Goal: Task Accomplishment & Management: Manage account settings

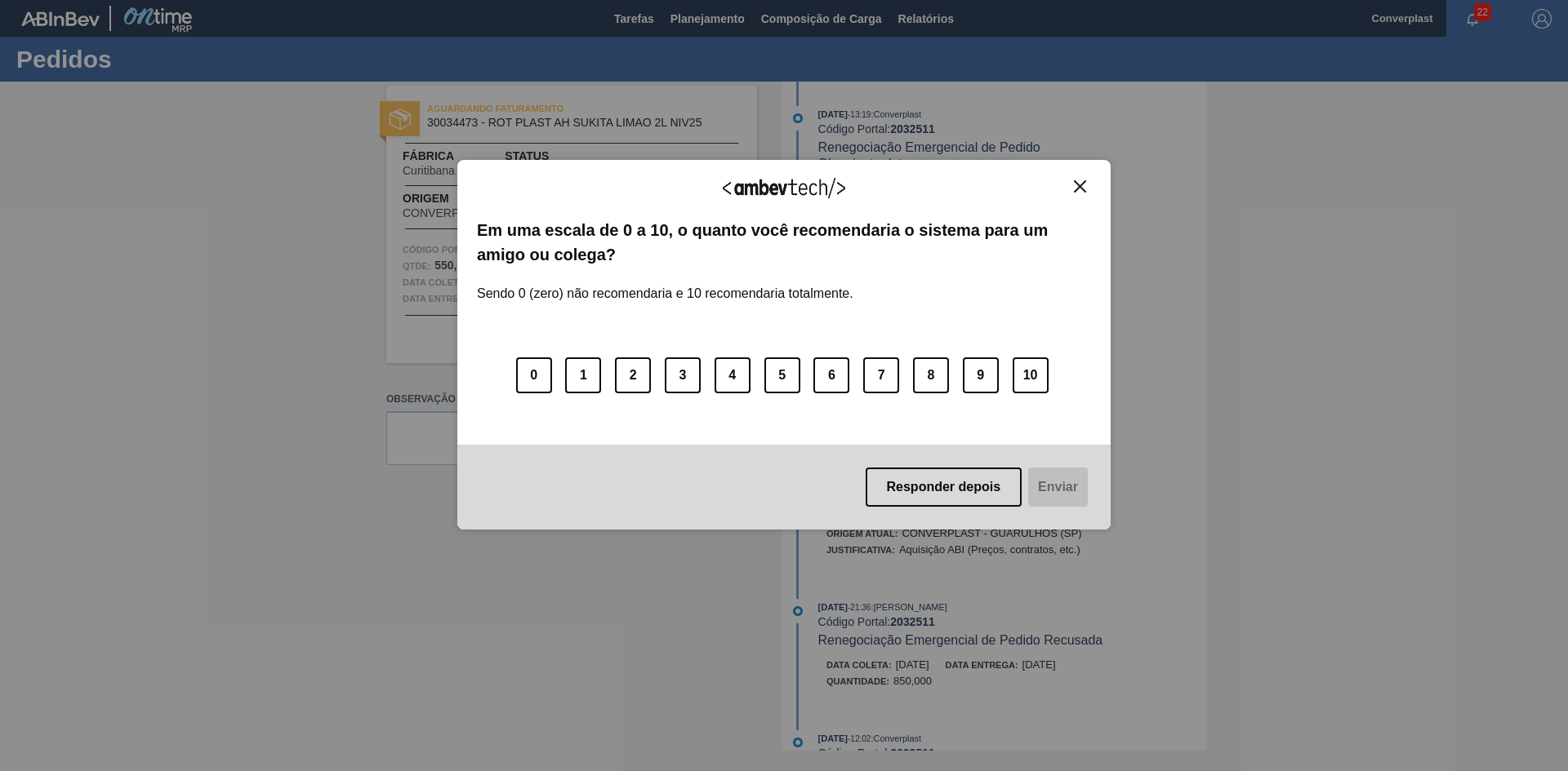
click at [1069, 182] on button "Close" at bounding box center [1080, 187] width 22 height 13
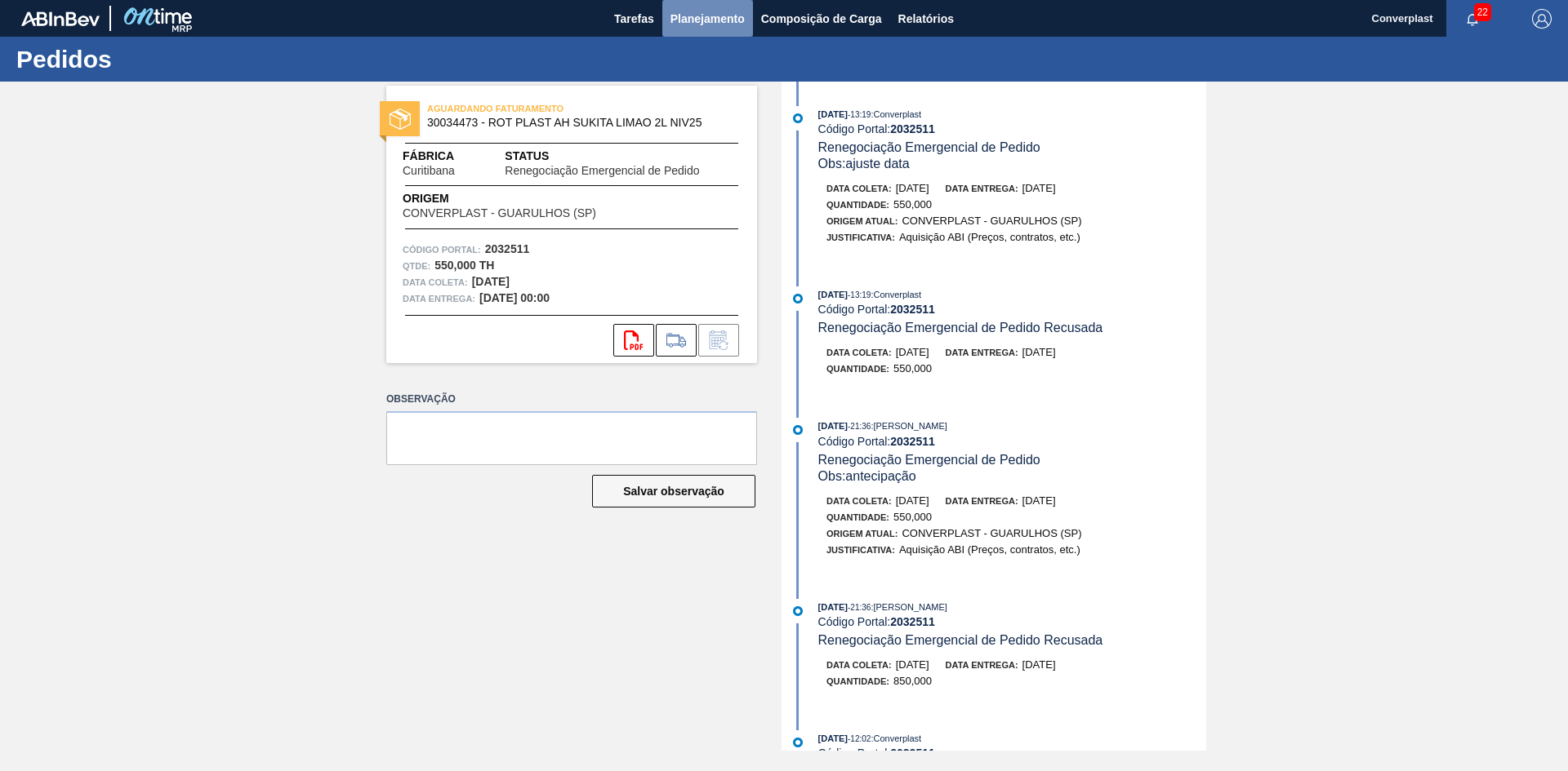
click at [680, 13] on span "Planejamento" at bounding box center [707, 18] width 74 height 19
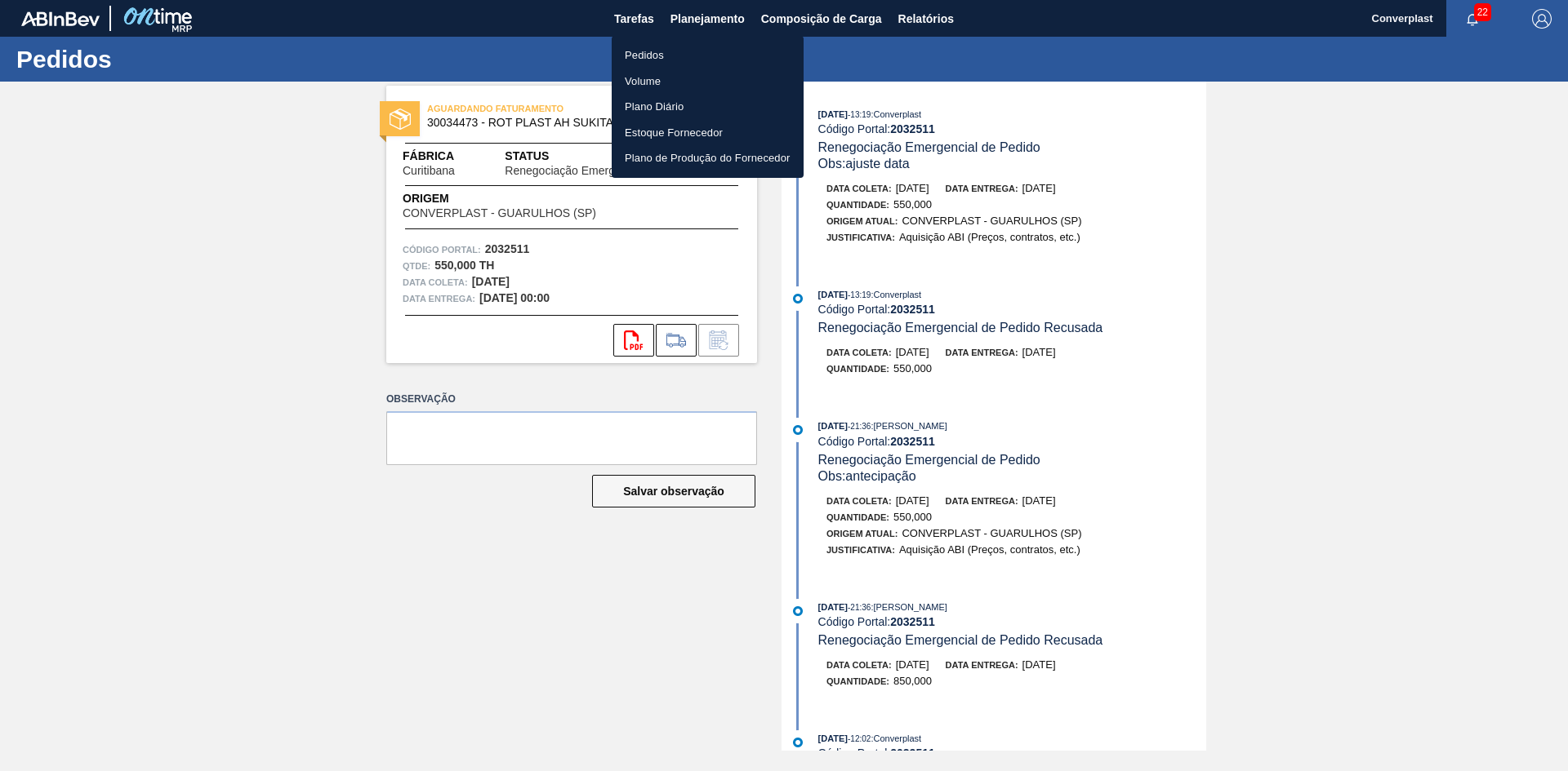
click at [659, 64] on li "Pedidos" at bounding box center [707, 55] width 192 height 26
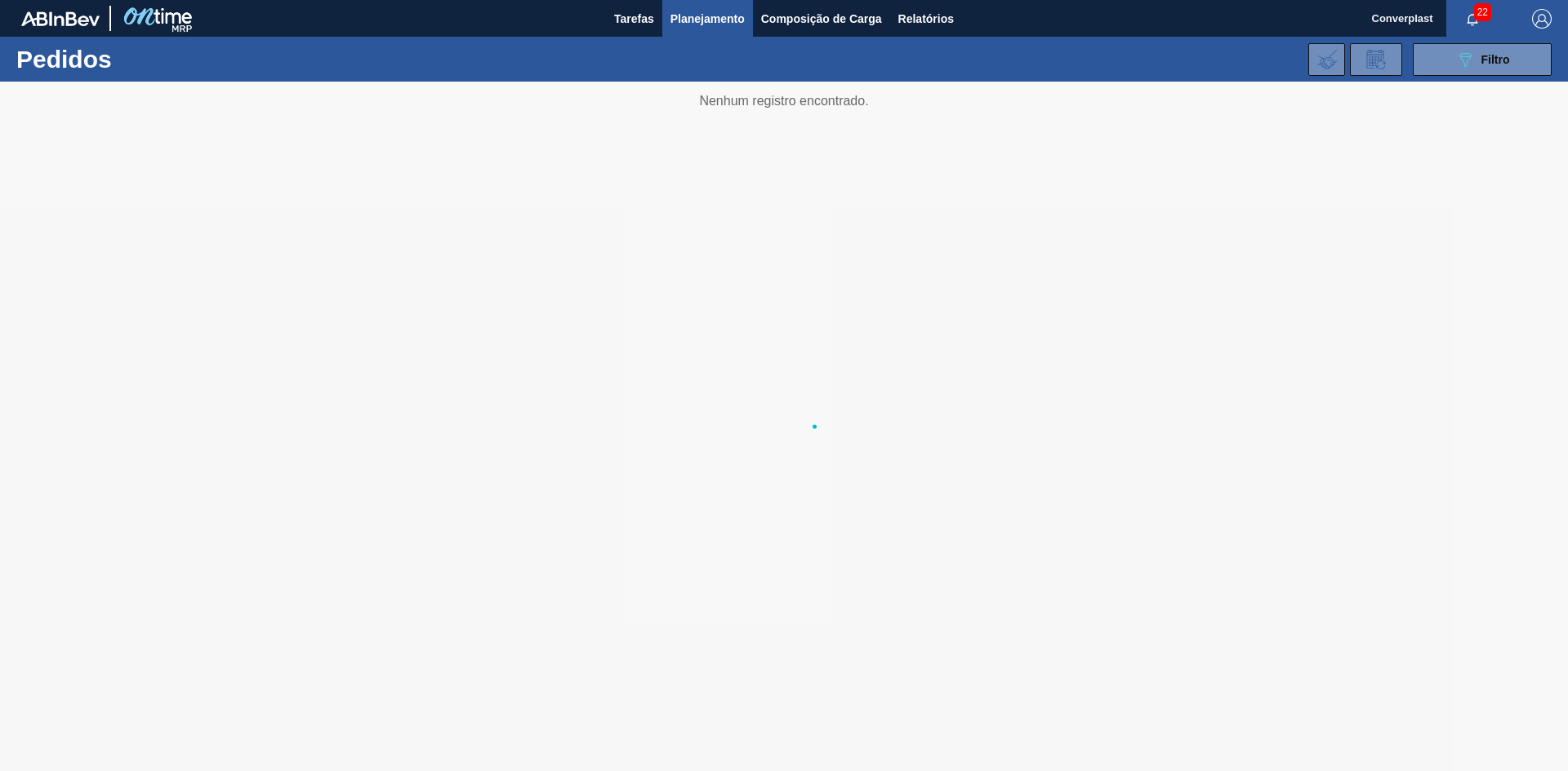
click at [657, 0] on body "Tarefas Planejamento Composição de Carga Relatórios Converplast 22 Marcar todas…" at bounding box center [784, 0] width 1568 height 0
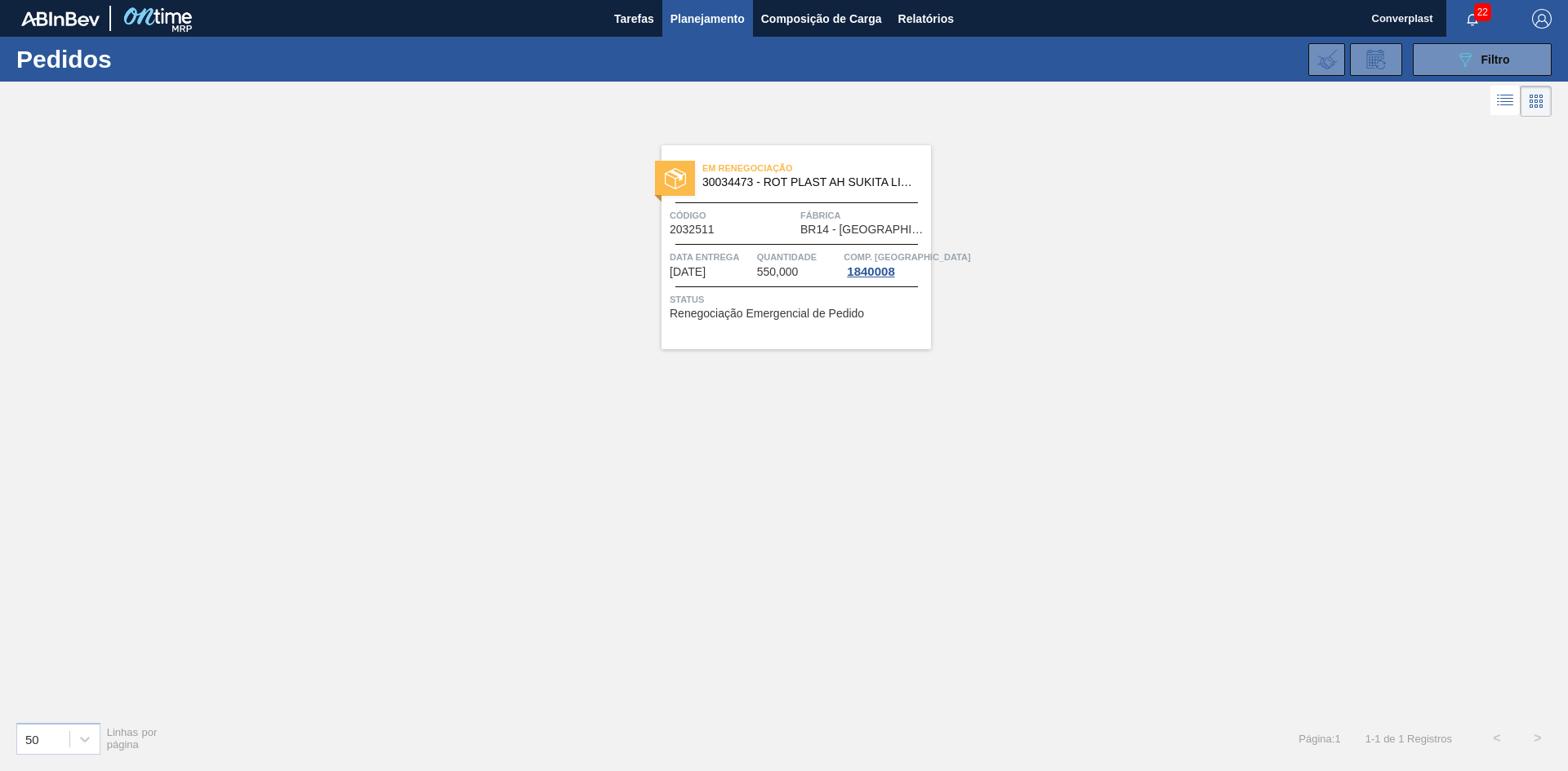
click at [888, 232] on span "BR14 - Curitibana" at bounding box center [863, 229] width 126 height 13
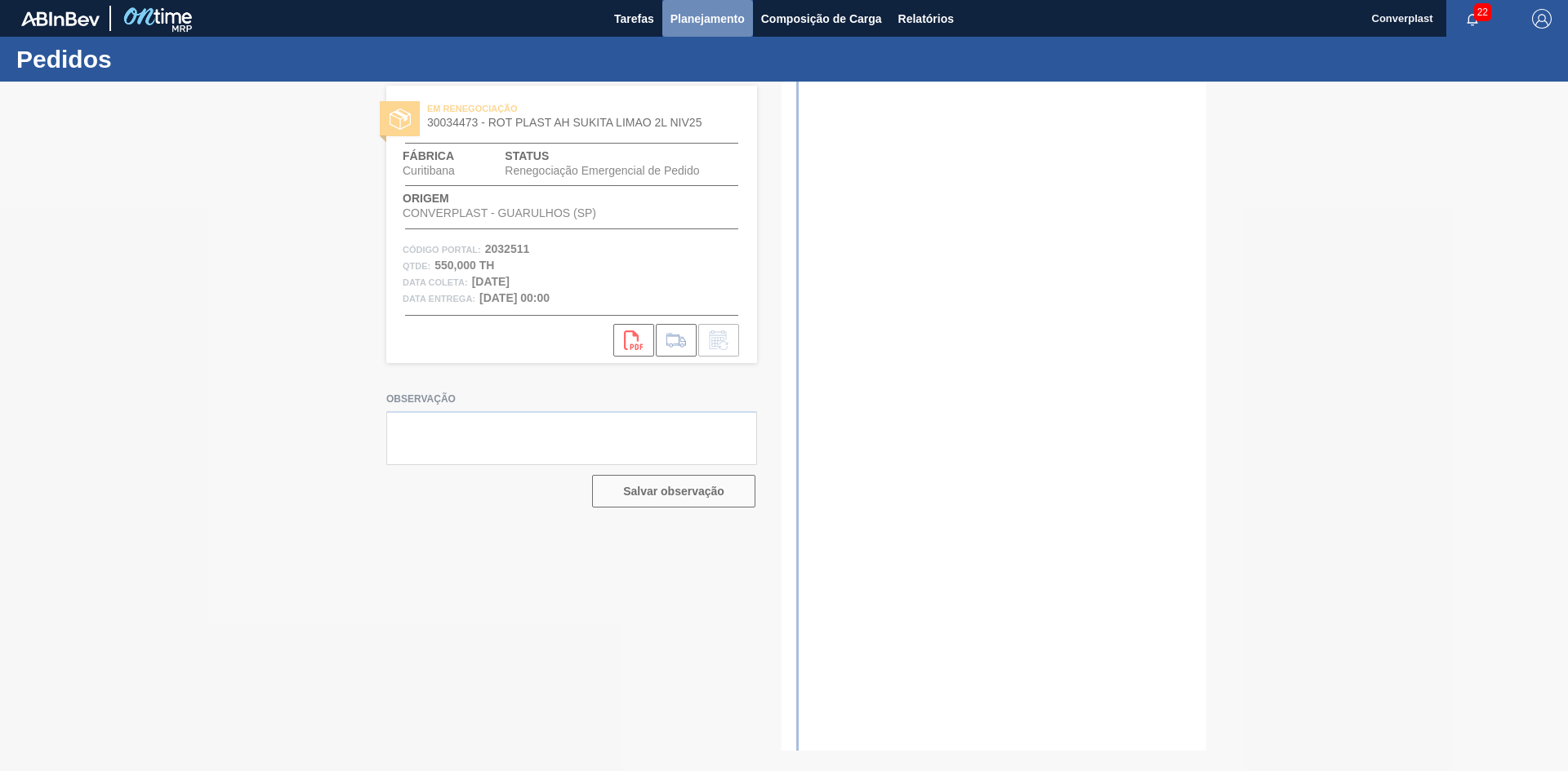
click at [706, 18] on span "Planejamento" at bounding box center [707, 18] width 74 height 19
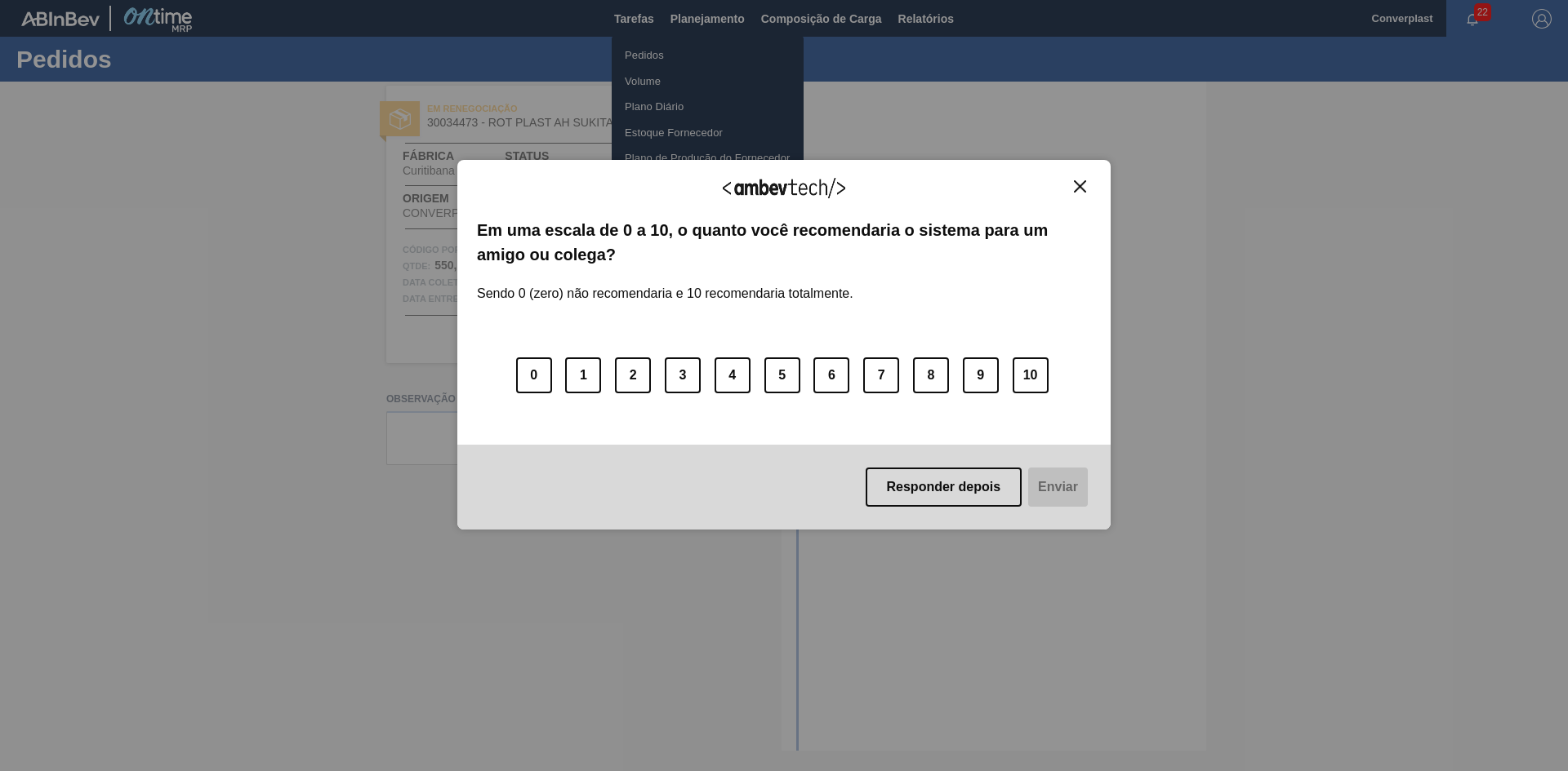
click at [690, 50] on div "Agradecemos seu feedback! Em uma escala de 0 a 10, o quanto você recomendaria o…" at bounding box center [784, 345] width 653 height 726
click at [1086, 191] on button "Close" at bounding box center [1080, 187] width 22 height 13
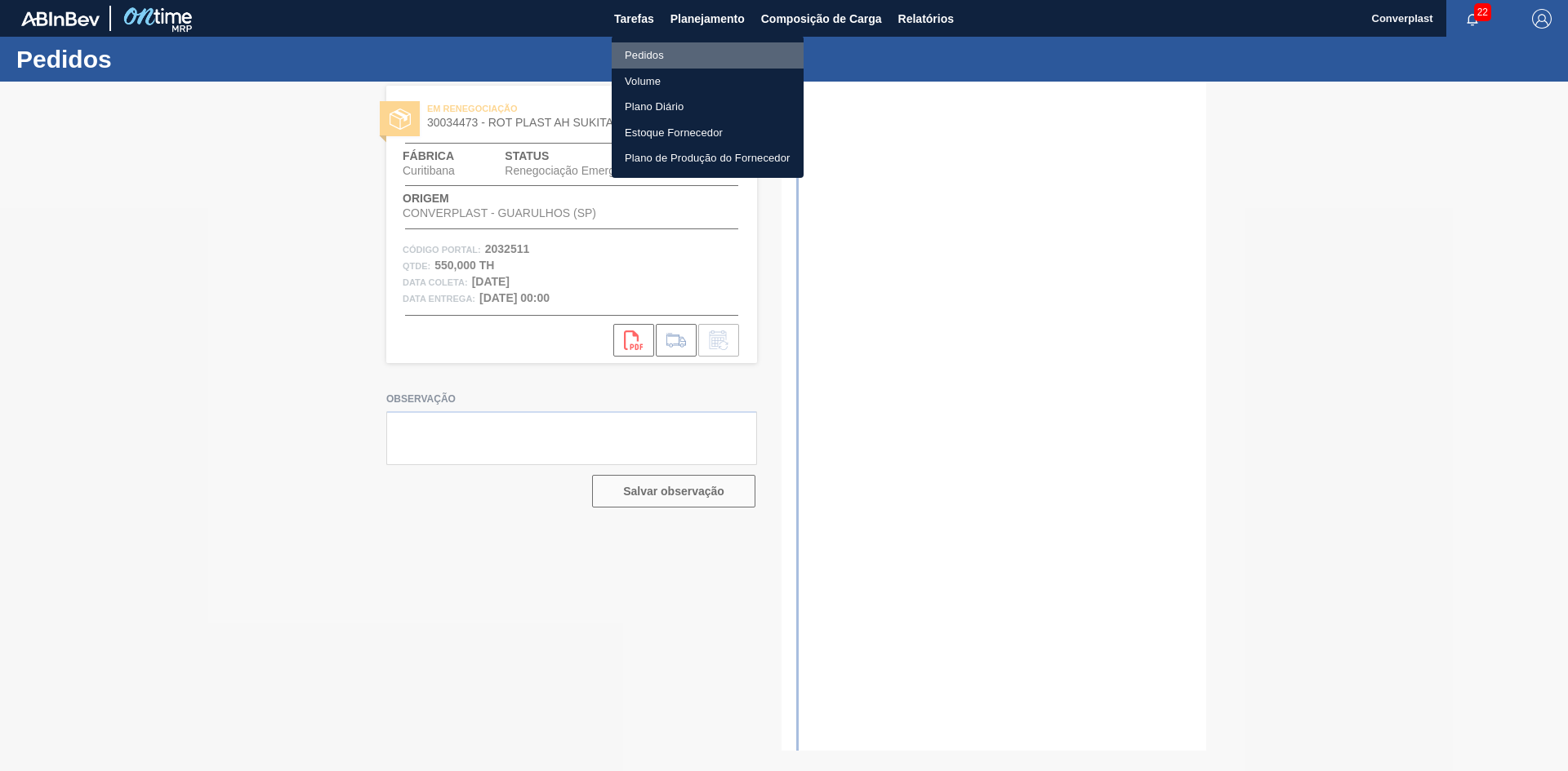
click at [652, 57] on li "Pedidos" at bounding box center [707, 55] width 192 height 26
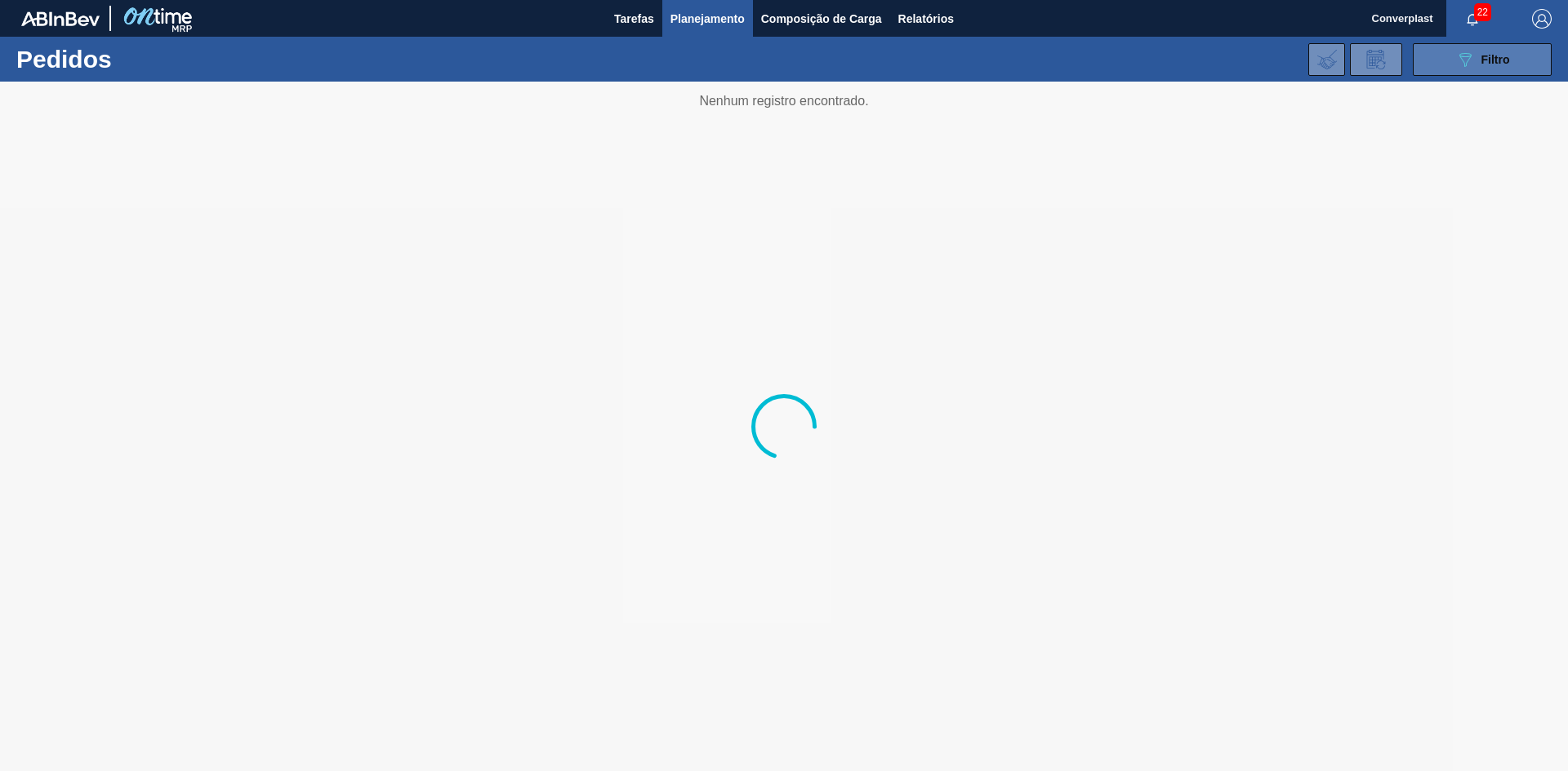
click at [1458, 62] on icon "089F7B8B-B2A5-4AFE-B5C0-19BA573D28AC" at bounding box center [1465, 60] width 19 height 19
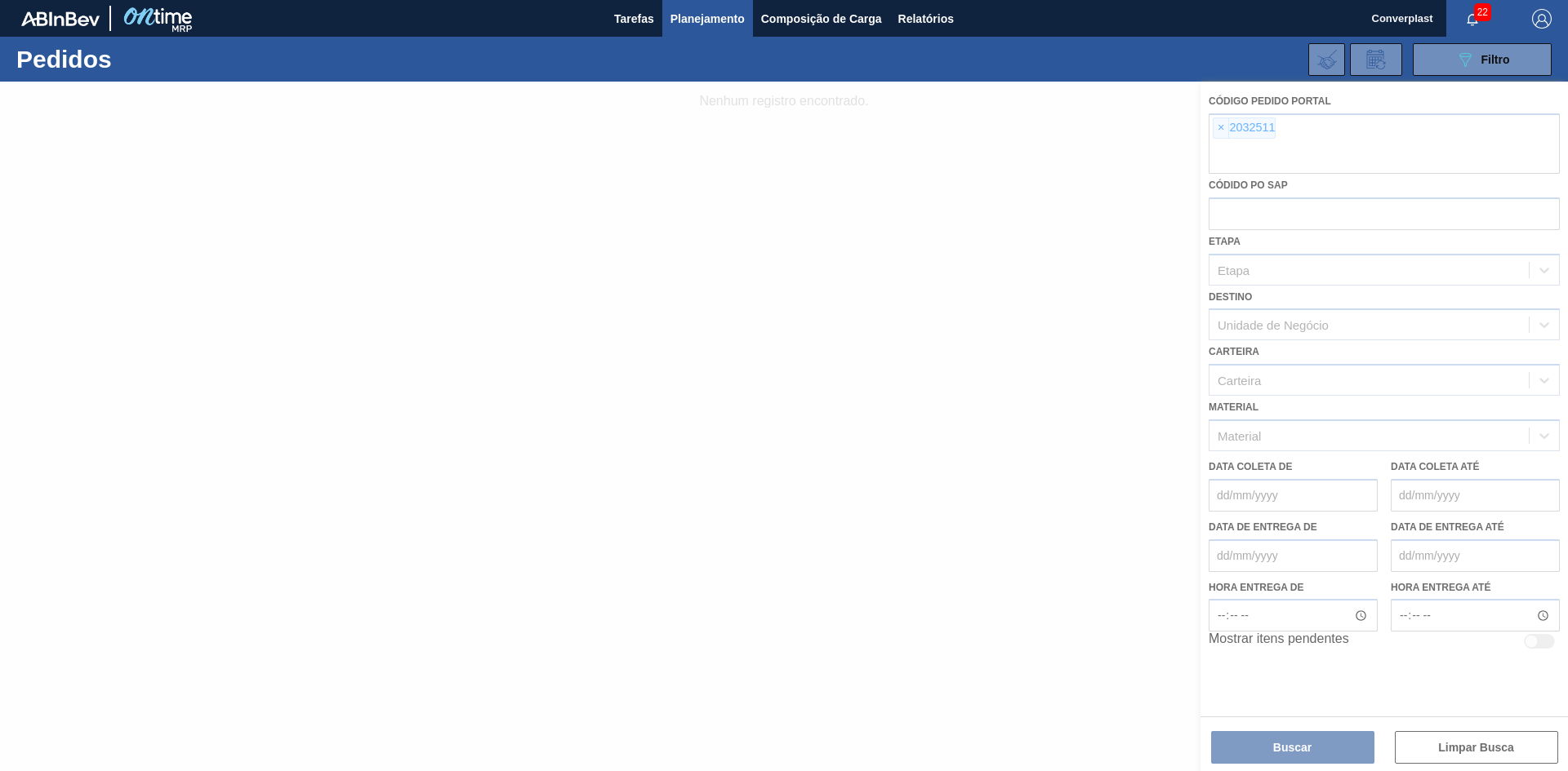
click at [1199, 130] on div at bounding box center [784, 426] width 1568 height 689
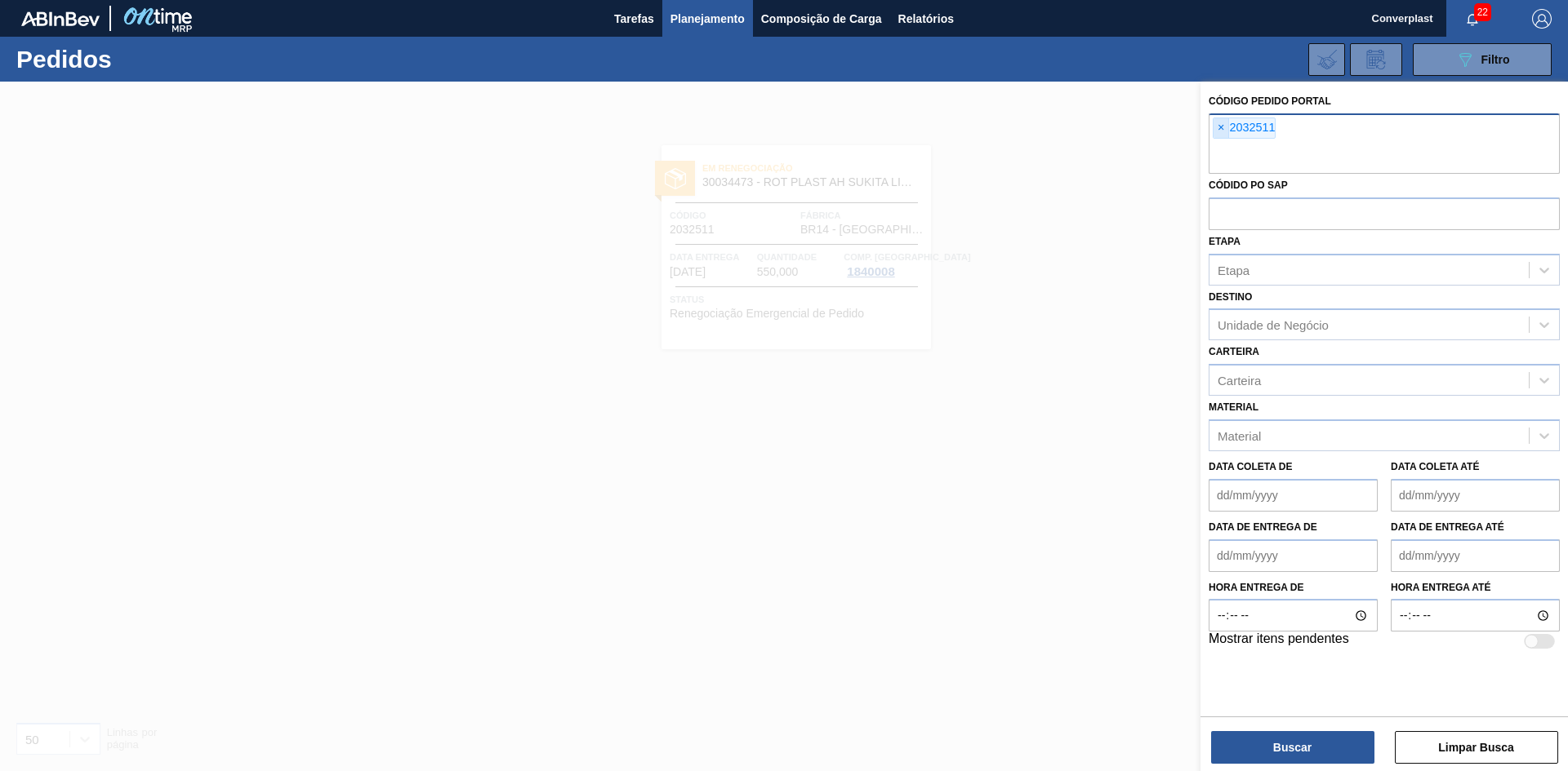
click at [1219, 129] on span "×" at bounding box center [1221, 128] width 15 height 19
click at [1301, 751] on button "Buscar" at bounding box center [1293, 748] width 164 height 33
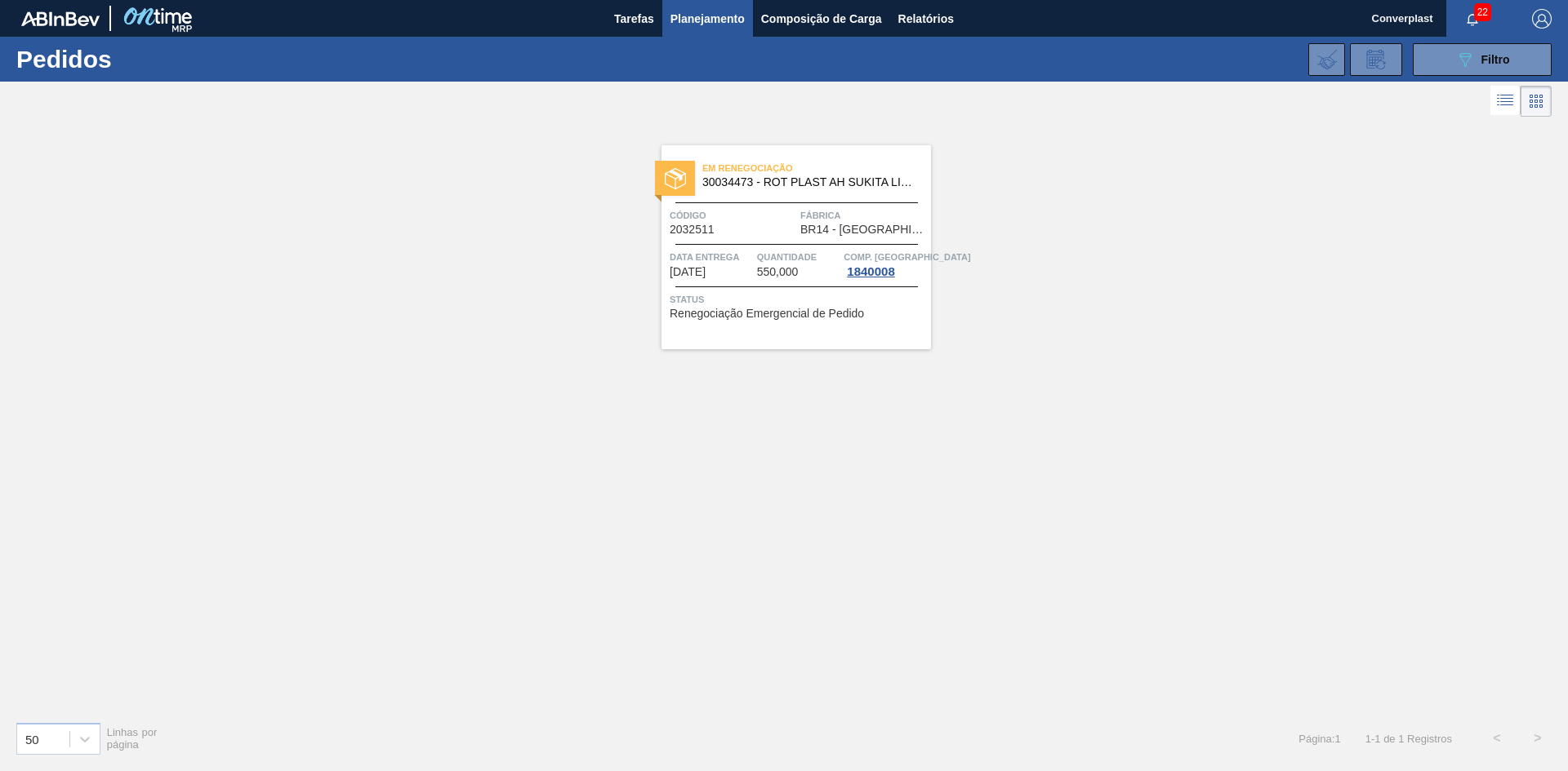
click at [1430, 83] on div "089F7B8B-B2A5-4AFE-B5C0-19BA573D28AC Filtro Código Pedido Portal × 2032511 Códi…" at bounding box center [909, 59] width 1299 height 49
click at [1424, 69] on button "089F7B8B-B2A5-4AFE-B5C0-19BA573D28AC Filtro" at bounding box center [1482, 60] width 139 height 33
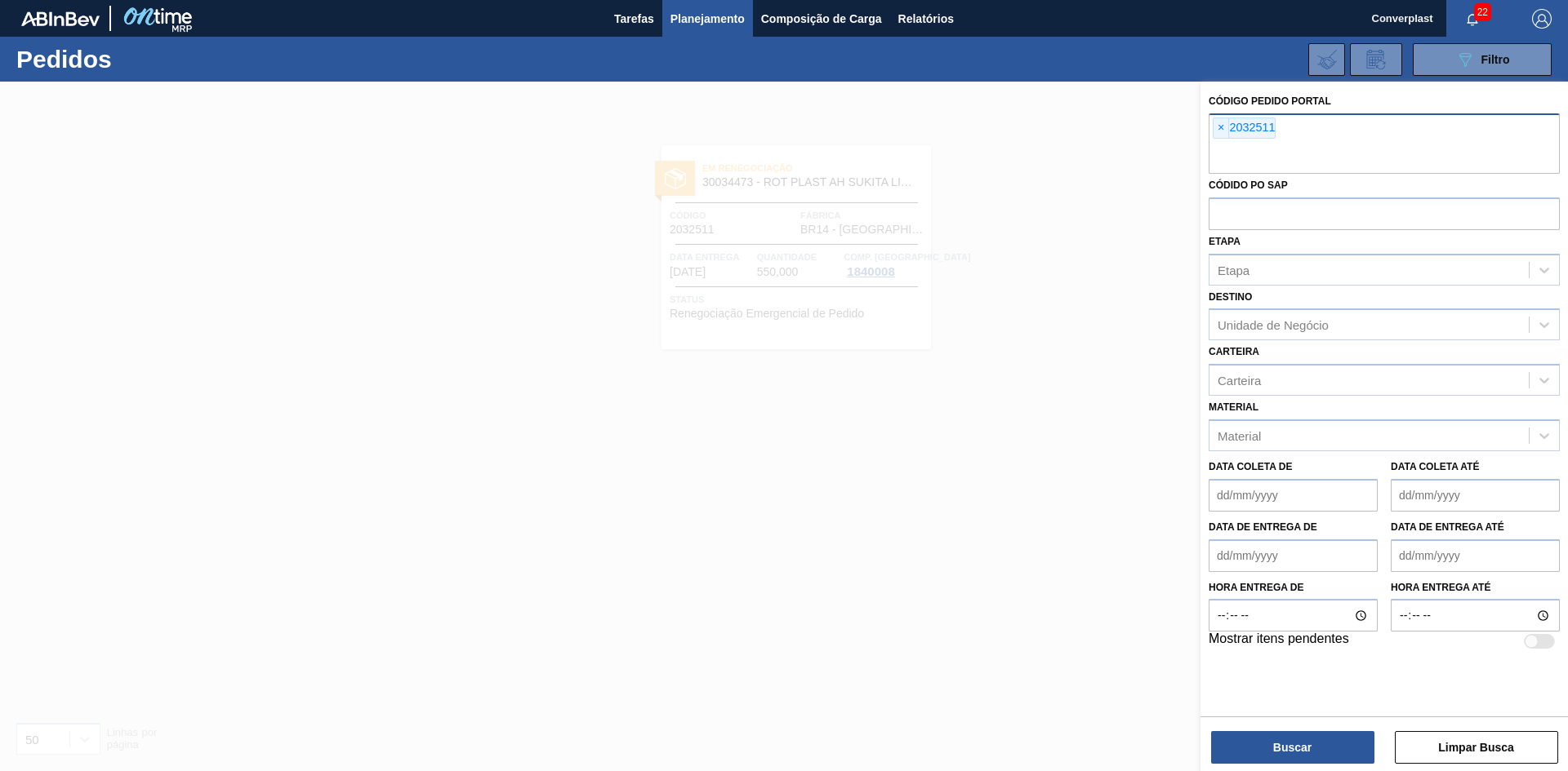
click at [1218, 127] on span "×" at bounding box center [1221, 128] width 15 height 19
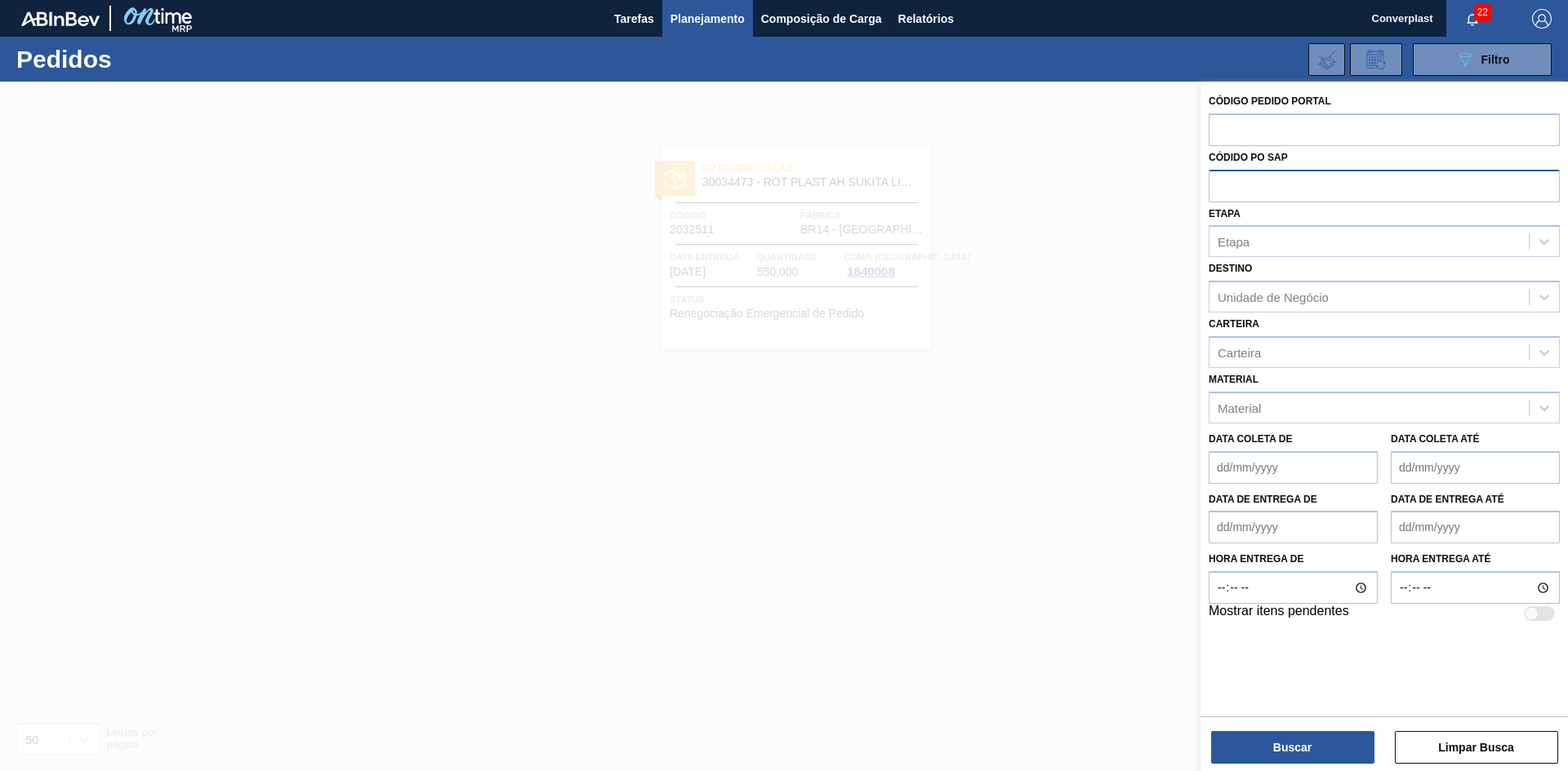
paste input "2033333"
type input "2033333"
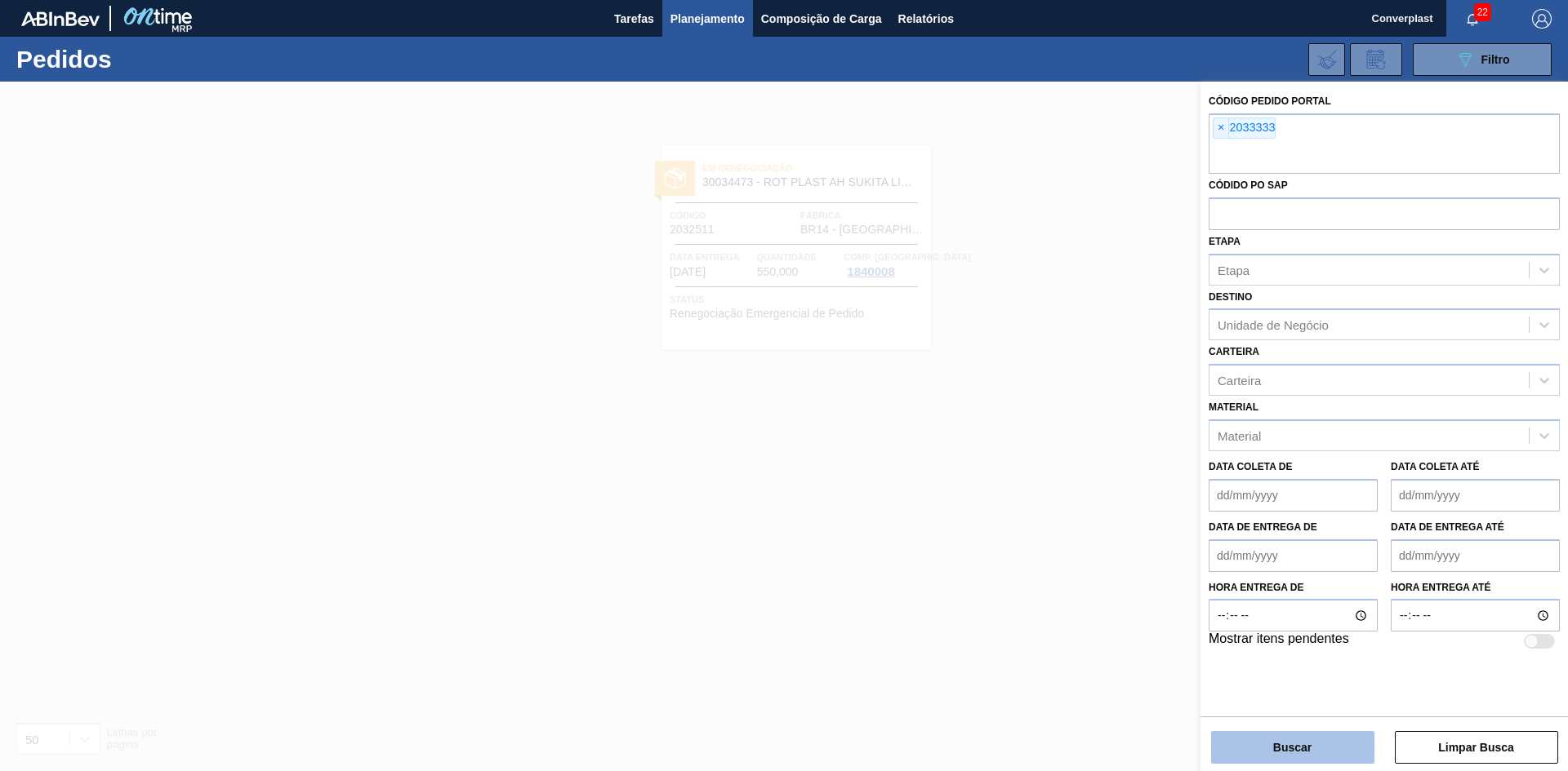
click at [1324, 754] on button "Buscar" at bounding box center [1293, 748] width 164 height 33
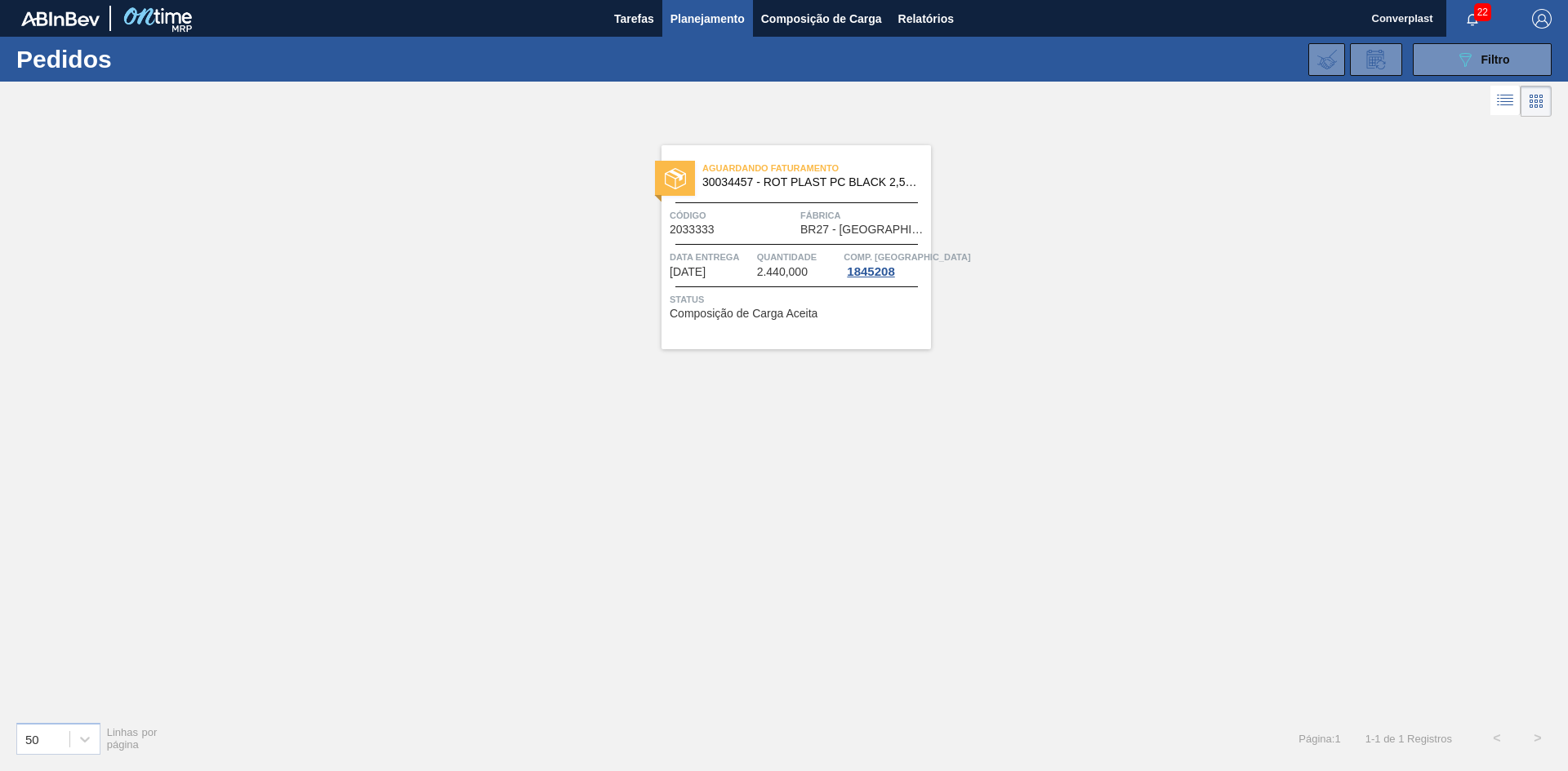
click at [741, 235] on div "Código 2033333" at bounding box center [732, 221] width 126 height 29
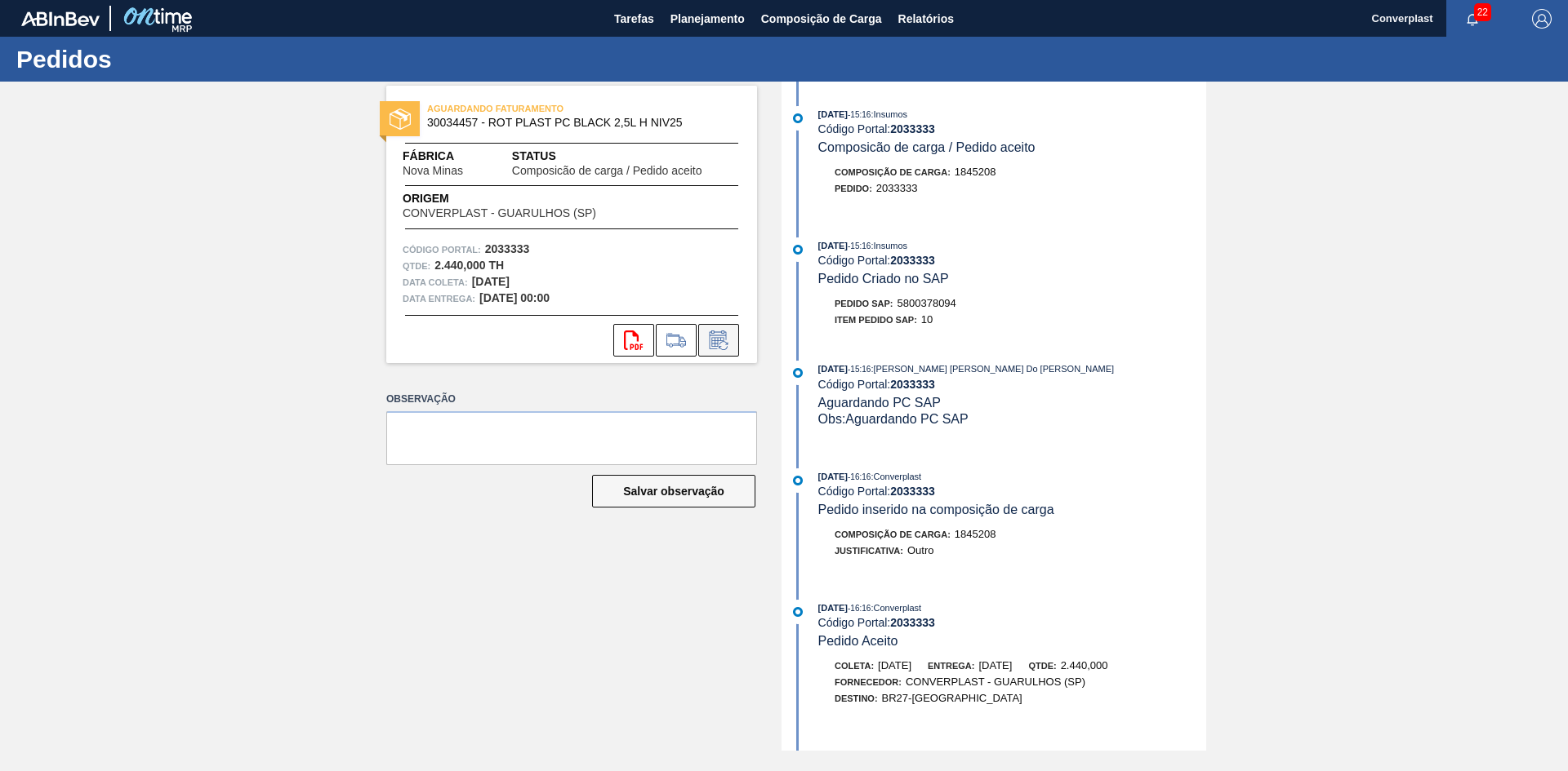
click at [730, 351] on button at bounding box center [719, 341] width 40 height 33
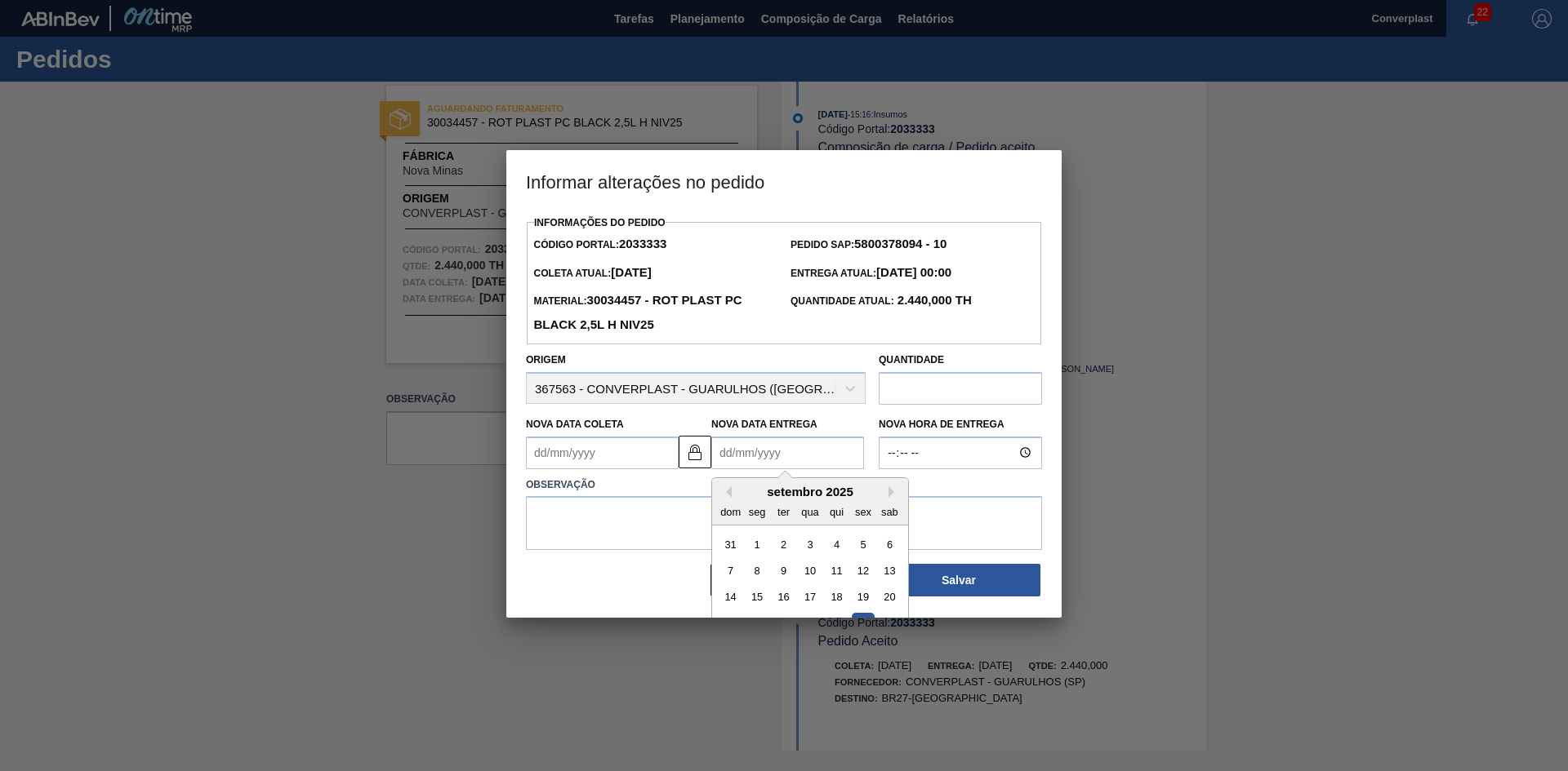
click at [752, 453] on Entrega2033333 "Nova Data Entrega" at bounding box center [787, 453] width 153 height 33
type Coleta2033333 "31/08/2025"
type Entrega2033333 "2"
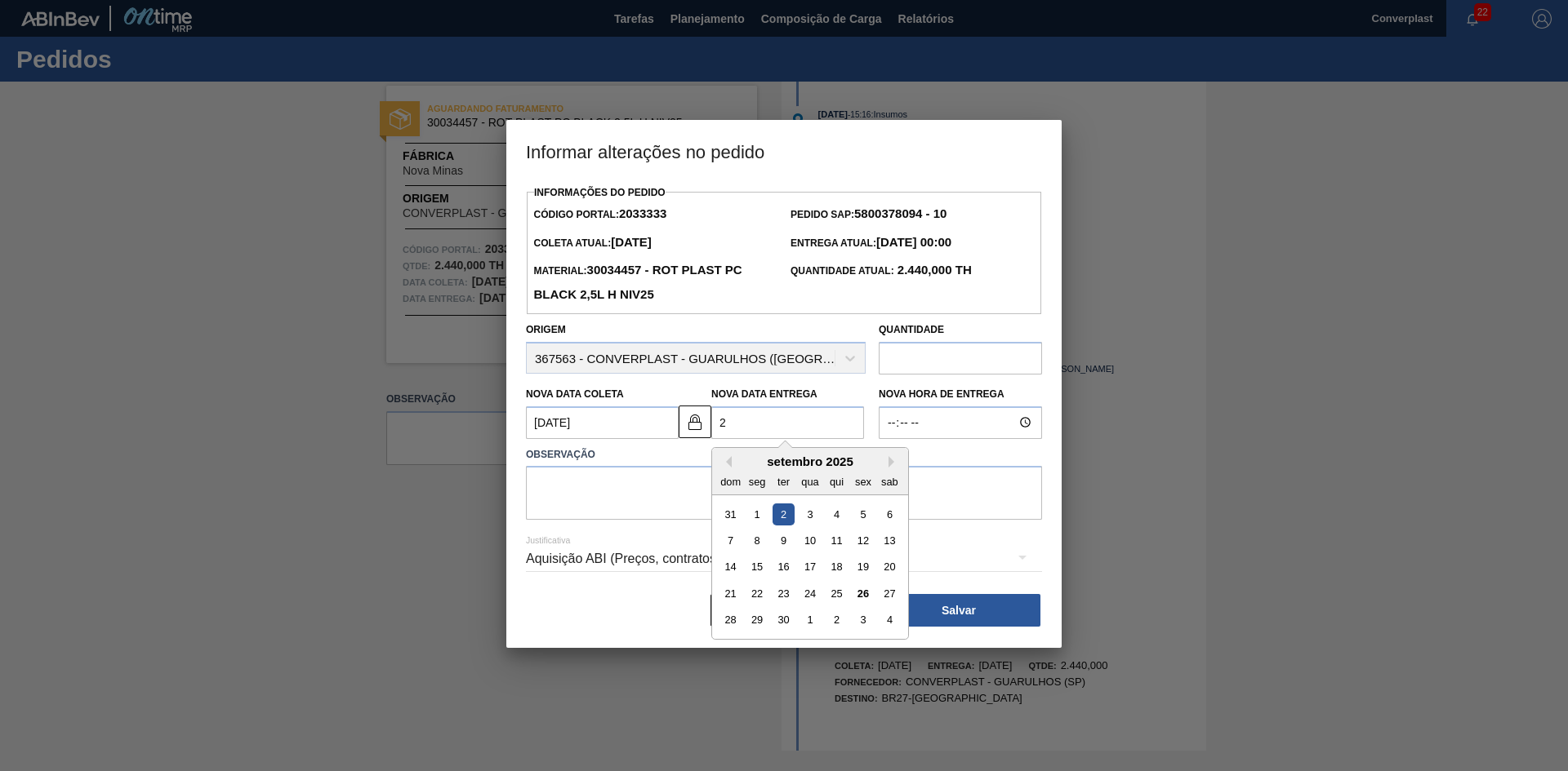
type Coleta2033333 "24/09/2025"
type Entrega2033333 "26/"
type Coleta2033333 "24/01/2025"
type Entrega2033333 "26/1"
type Coleta2033333 "24/10/2025"
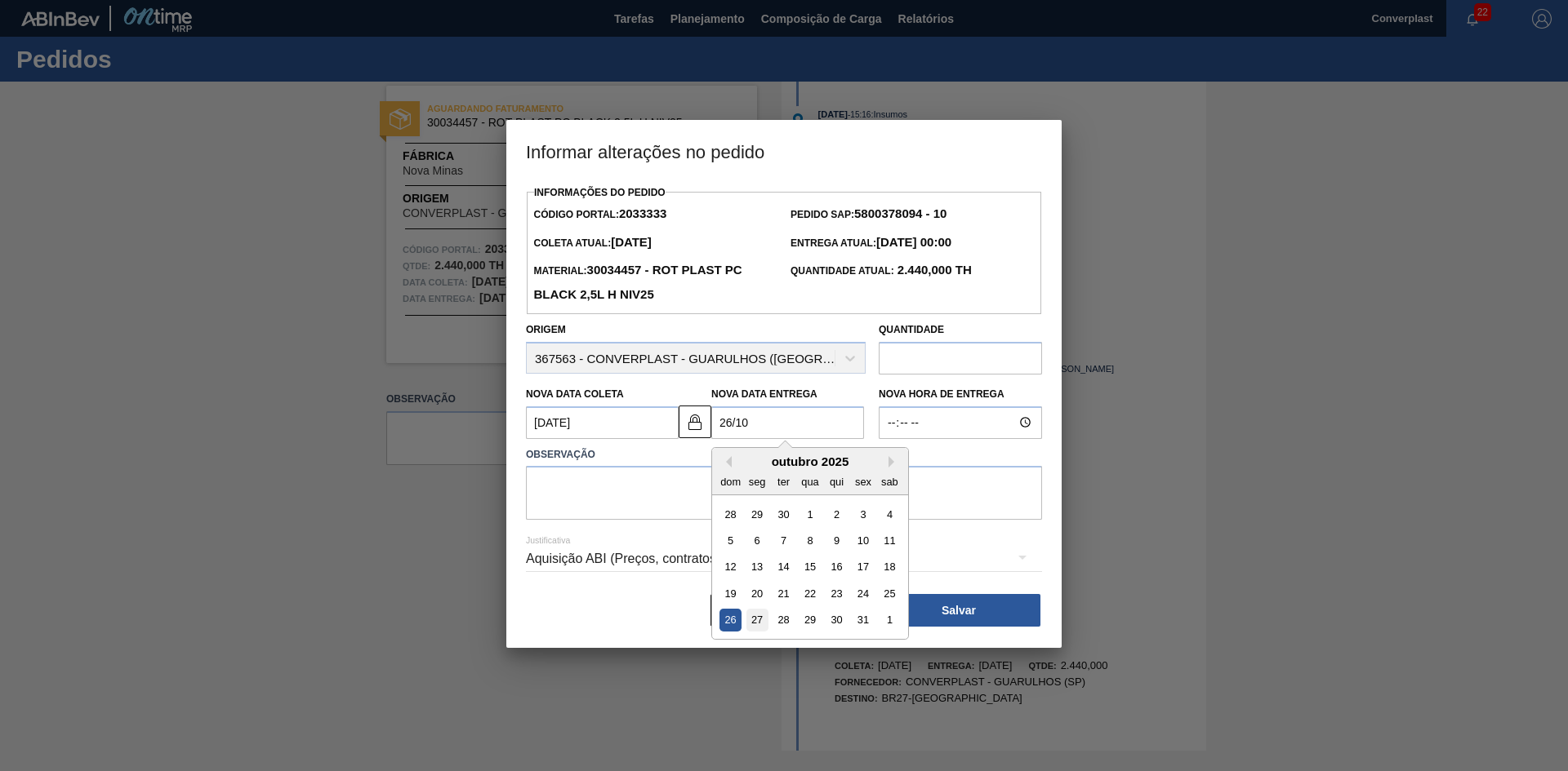
type Entrega2033333 "26/10"
click at [752, 614] on div "27" at bounding box center [757, 619] width 22 height 22
type Coleta2033333 "[DATE]"
type Entrega2033333 "27/10/2025"
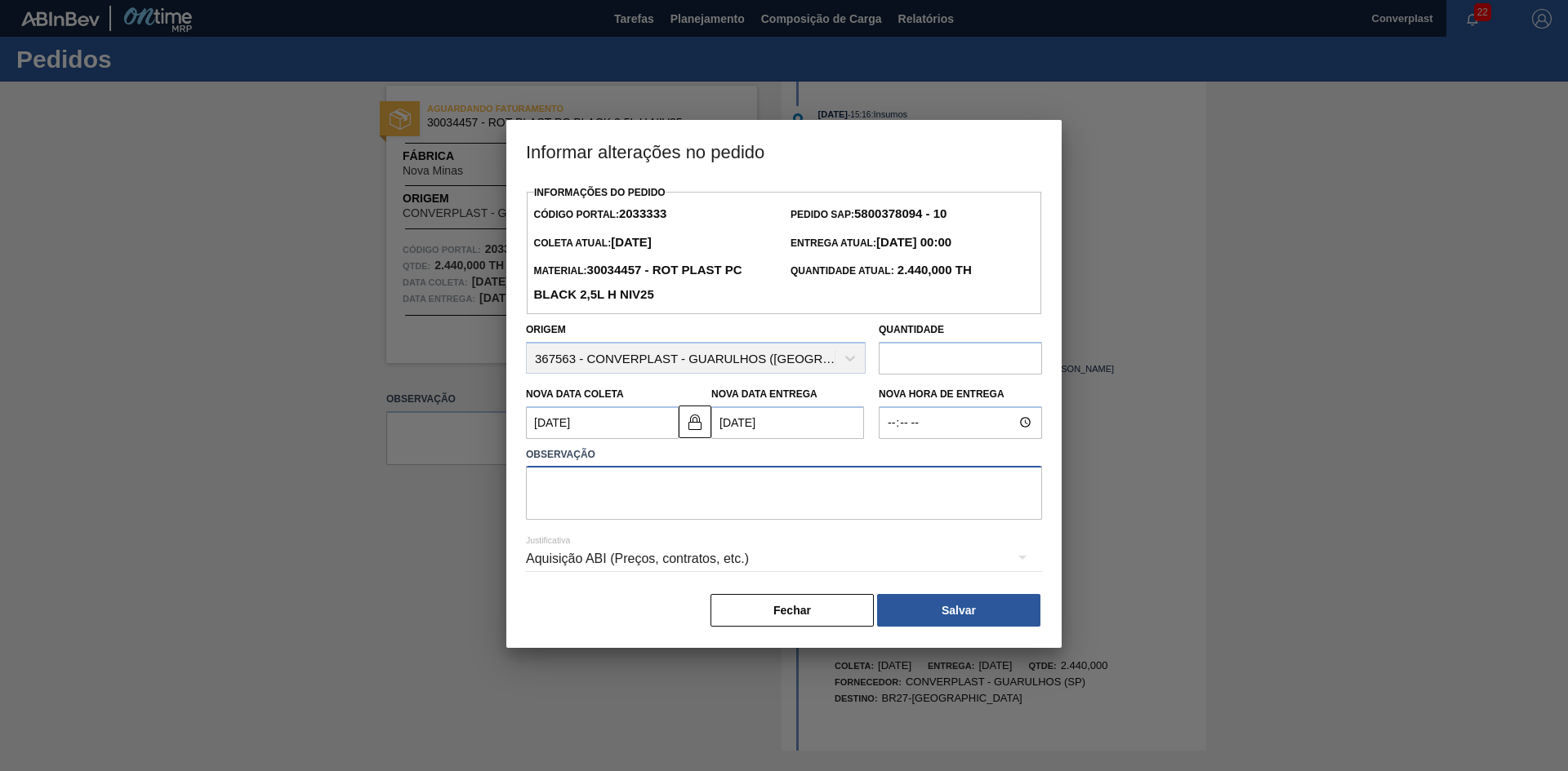
click at [640, 502] on textarea at bounding box center [784, 493] width 516 height 54
type textarea "ajuste data"
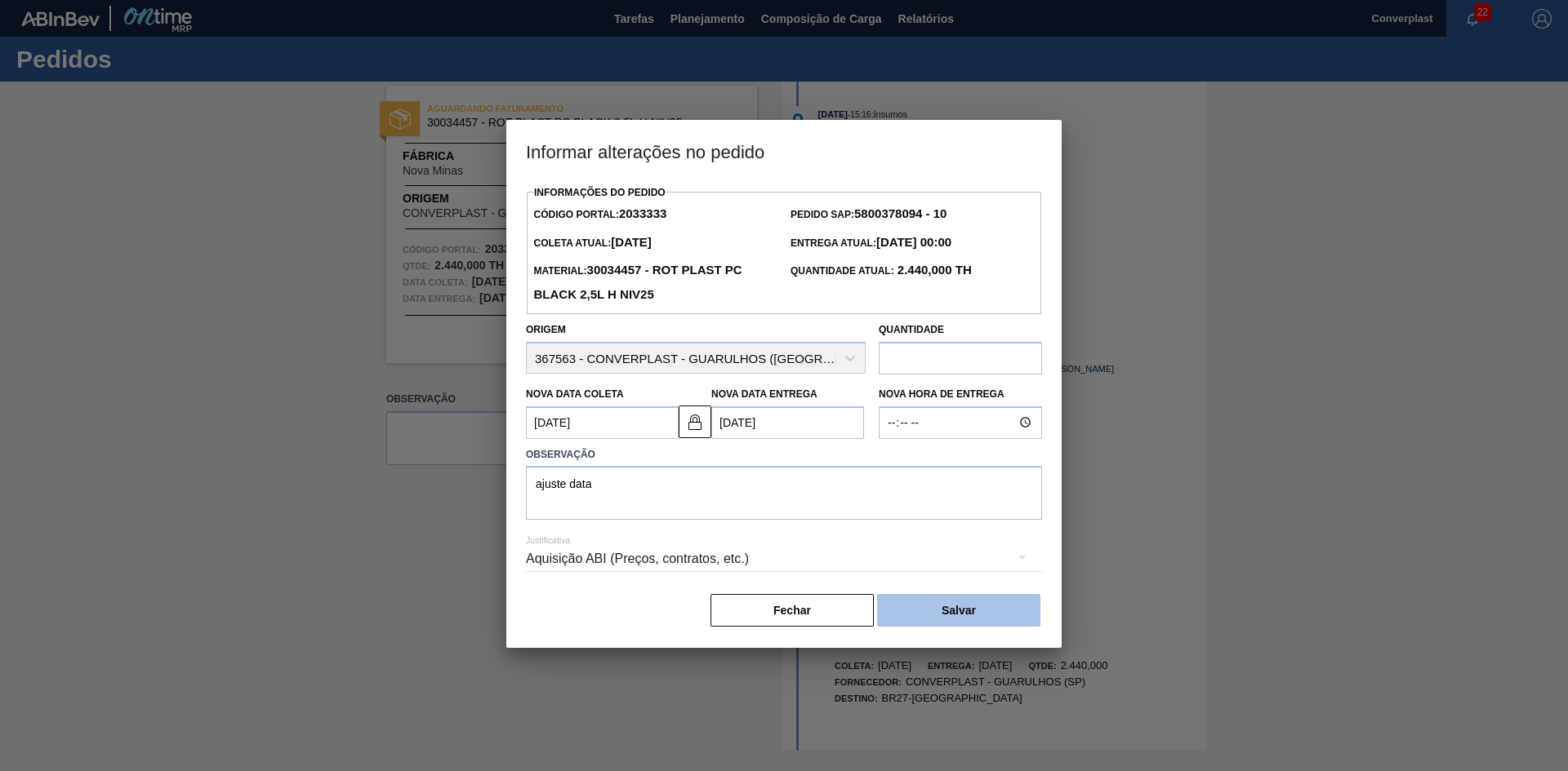
click at [921, 611] on button "Salvar" at bounding box center [959, 610] width 164 height 33
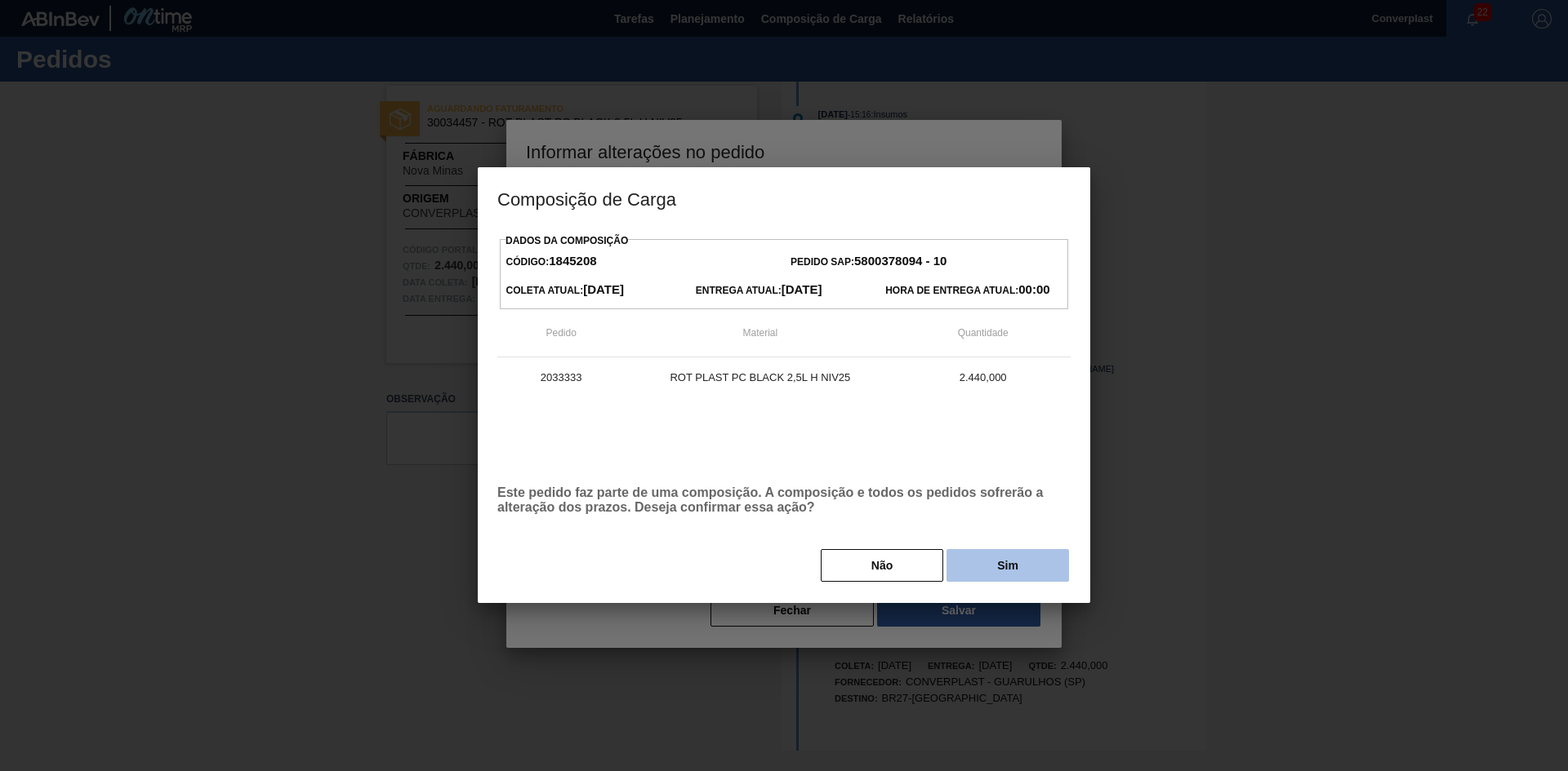
click at [980, 554] on button "Sim" at bounding box center [1007, 566] width 122 height 33
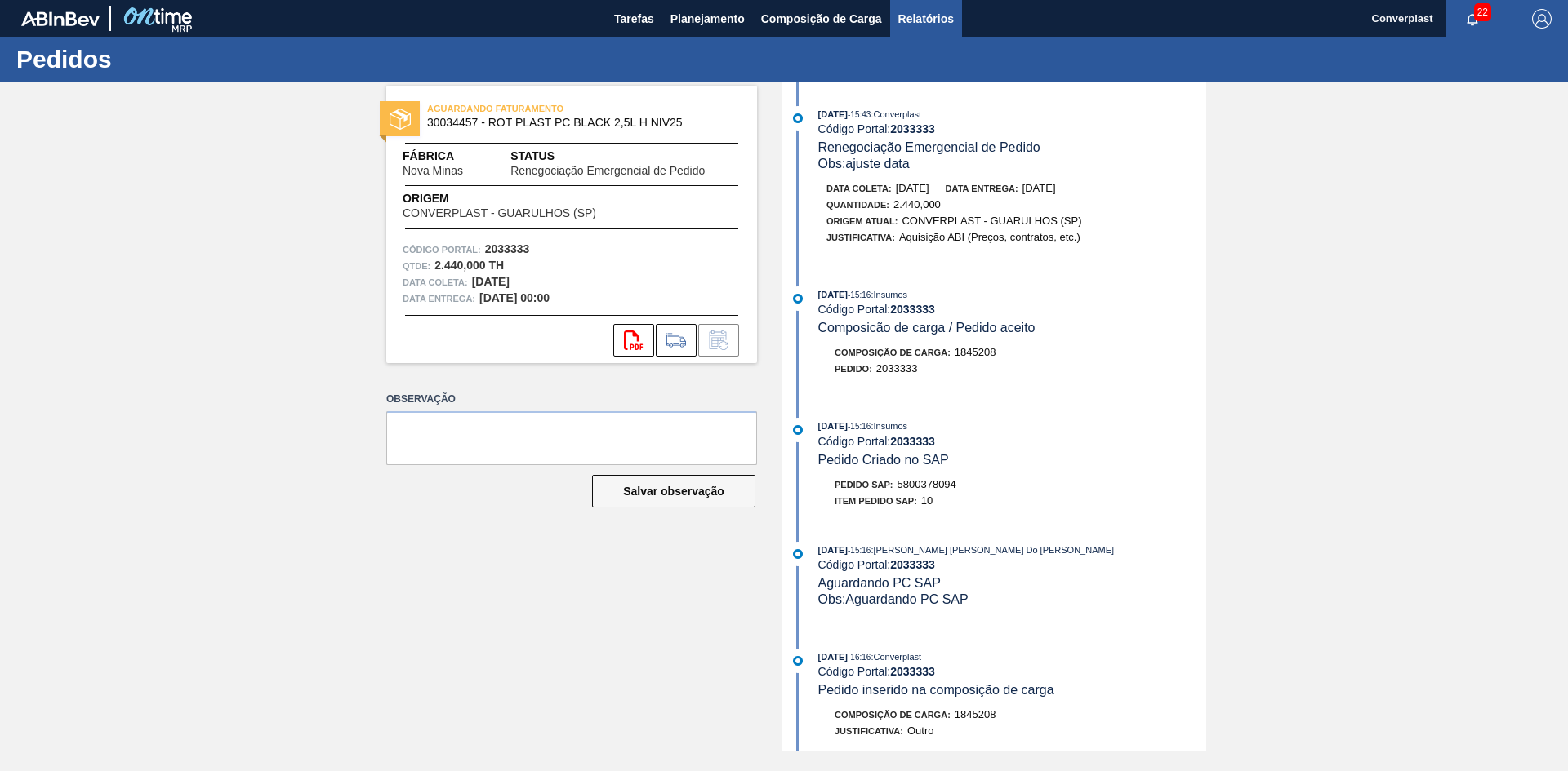
click at [902, 30] on button "Relatórios" at bounding box center [926, 18] width 72 height 37
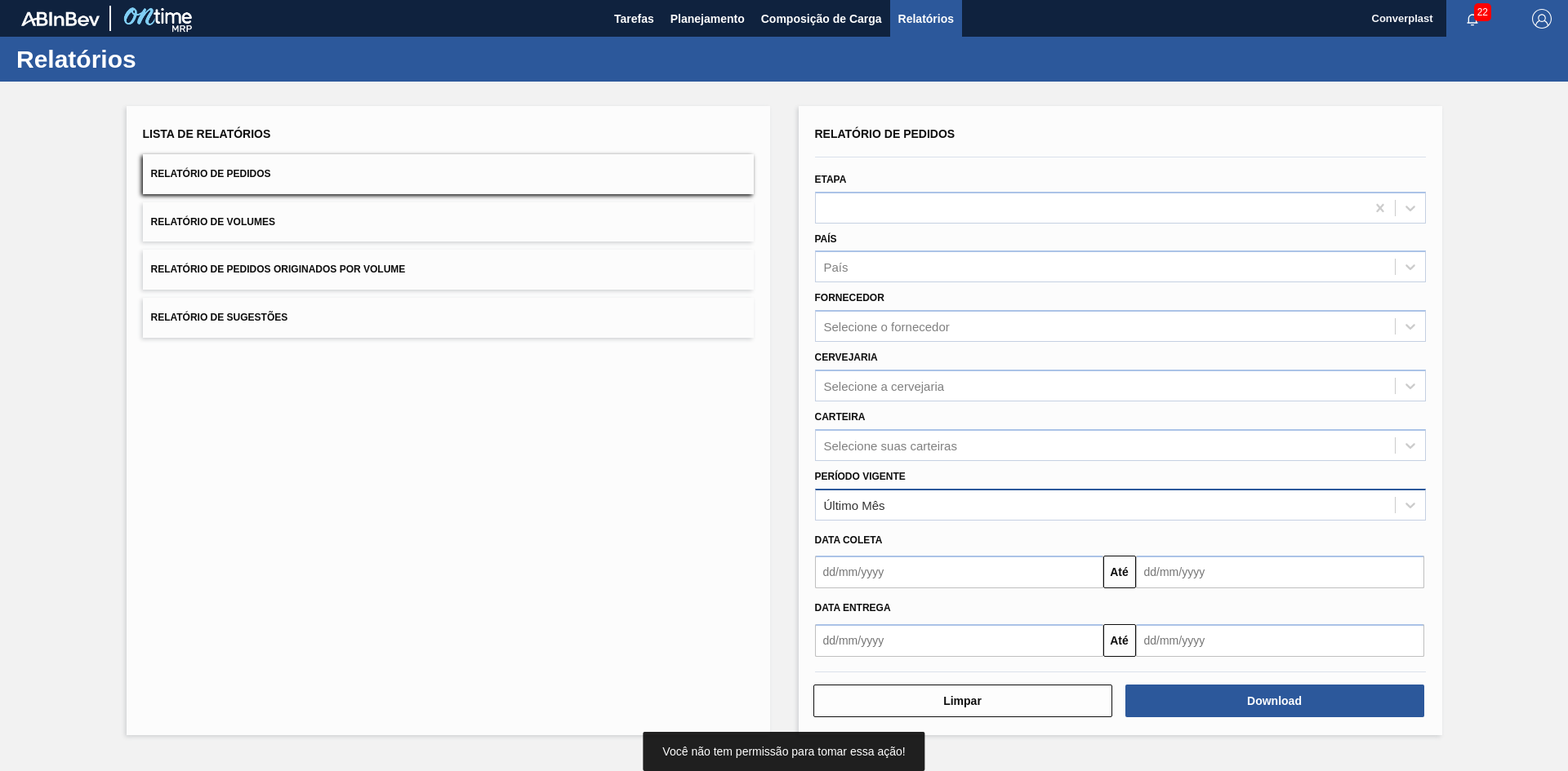
click at [880, 501] on div "Último Mês" at bounding box center [854, 504] width 62 height 13
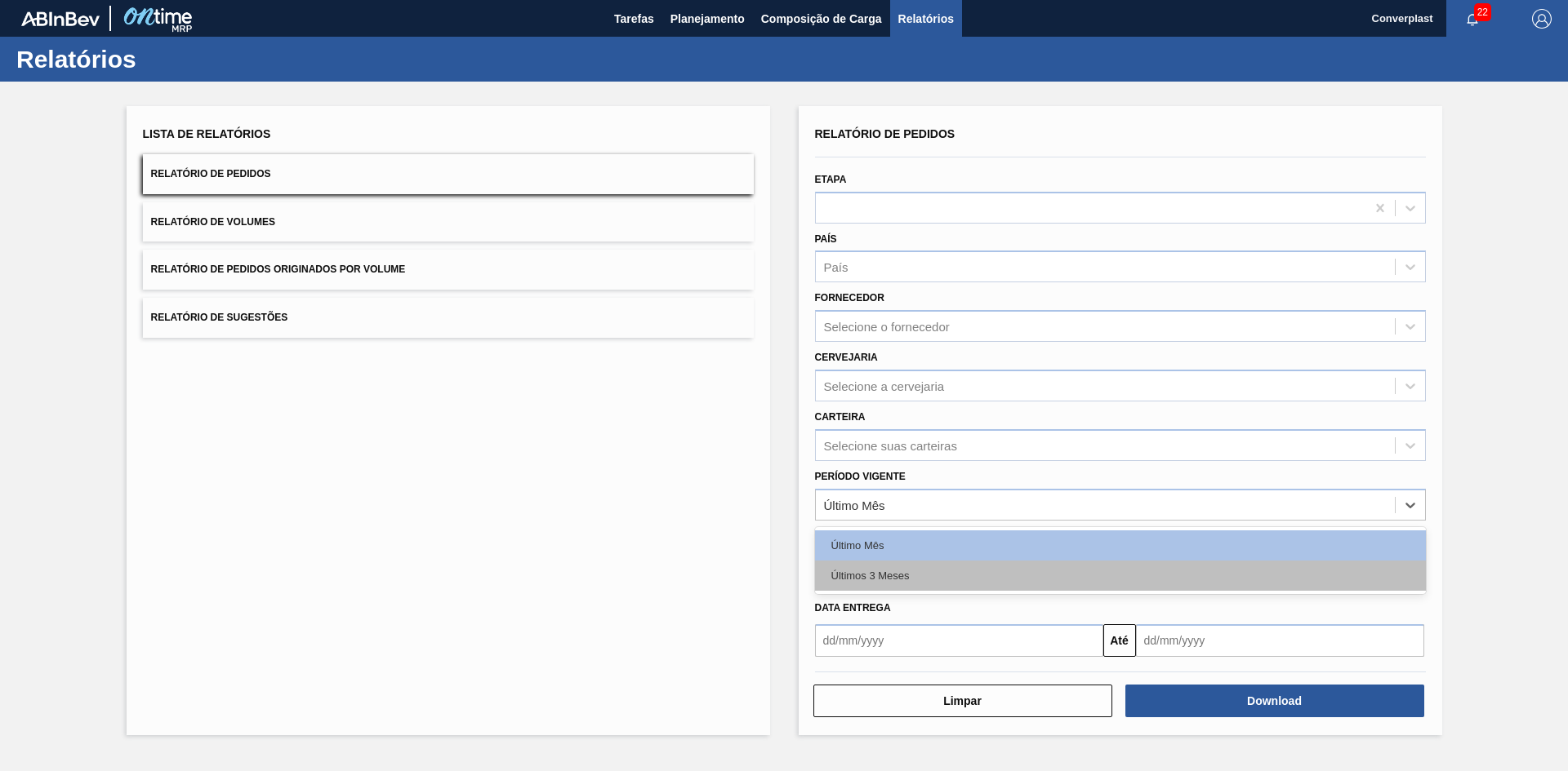
click at [879, 570] on div "Últimos 3 Meses" at bounding box center [1120, 575] width 611 height 30
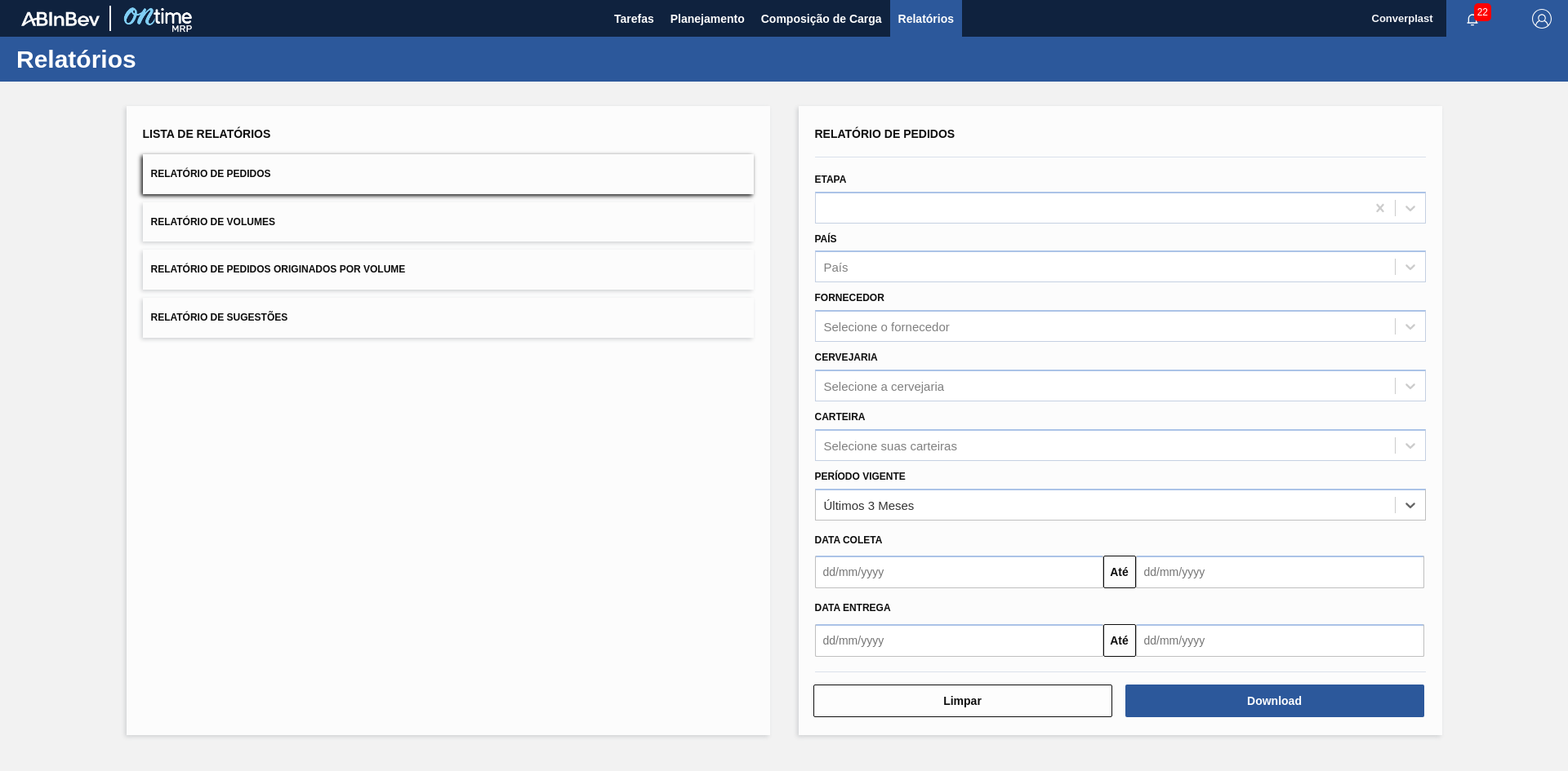
click at [892, 570] on input "text" at bounding box center [958, 572] width 288 height 33
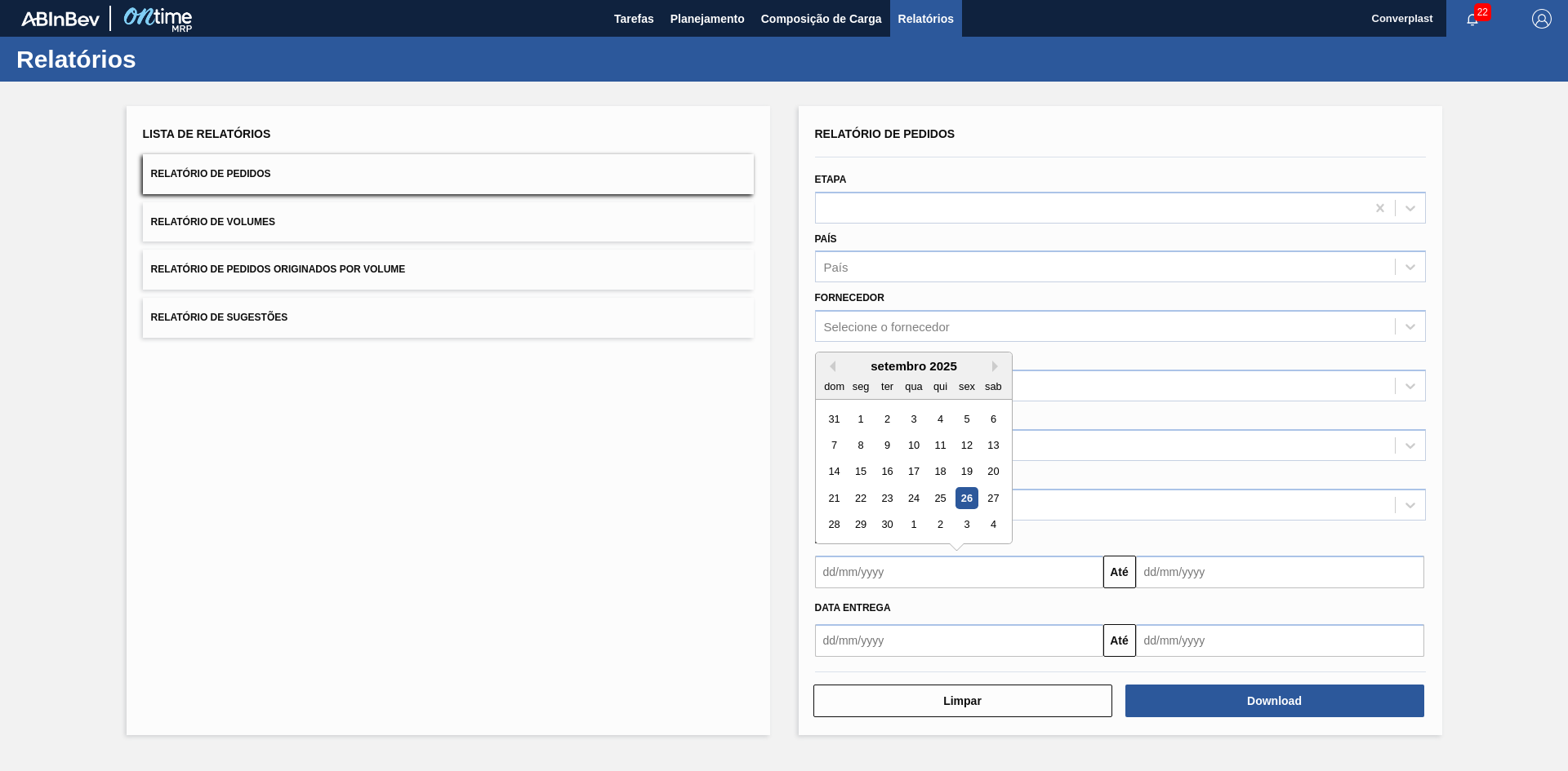
click at [835, 367] on div "setembro 2025" at bounding box center [913, 366] width 196 height 13
click at [834, 367] on button "Previous Month" at bounding box center [829, 367] width 12 height 12
click at [828, 365] on button "Previous Month" at bounding box center [829, 367] width 12 height 12
click at [834, 415] on div "1" at bounding box center [834, 419] width 22 height 22
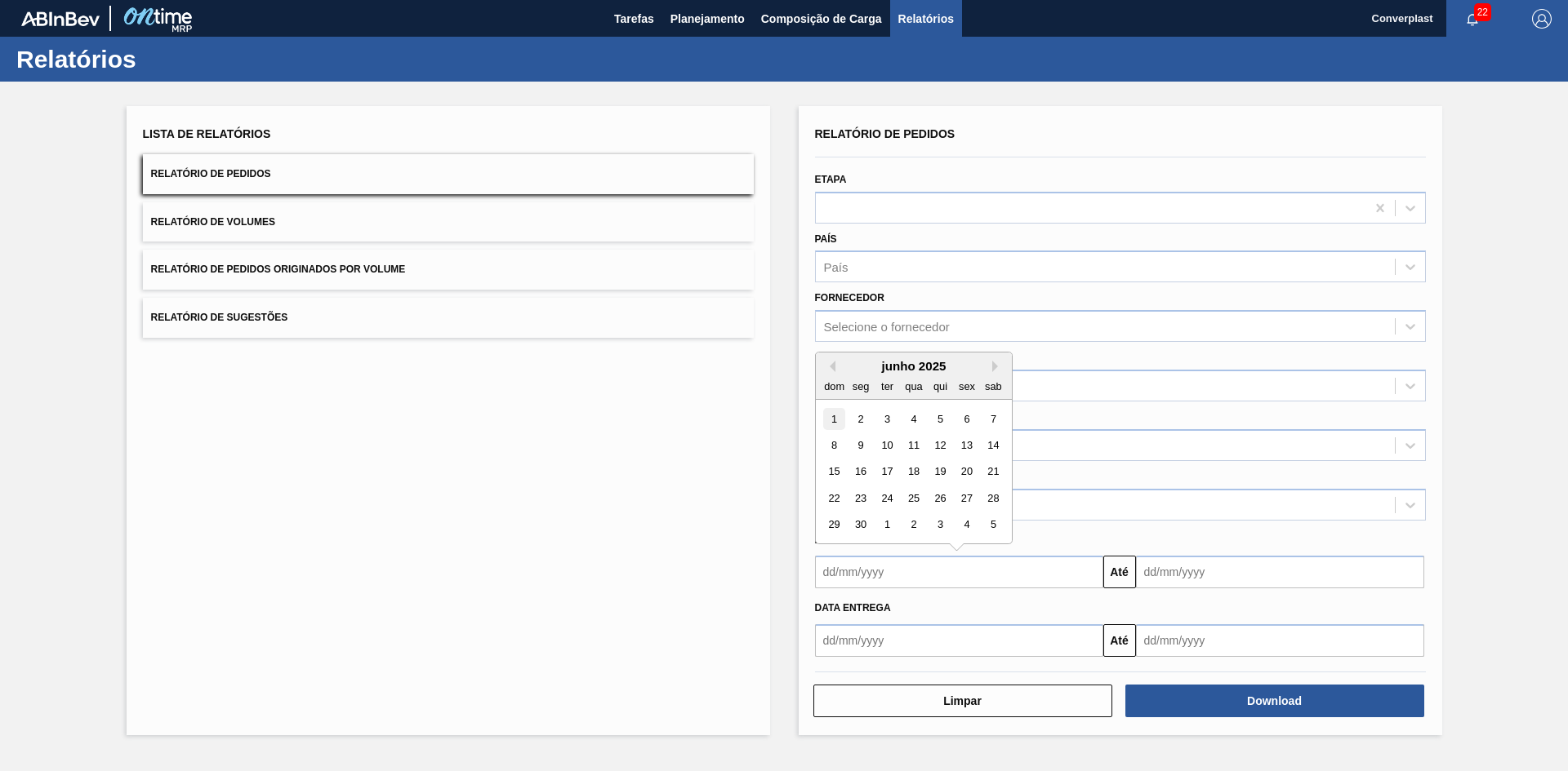
type input "01/06/2025"
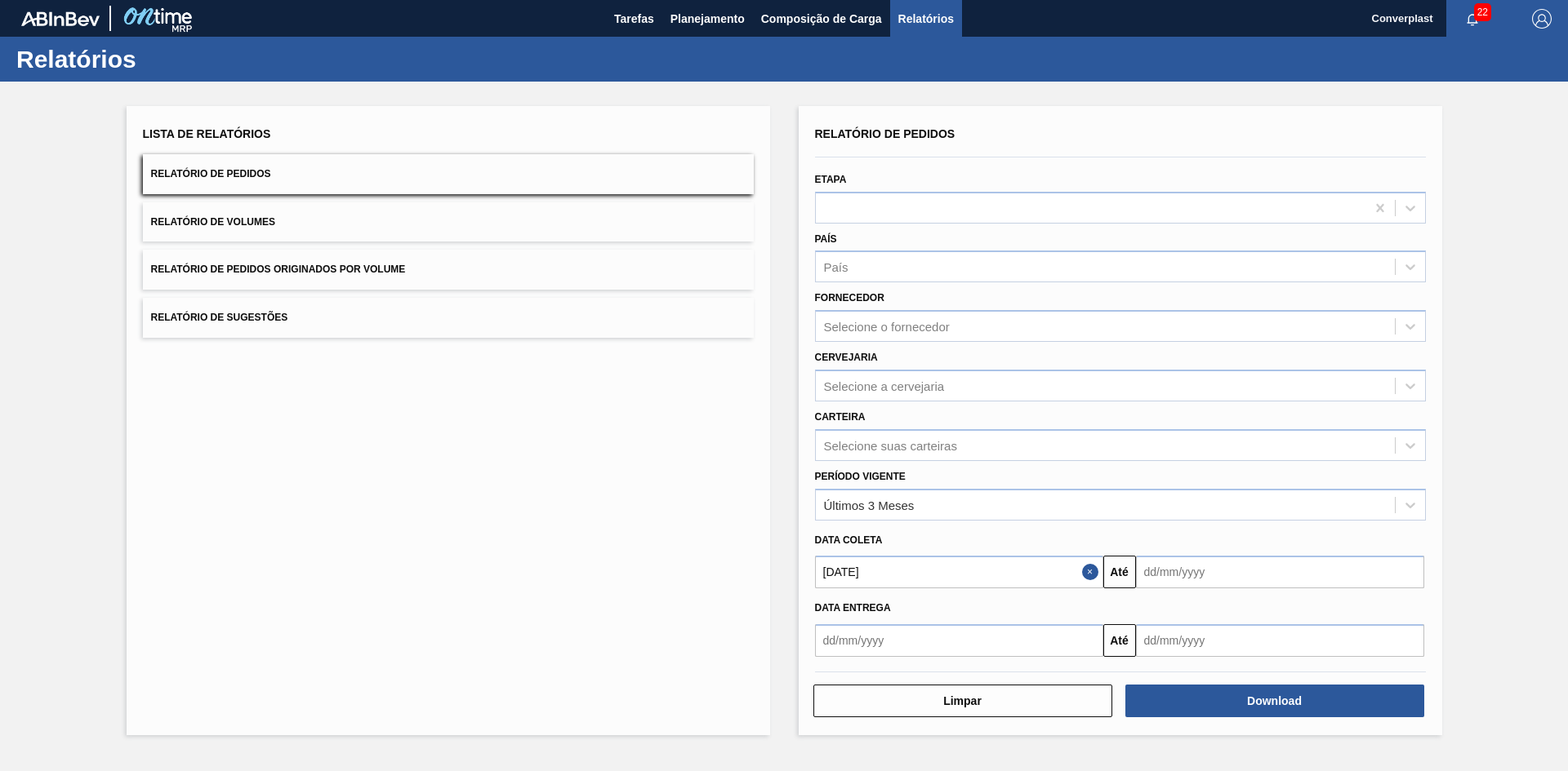
click at [1211, 571] on input "text" at bounding box center [1279, 572] width 288 height 33
click at [1318, 370] on button "Next Month" at bounding box center [1319, 367] width 12 height 12
click at [1317, 370] on button "Next Month" at bounding box center [1319, 367] width 12 height 12
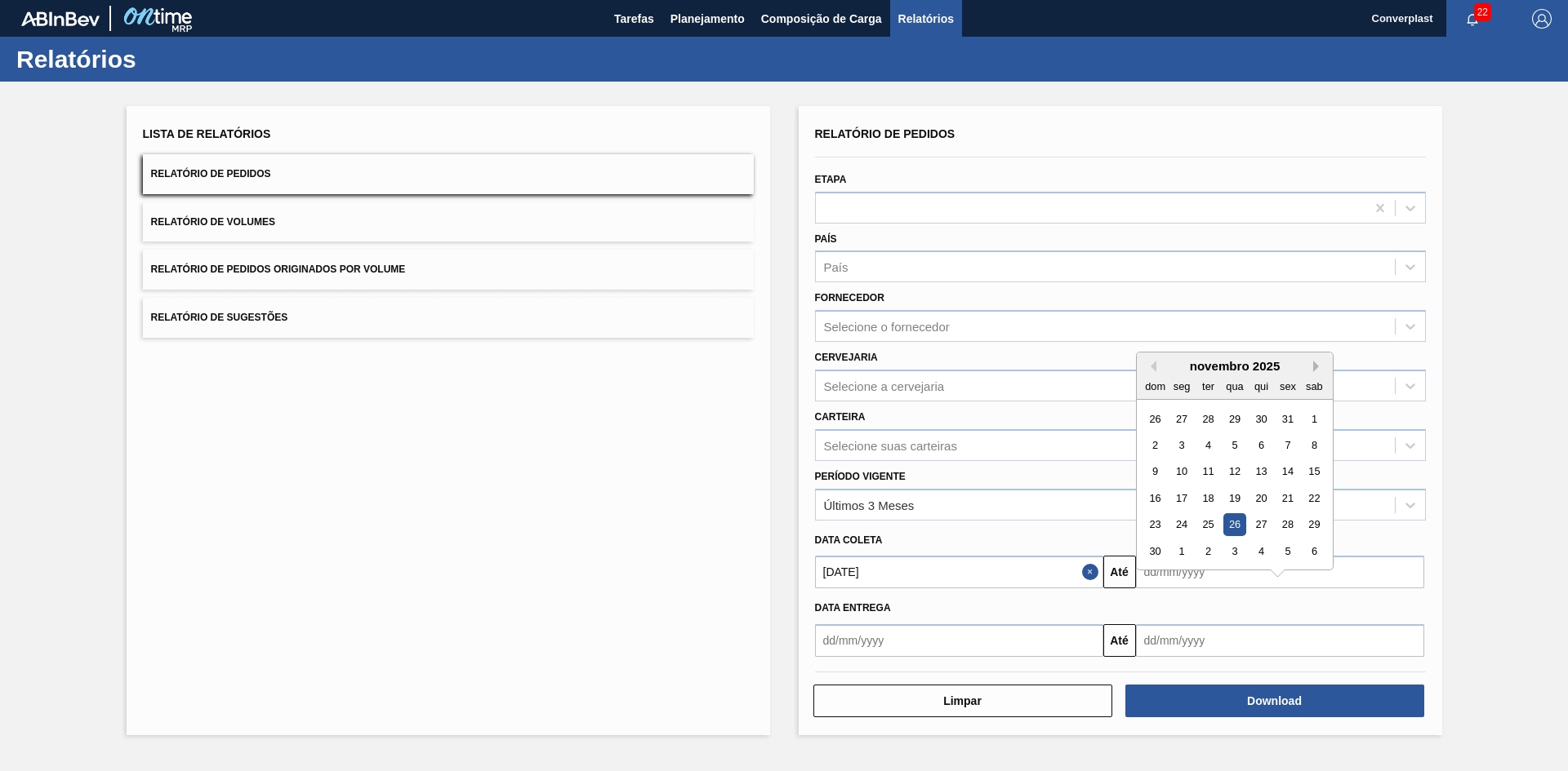
click at [1317, 369] on button "Next Month" at bounding box center [1319, 367] width 12 height 12
click at [1319, 521] on div "31" at bounding box center [1313, 525] width 22 height 22
type input "31/01/2026"
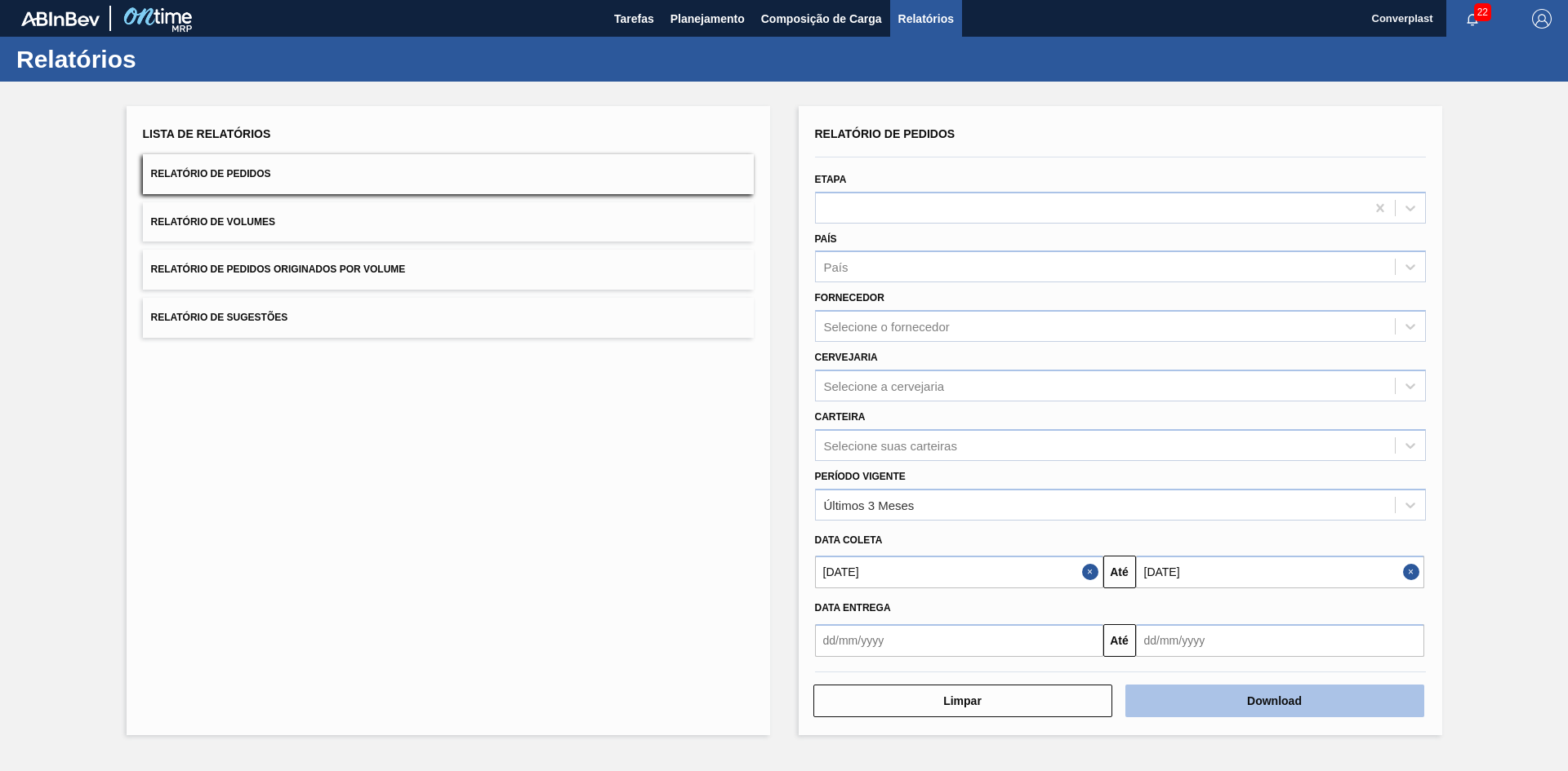
click at [1228, 694] on button "Download" at bounding box center [1274, 701] width 299 height 33
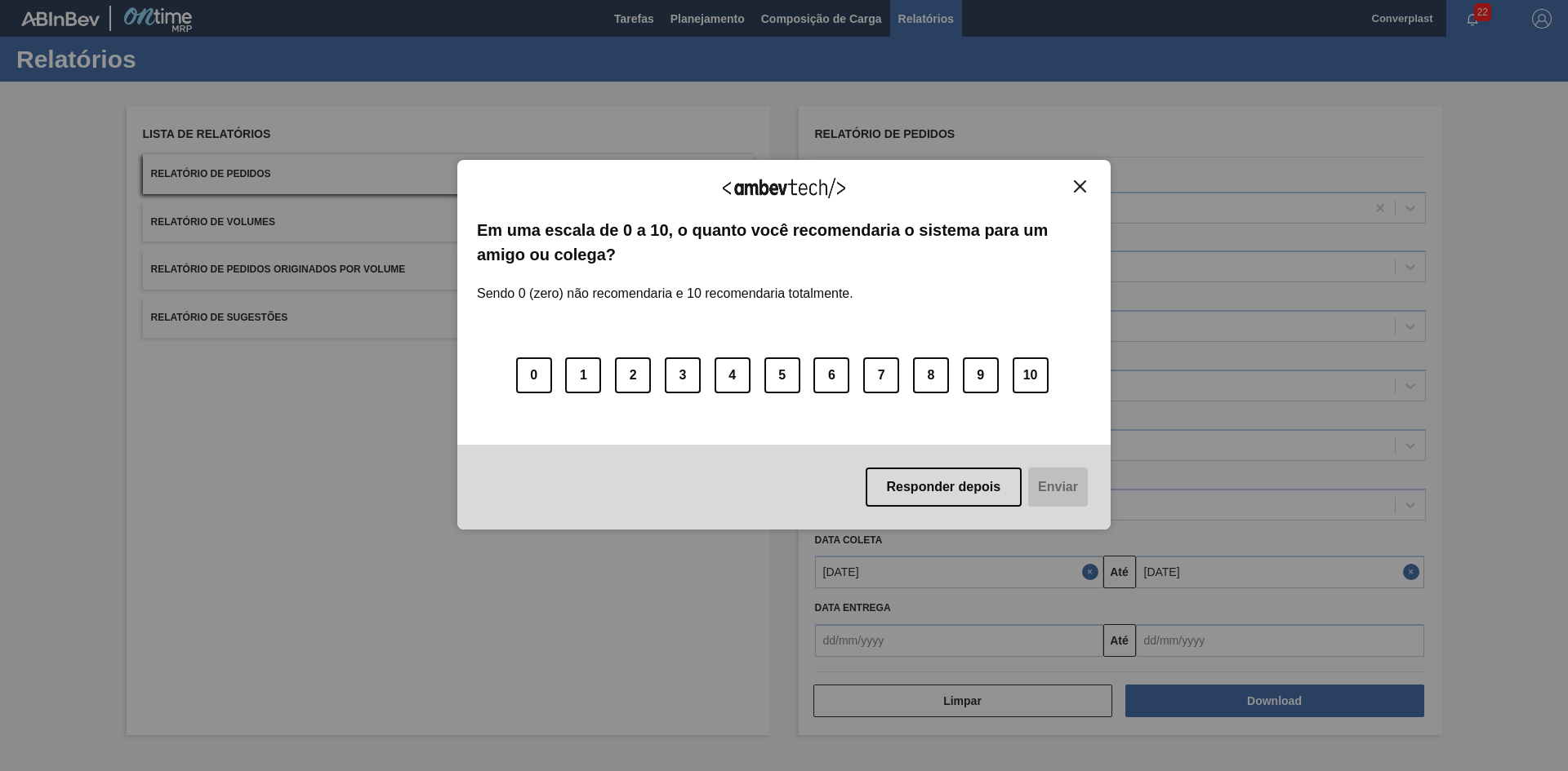
drag, startPoint x: 1078, startPoint y: 184, endPoint x: 1058, endPoint y: 167, distance: 26.2
click at [1079, 183] on img "Close" at bounding box center [1080, 186] width 13 height 13
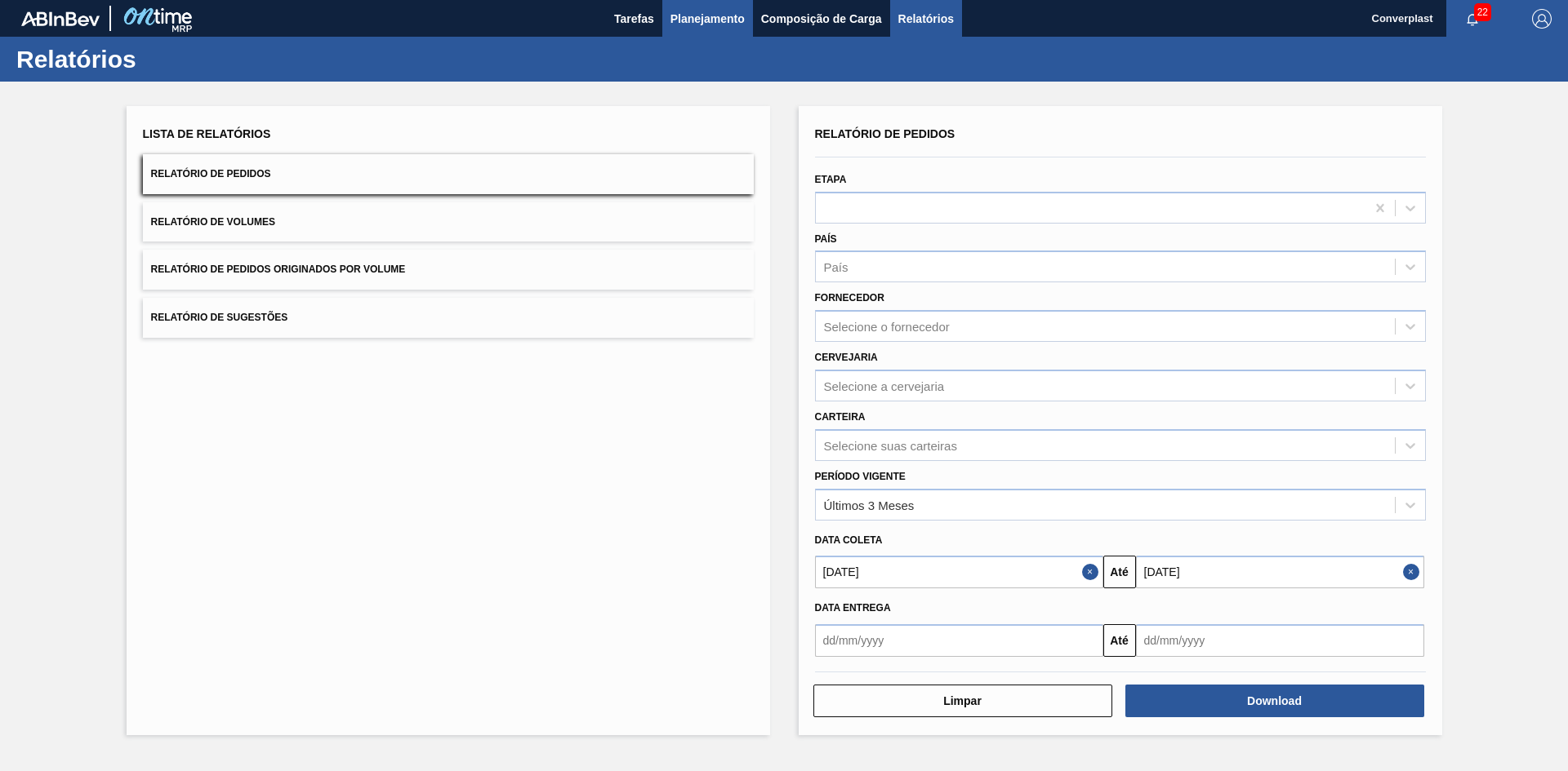
click at [691, 13] on span "Planejamento" at bounding box center [707, 18] width 74 height 19
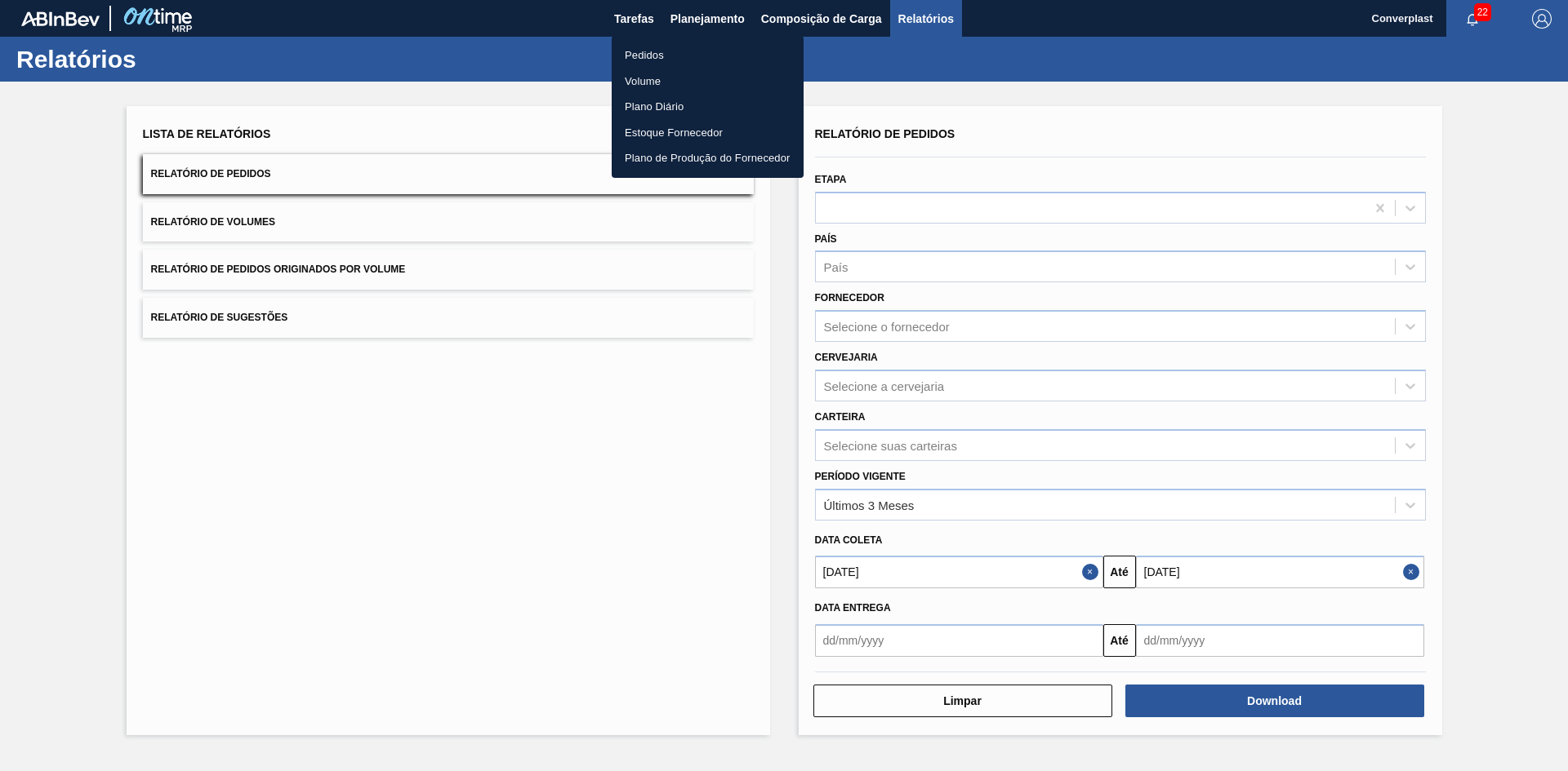
click at [645, 56] on li "Pedidos" at bounding box center [707, 55] width 192 height 26
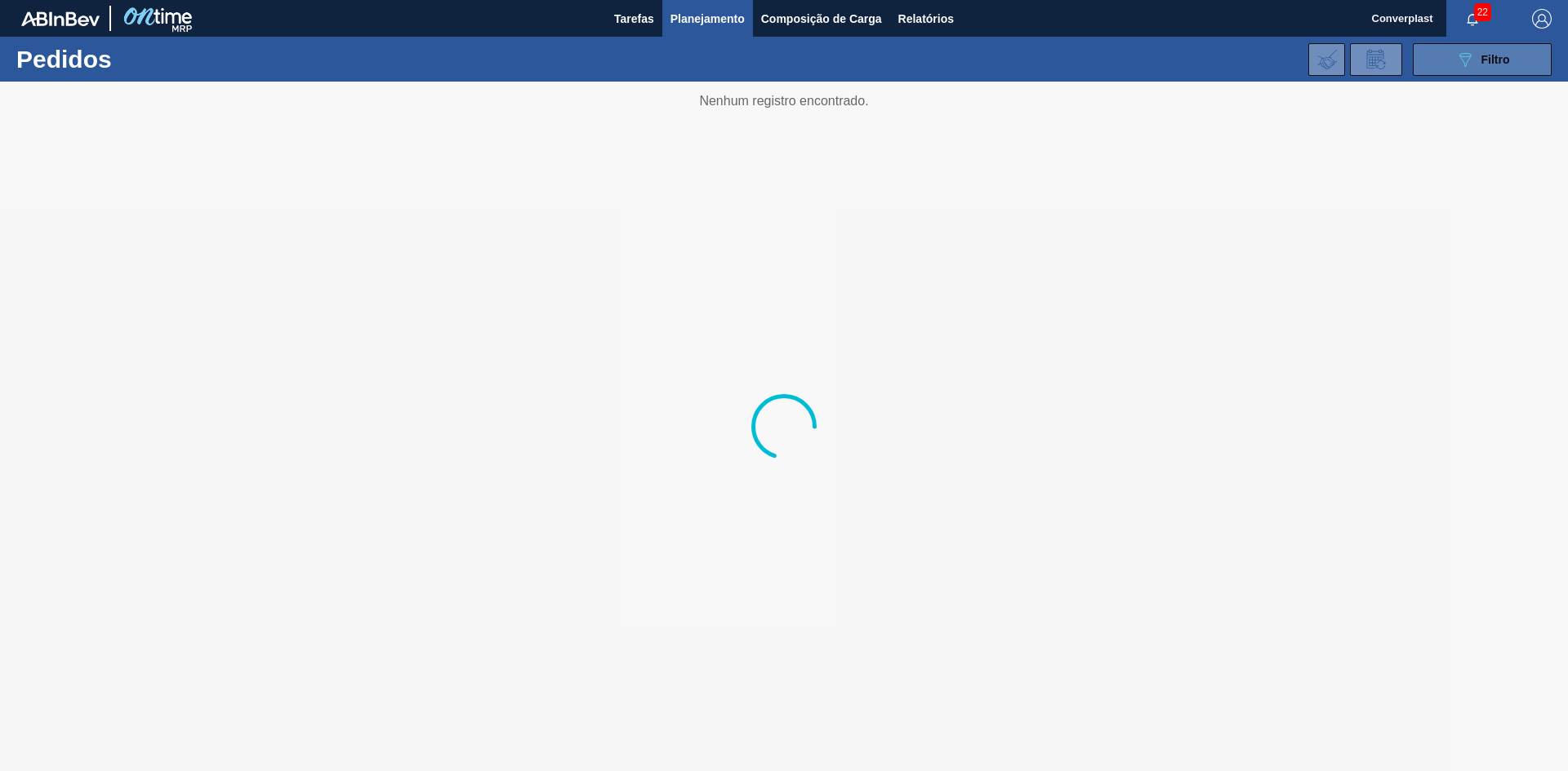
click at [1470, 72] on button "089F7B8B-B2A5-4AFE-B5C0-19BA573D28AC Filtro" at bounding box center [1482, 60] width 139 height 33
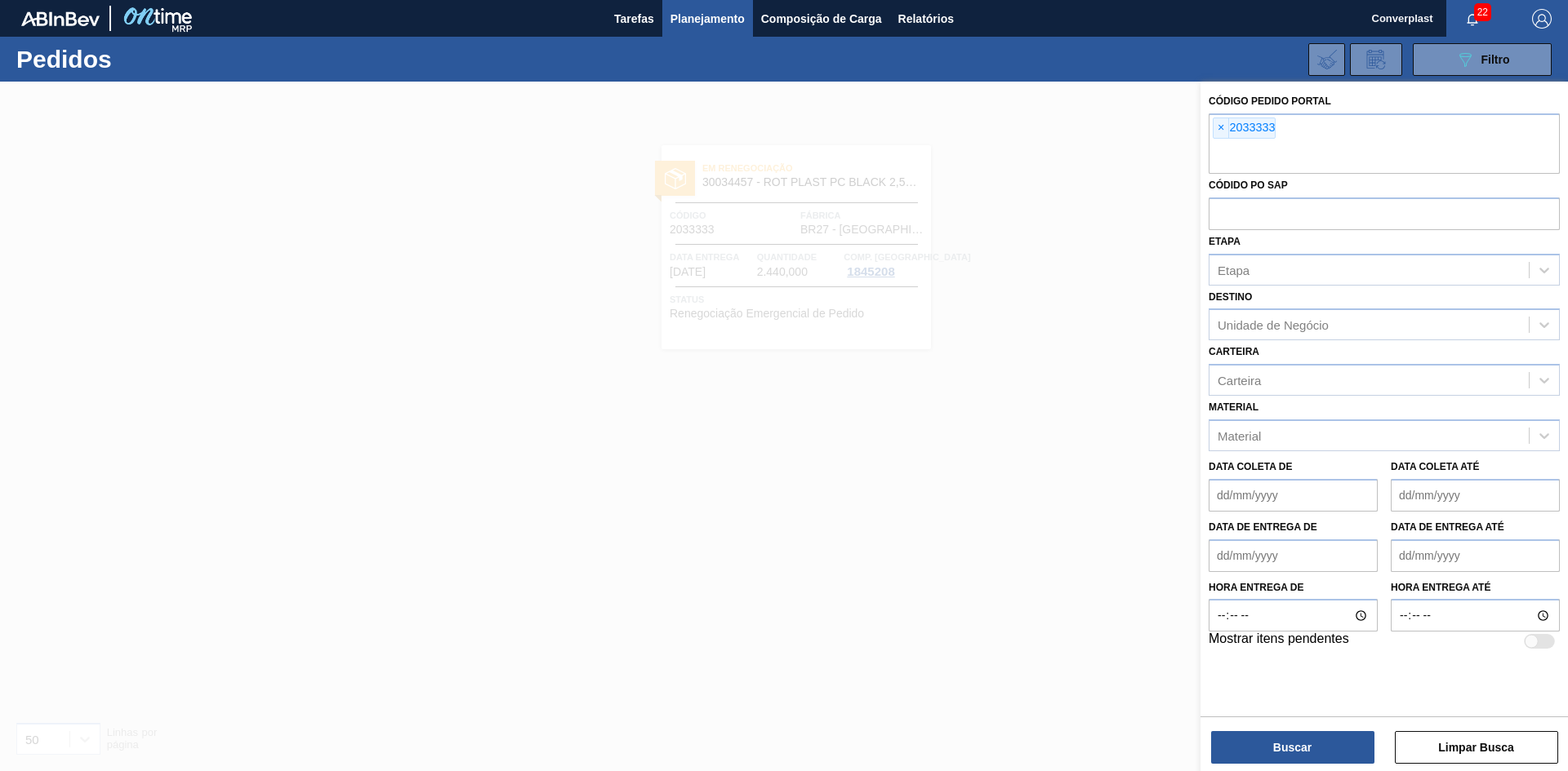
click at [1206, 129] on div "Código Pedido Portal × 2033333 Códido PO SAP Etapa Etapa Destino Unidade de Neg…" at bounding box center [1383, 371] width 367 height 578
click at [1215, 130] on span "×" at bounding box center [1221, 128] width 15 height 19
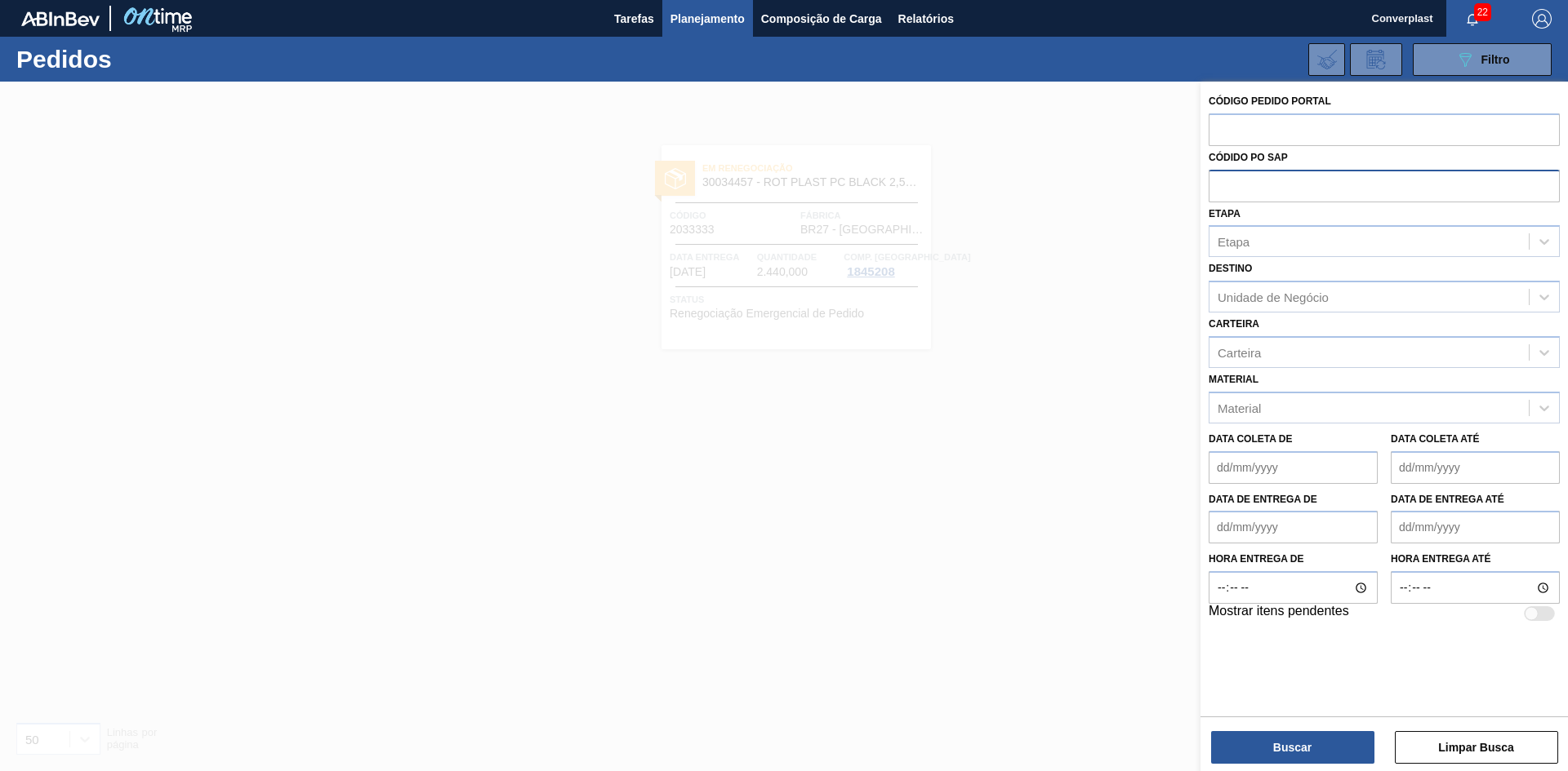
paste input "2039180"
type input "2039180"
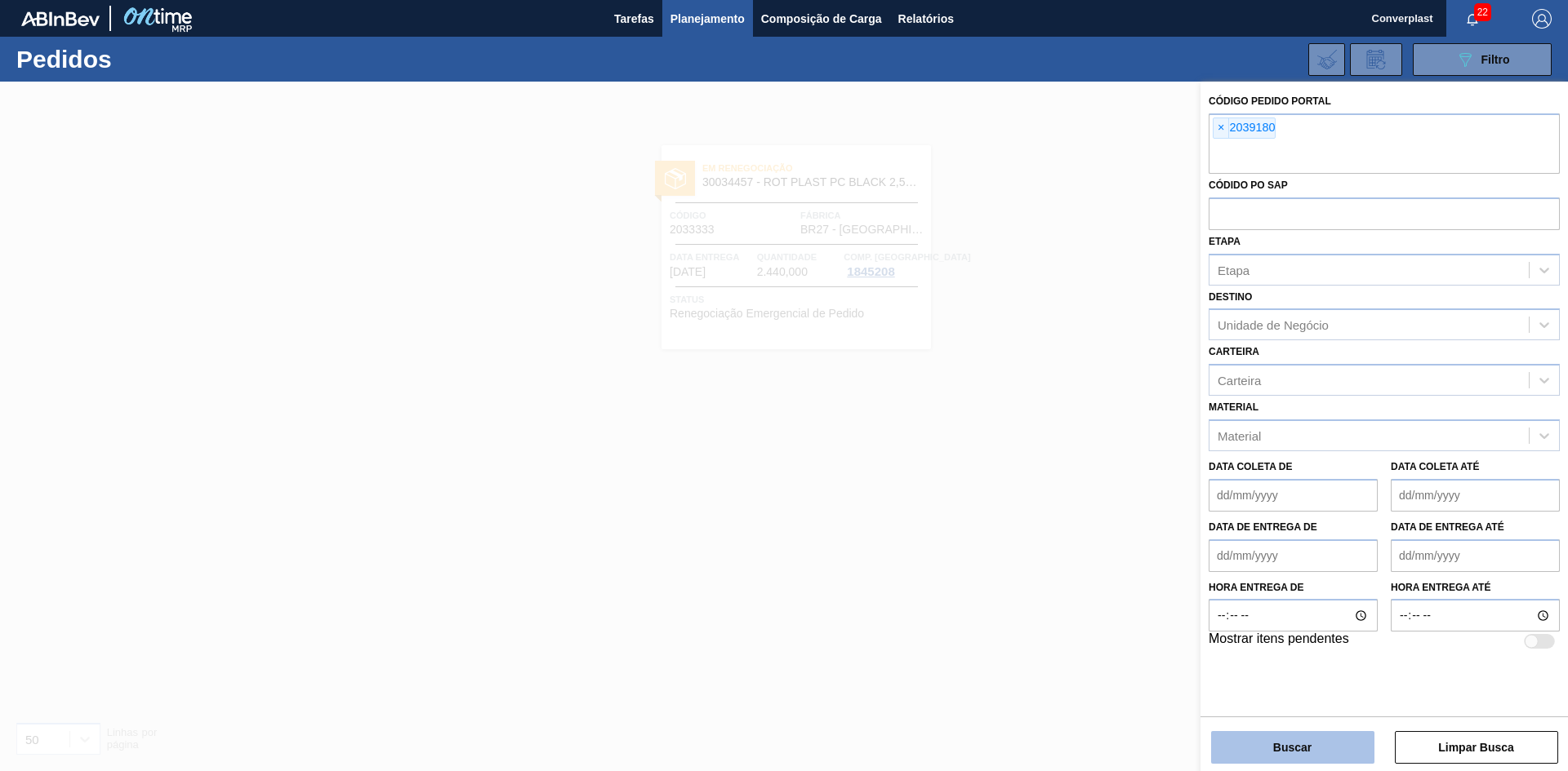
click at [1300, 737] on button "Buscar" at bounding box center [1293, 748] width 164 height 33
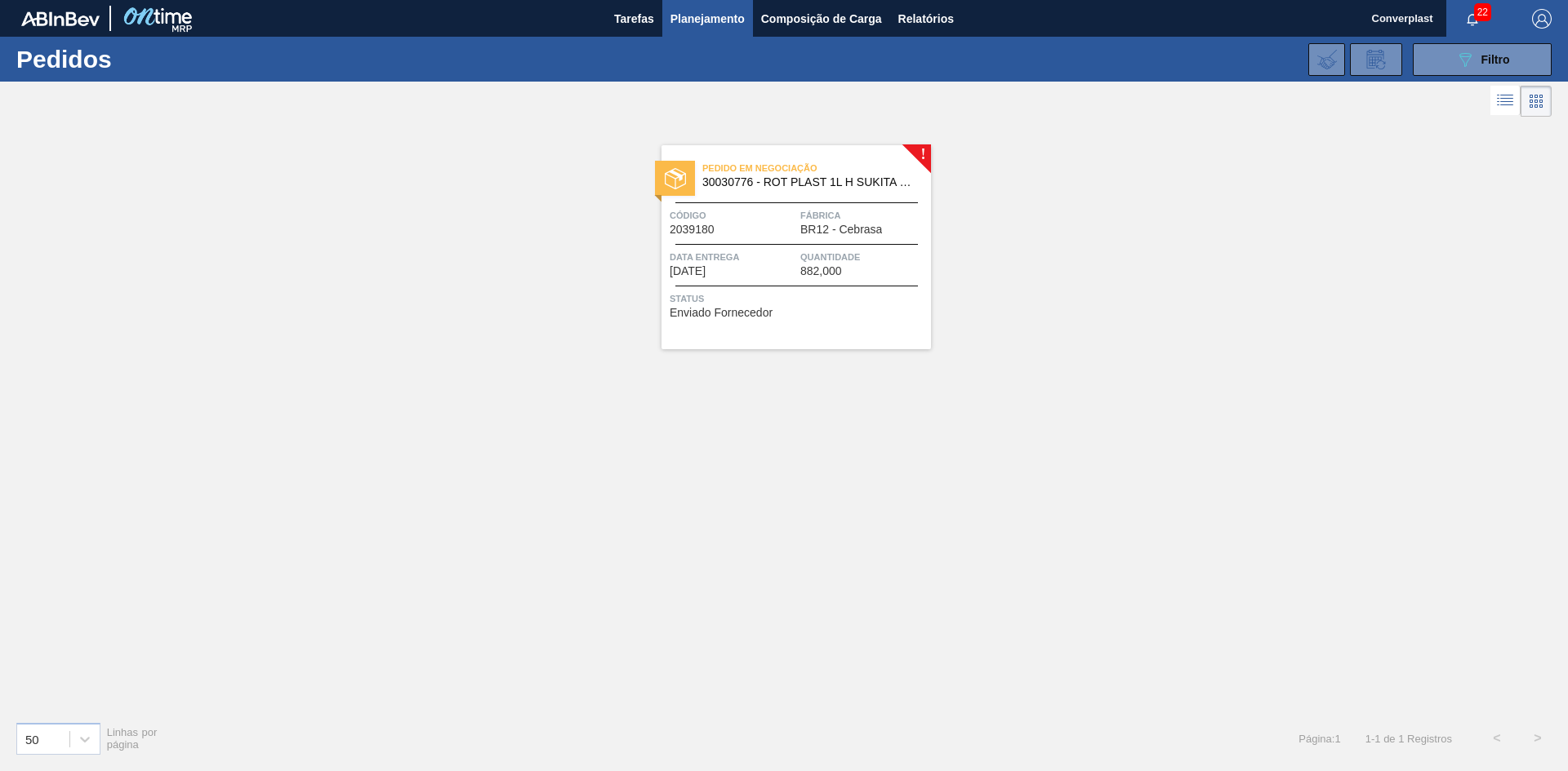
click at [736, 332] on div "Pedido em Negociação 30030776 - ROT PLAST 1L H SUKITA NIV24 Código 2039180 Fábr…" at bounding box center [797, 247] width 270 height 204
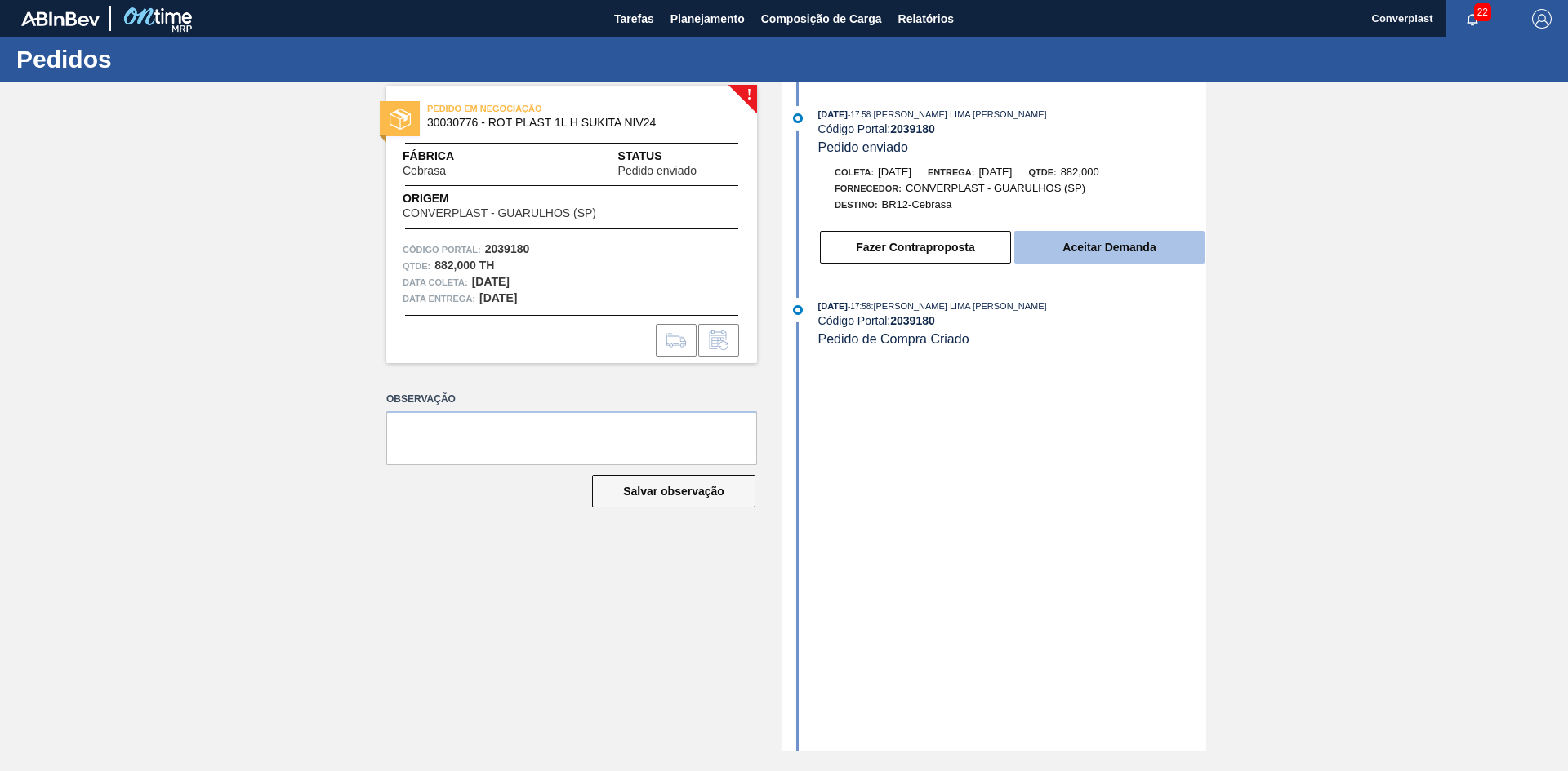
click at [1086, 255] on button "Aceitar Demanda" at bounding box center [1110, 247] width 191 height 33
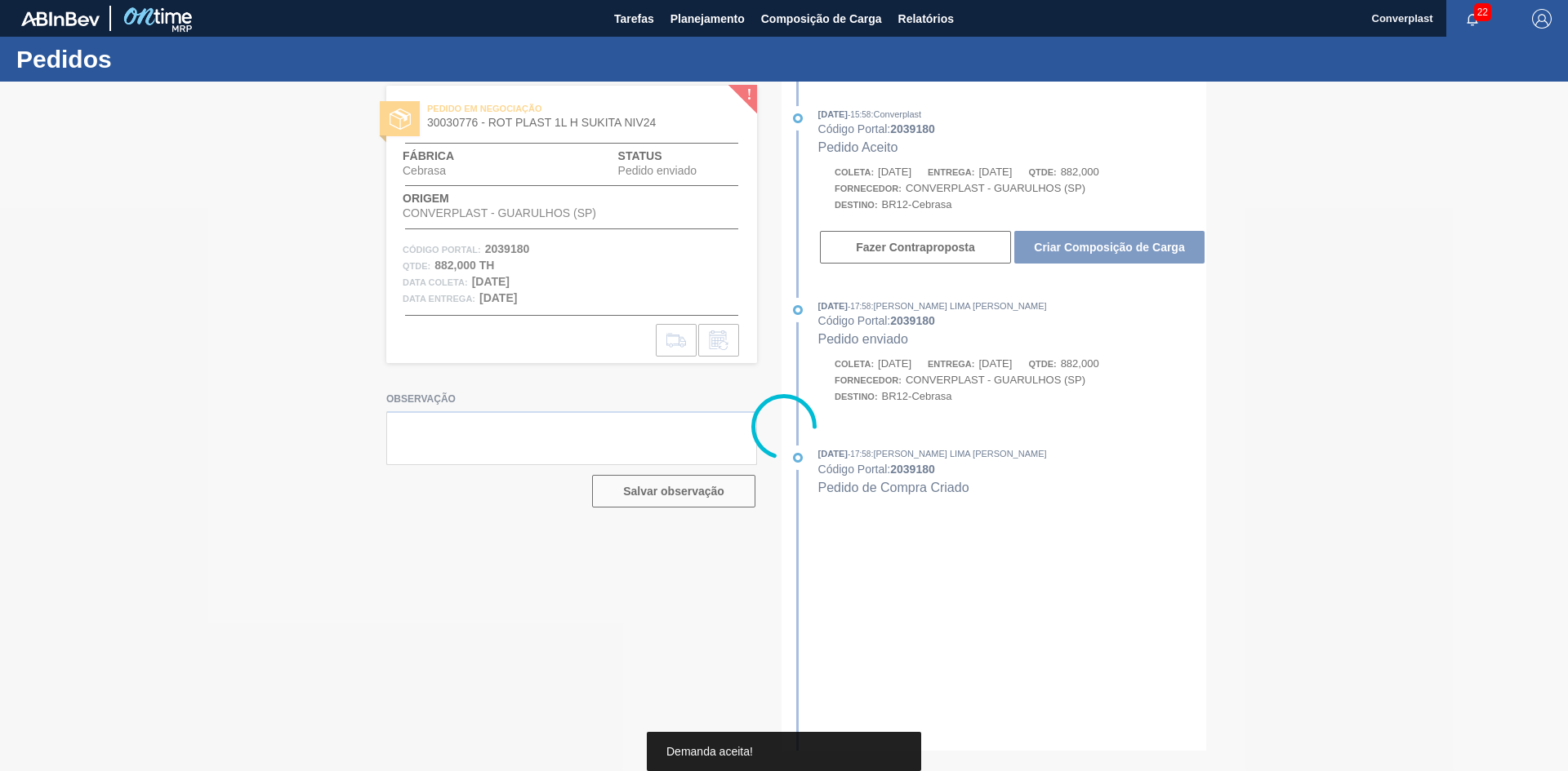
click at [1086, 255] on div at bounding box center [784, 426] width 1568 height 689
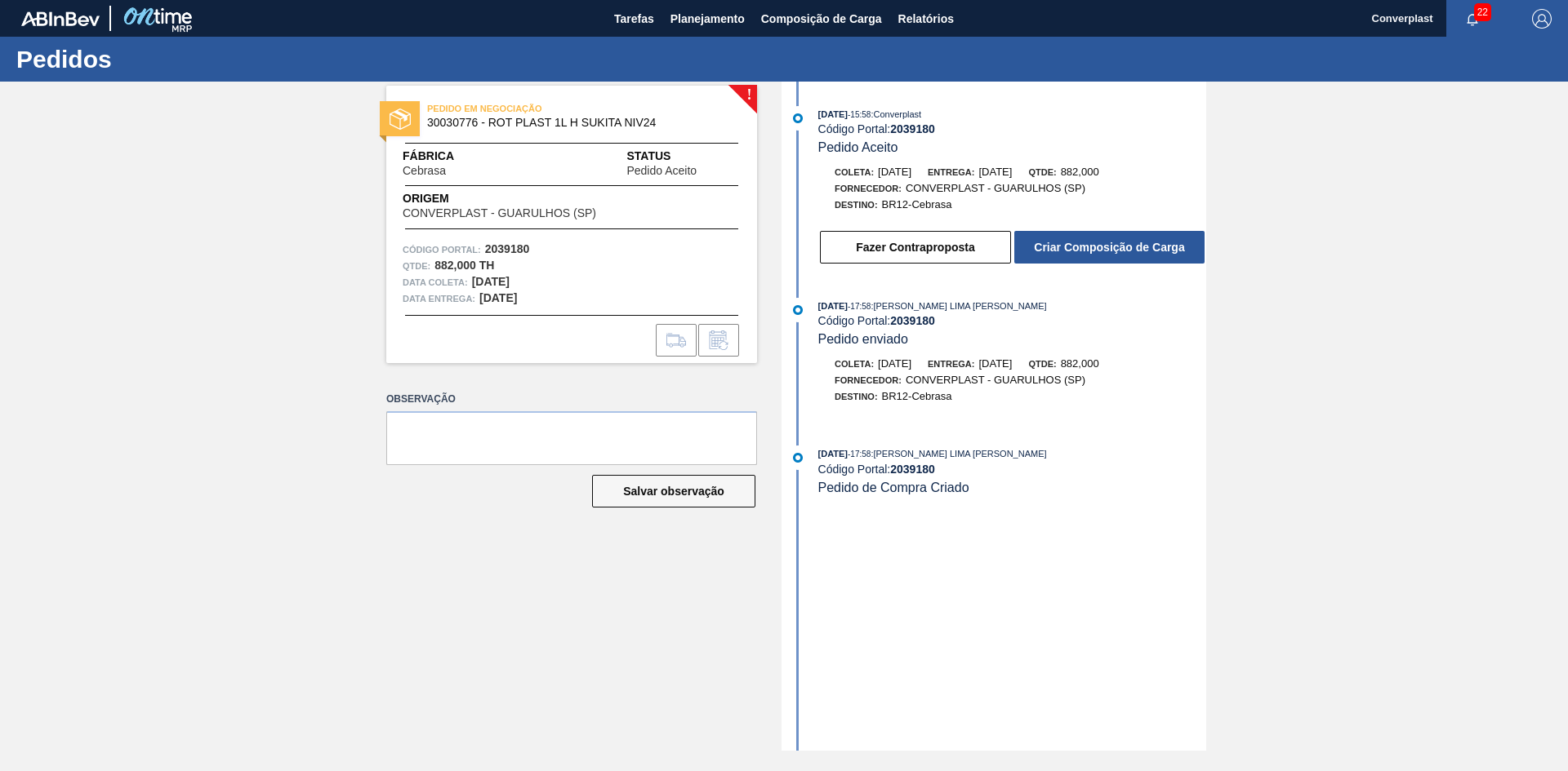
click at [1086, 255] on button "Criar Composição de Carga" at bounding box center [1110, 247] width 191 height 33
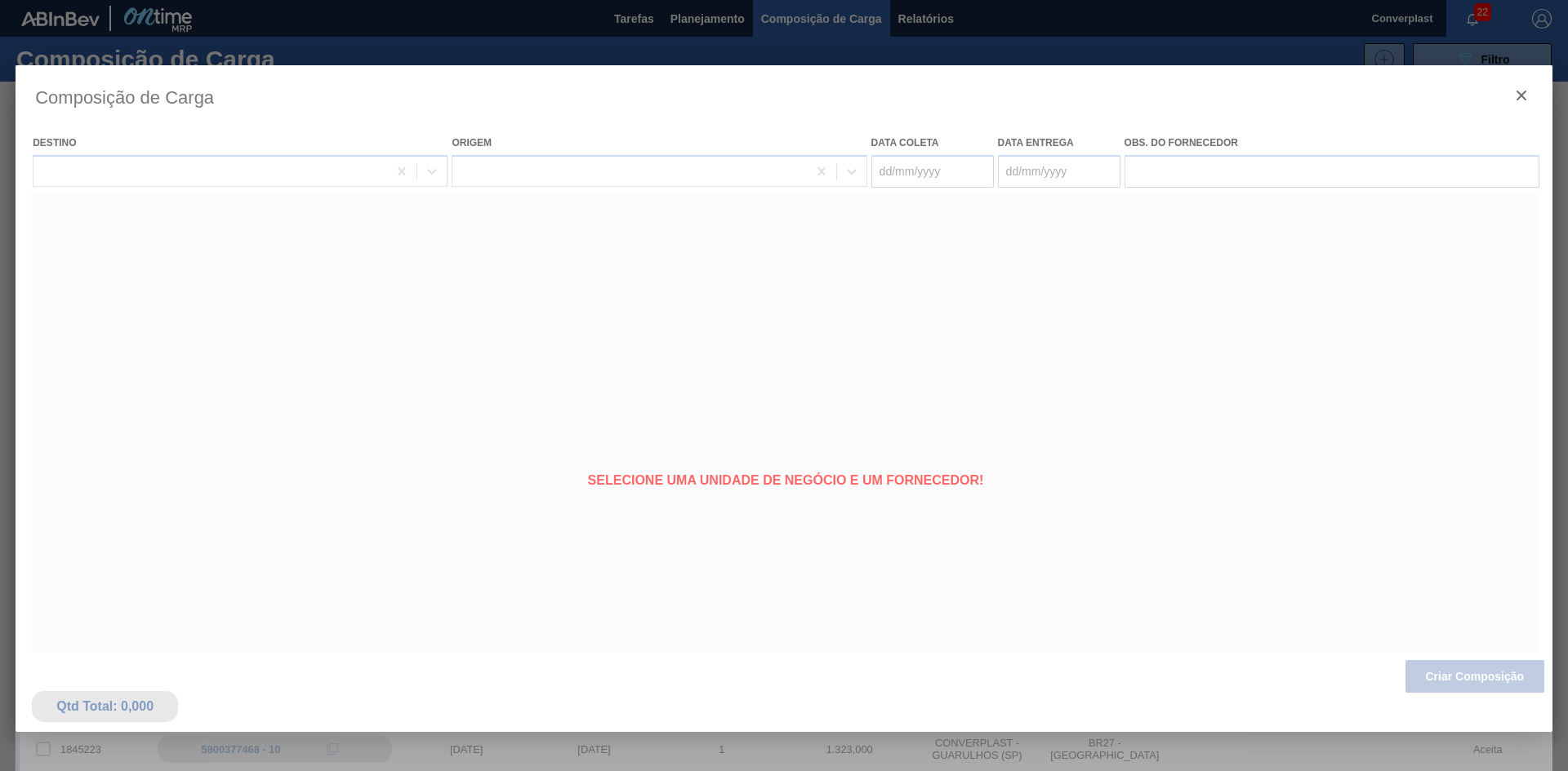
type coleta "[DATE]"
type entrega "[DATE]"
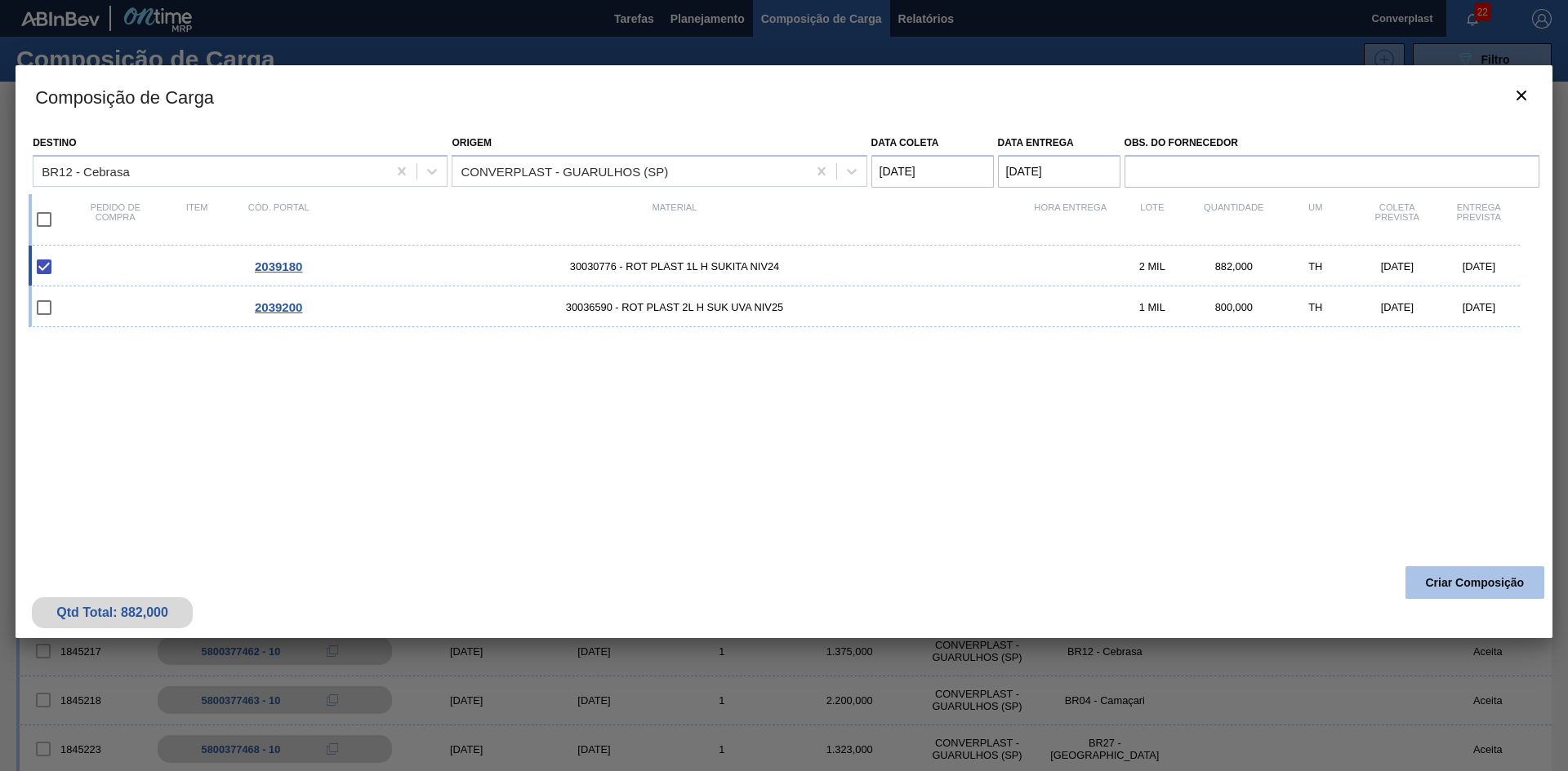
click at [1461, 580] on button "Criar Composição" at bounding box center [1475, 582] width 139 height 33
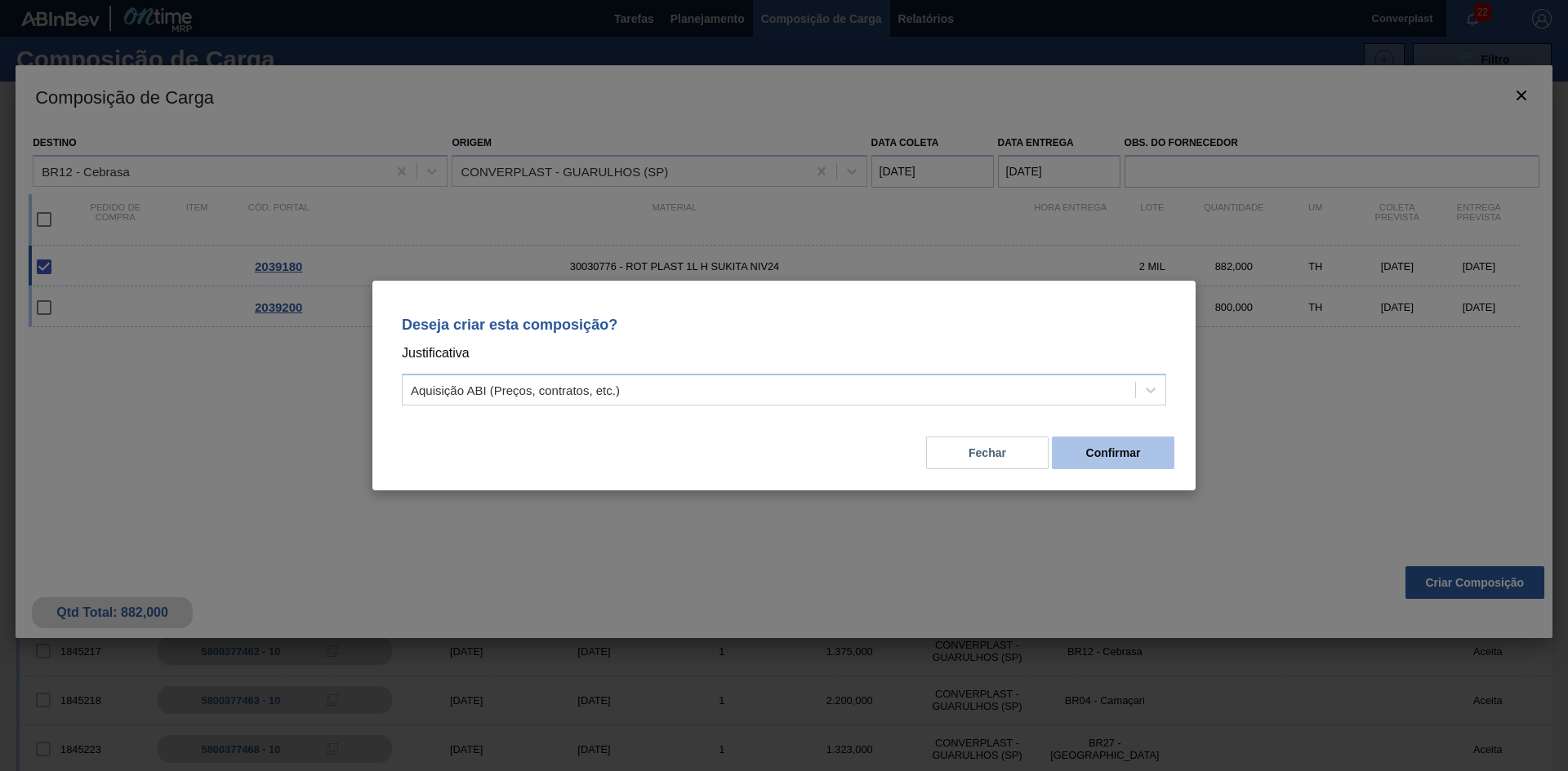
click at [1113, 457] on button "Confirmar" at bounding box center [1112, 453] width 122 height 33
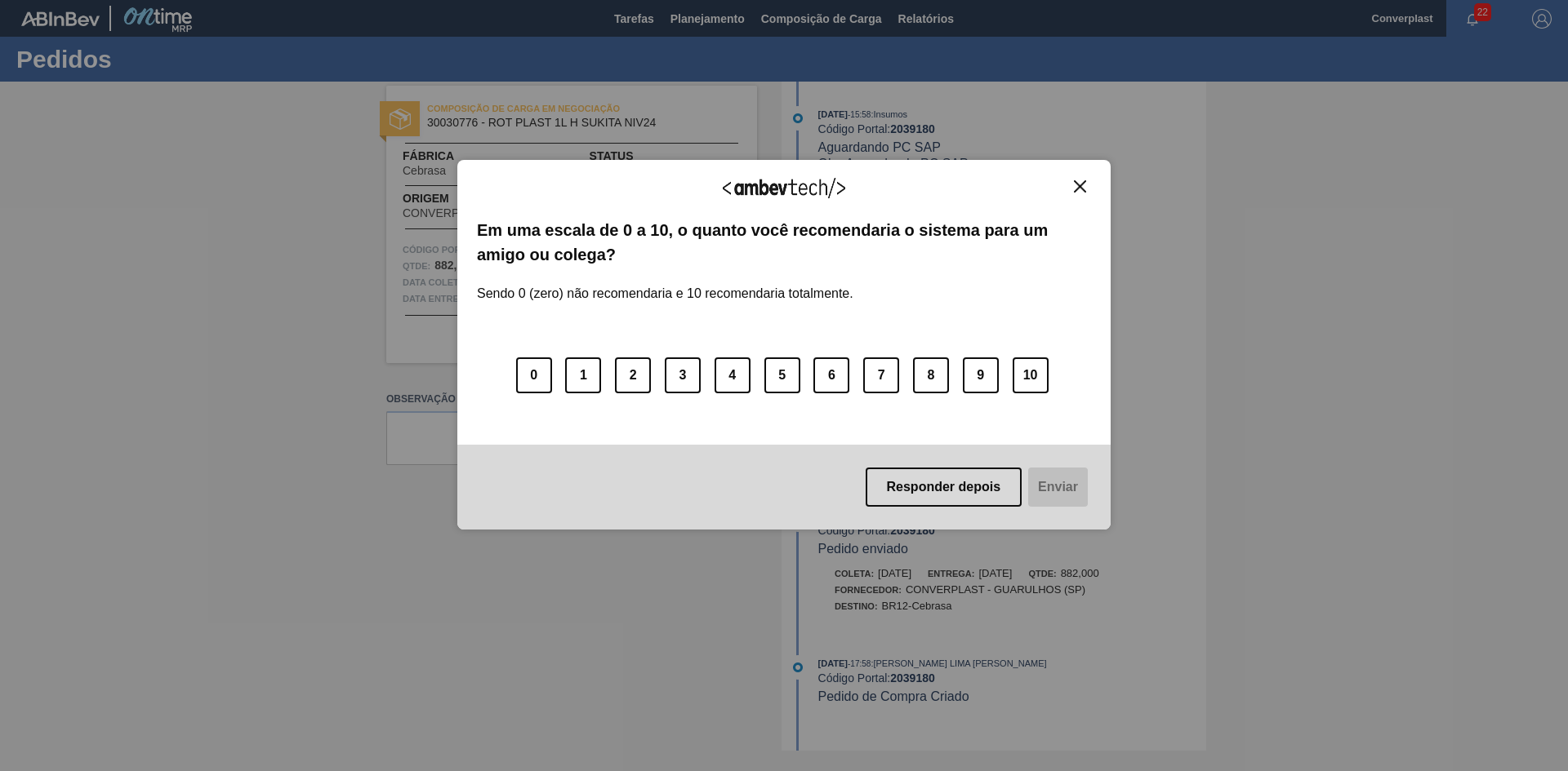
click at [1088, 188] on button "Close" at bounding box center [1080, 187] width 22 height 13
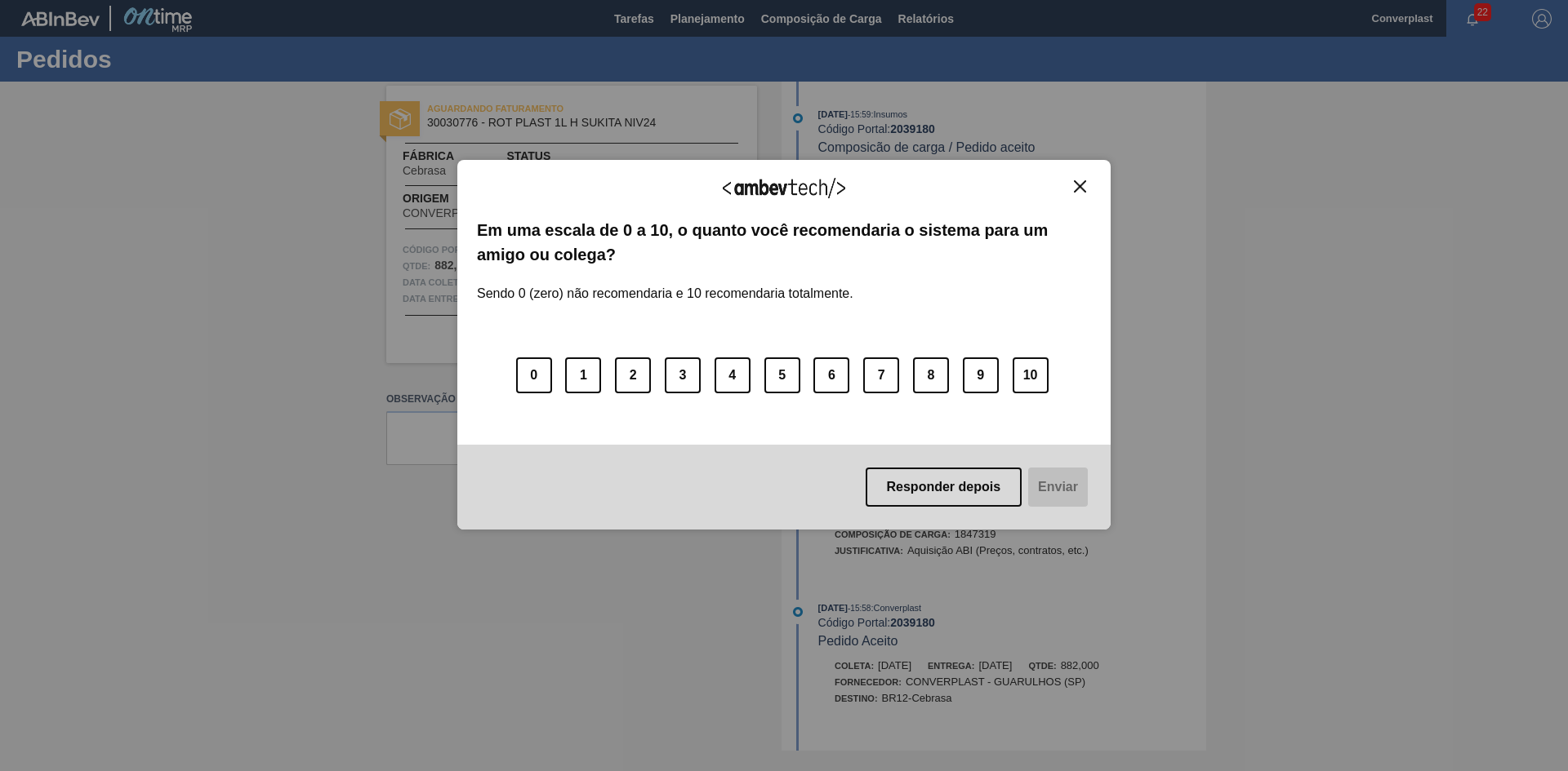
click at [1085, 190] on img "Close" at bounding box center [1080, 186] width 13 height 13
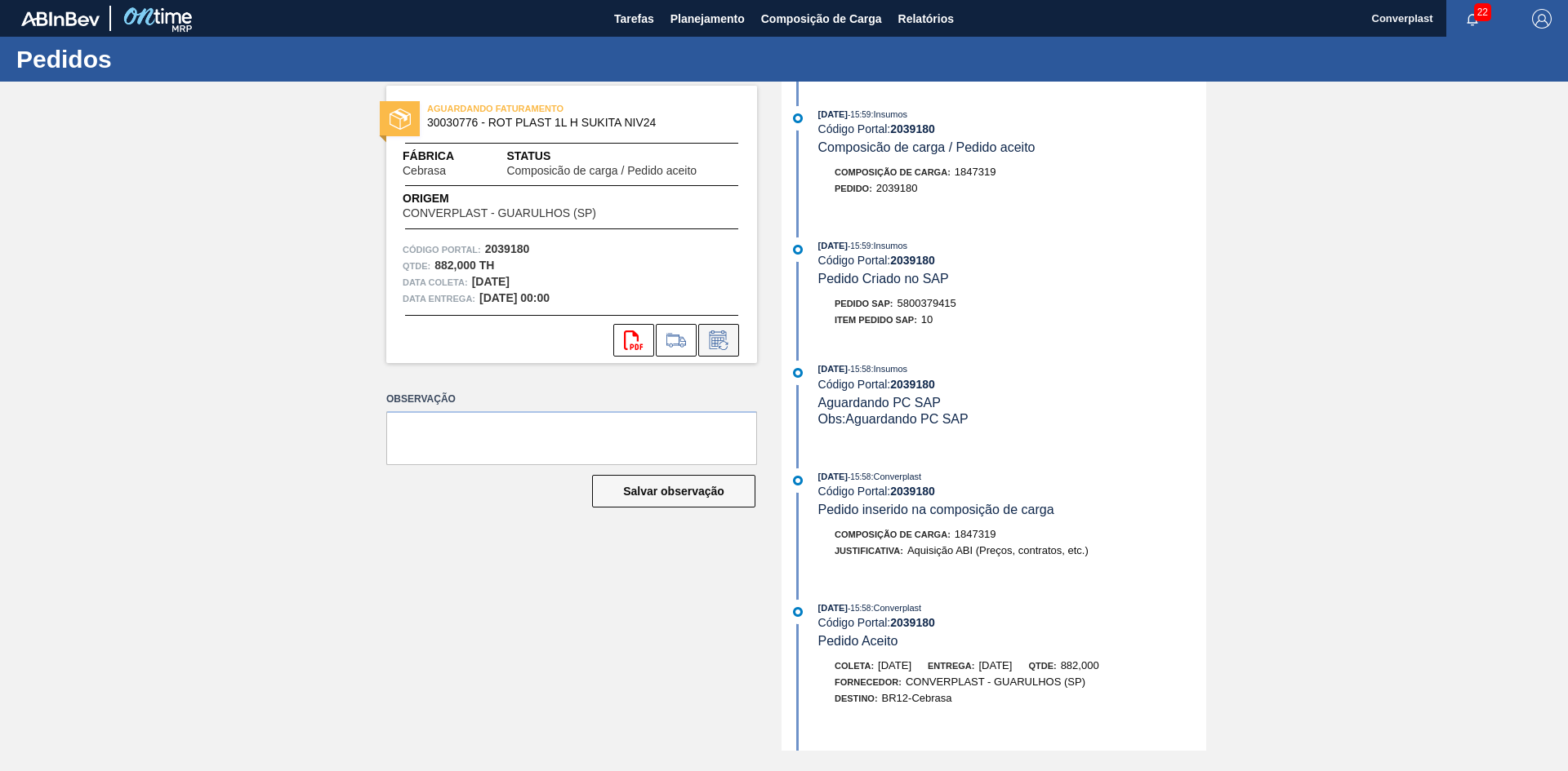
click at [716, 343] on icon at bounding box center [718, 340] width 26 height 19
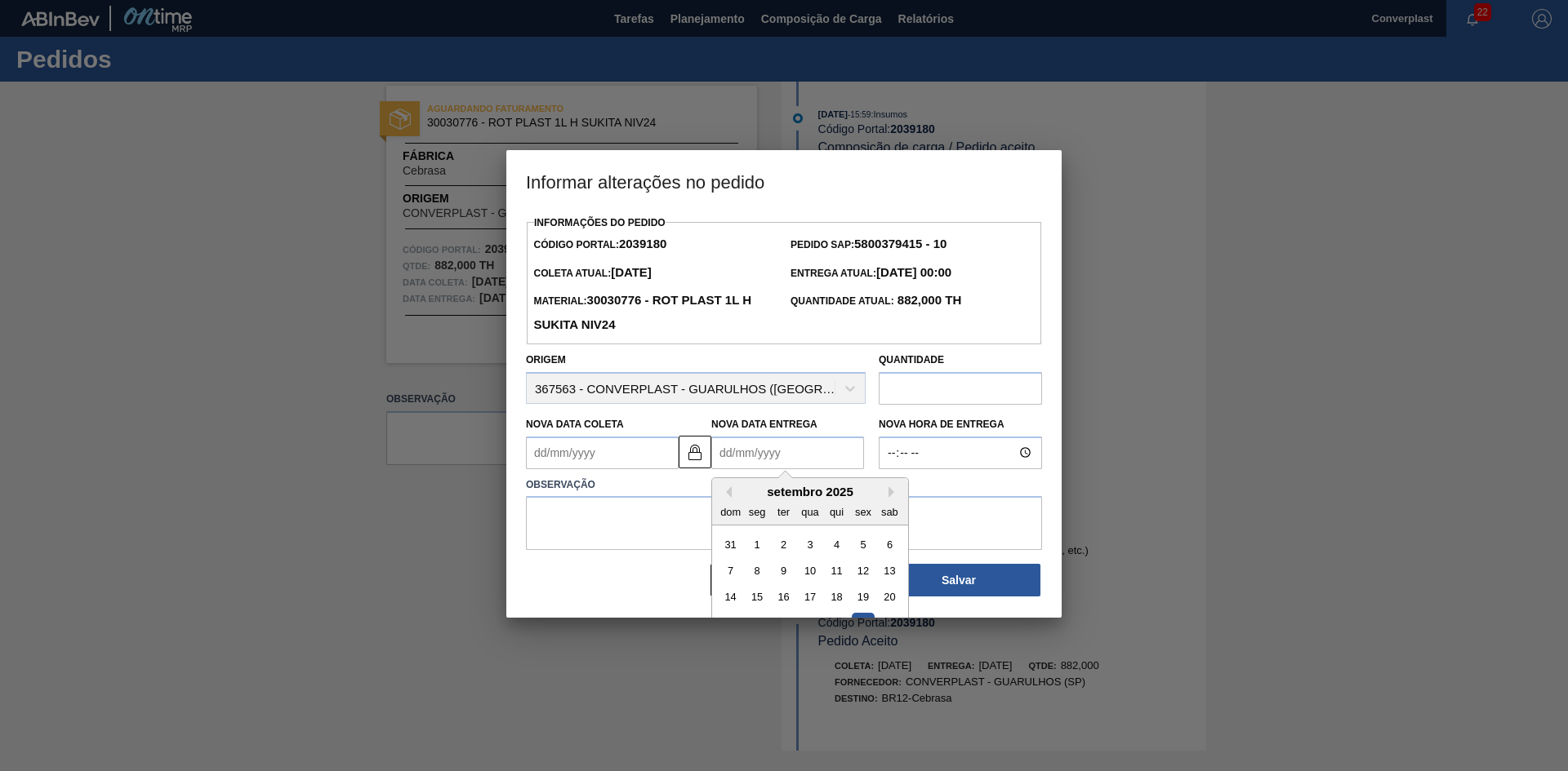
click at [761, 454] on Entrega2039180 "Nova Data Entrega" at bounding box center [787, 453] width 153 height 33
type Coleta2039180 "27/12/1999"
type Entrega2039180 "0"
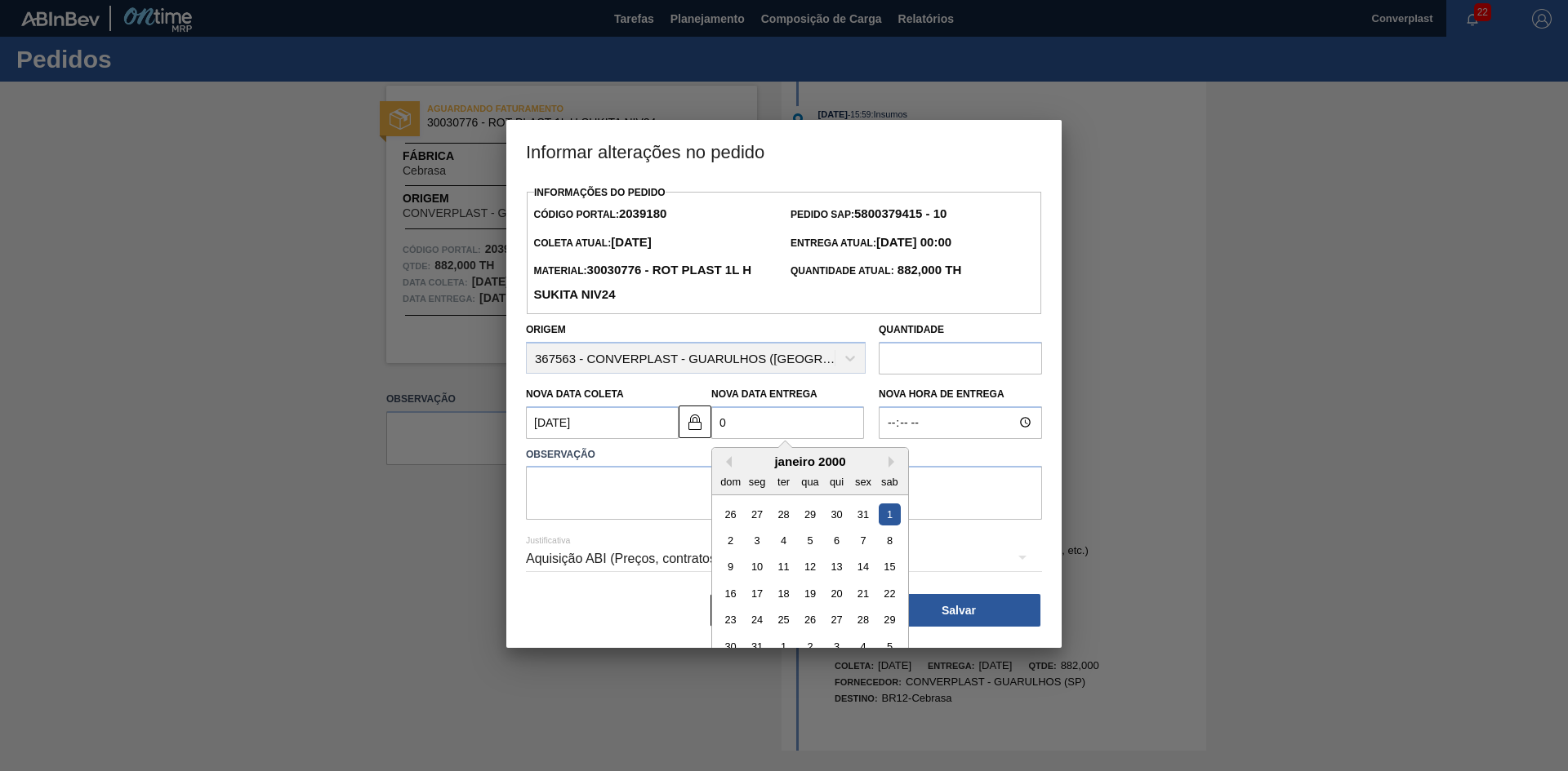
type Coleta2039180 "27/08/2025"
type Entrega2039180 "01/"
type Coleta2039180 "27/12/2024"
type Entrega2039180 "01/1"
type Coleta2039180 "[DATE]"
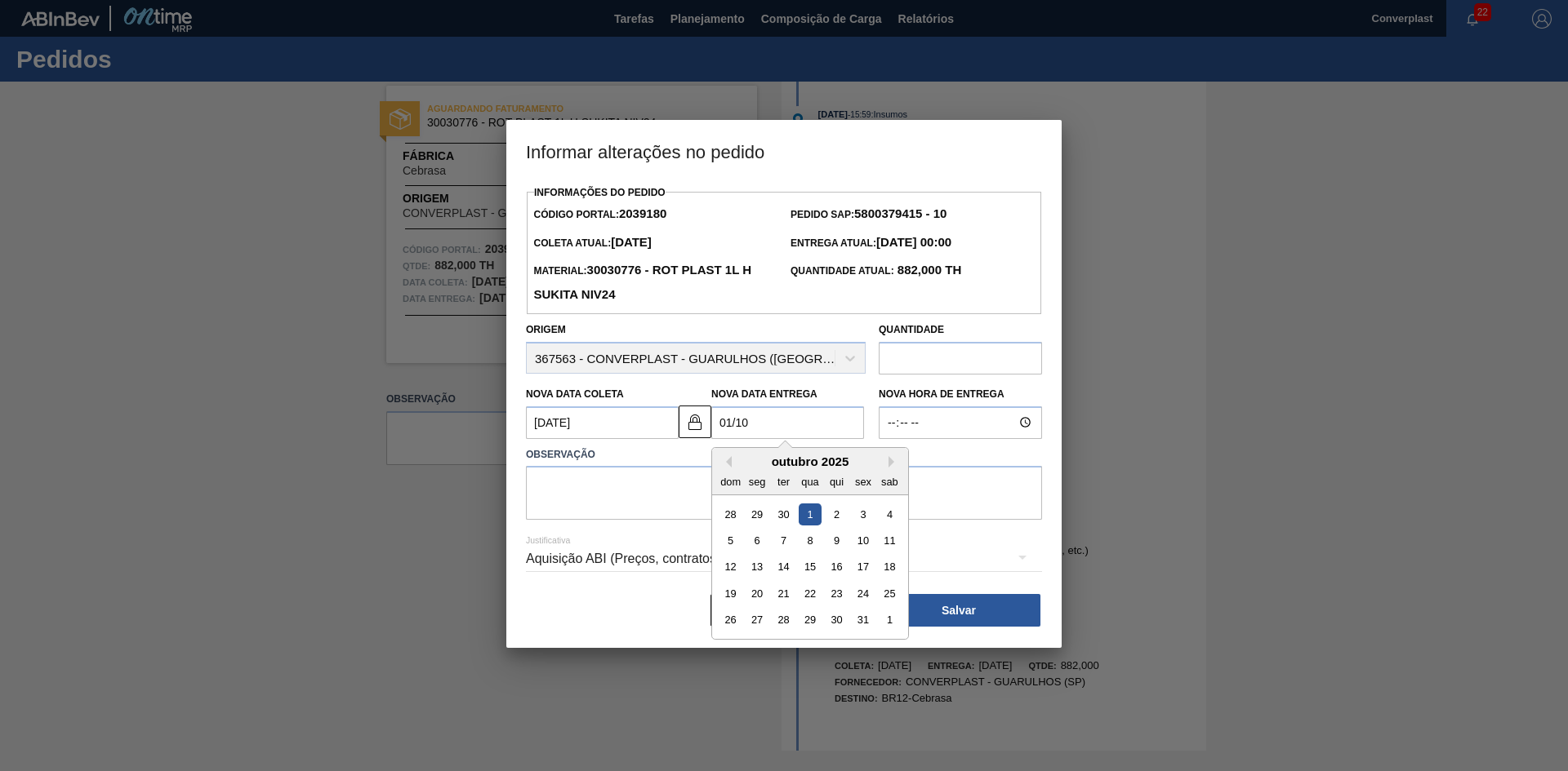
click at [823, 517] on div "28 29 30 1 2 3 4" at bounding box center [809, 513] width 185 height 26
click at [805, 521] on div "1" at bounding box center [809, 513] width 22 height 22
type Entrega2039180 "01/10/2025"
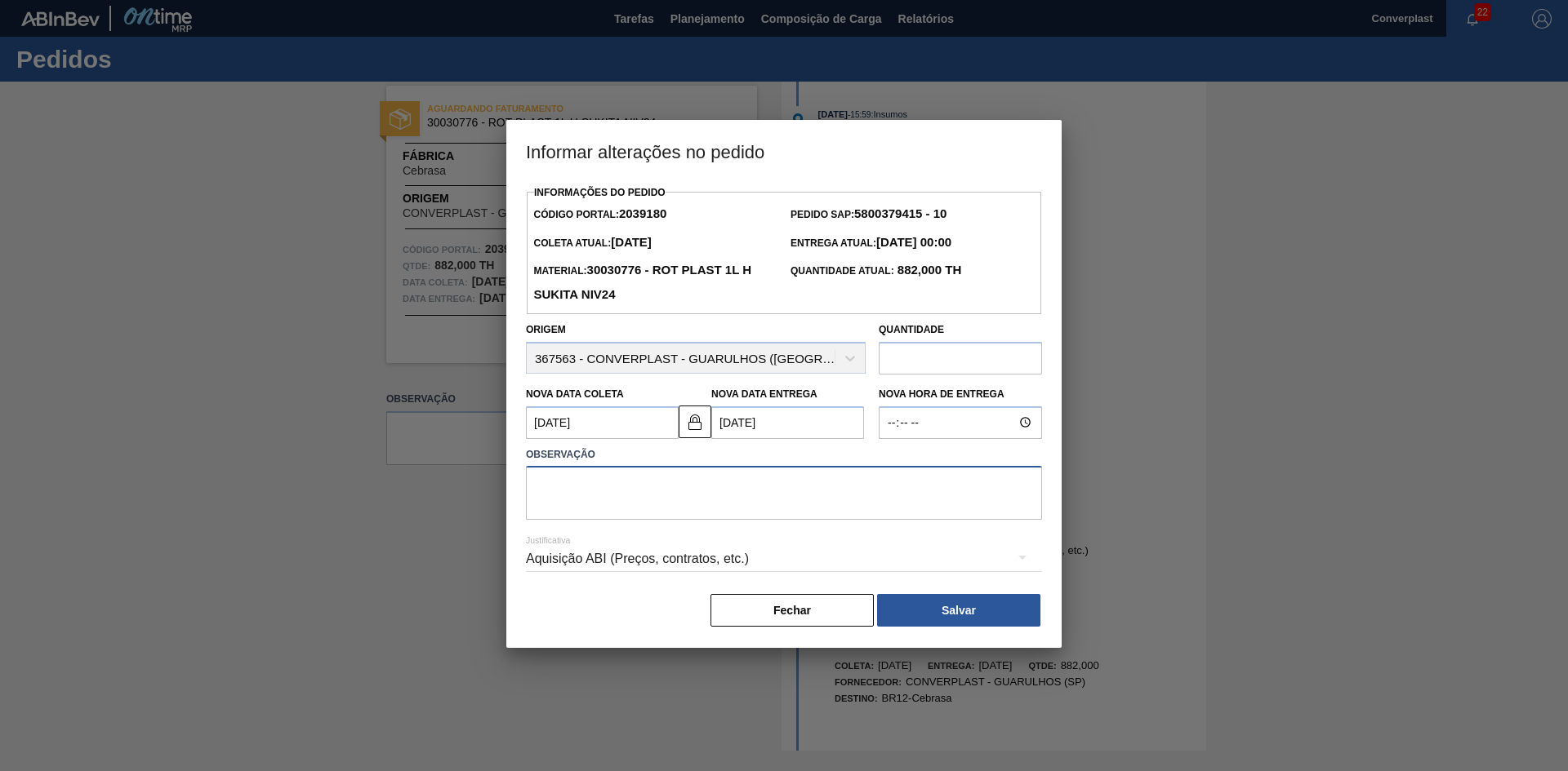
click at [619, 489] on textarea at bounding box center [784, 493] width 516 height 54
type textarea "ajuste data"
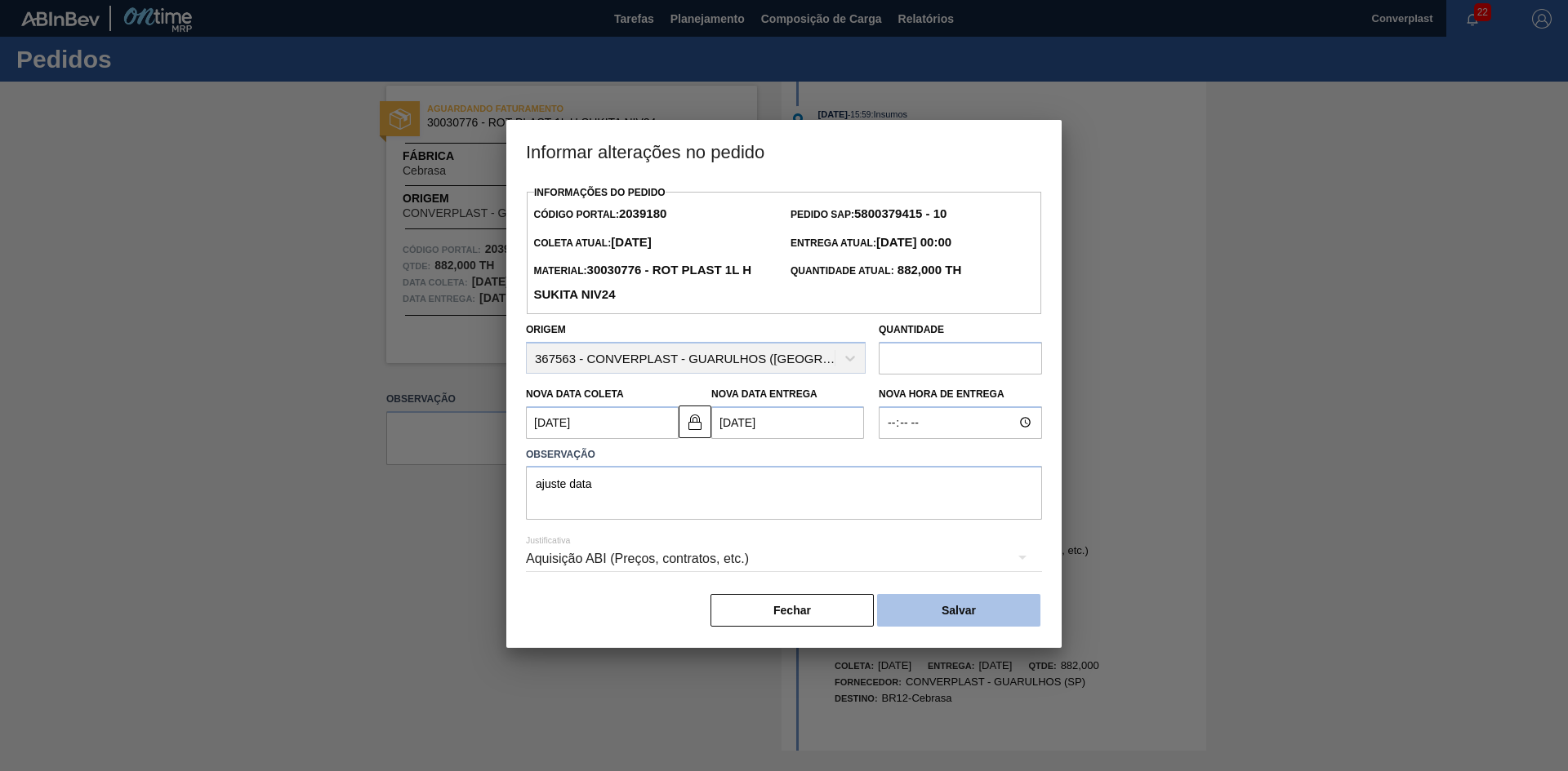
click at [961, 608] on button "Salvar" at bounding box center [959, 610] width 164 height 33
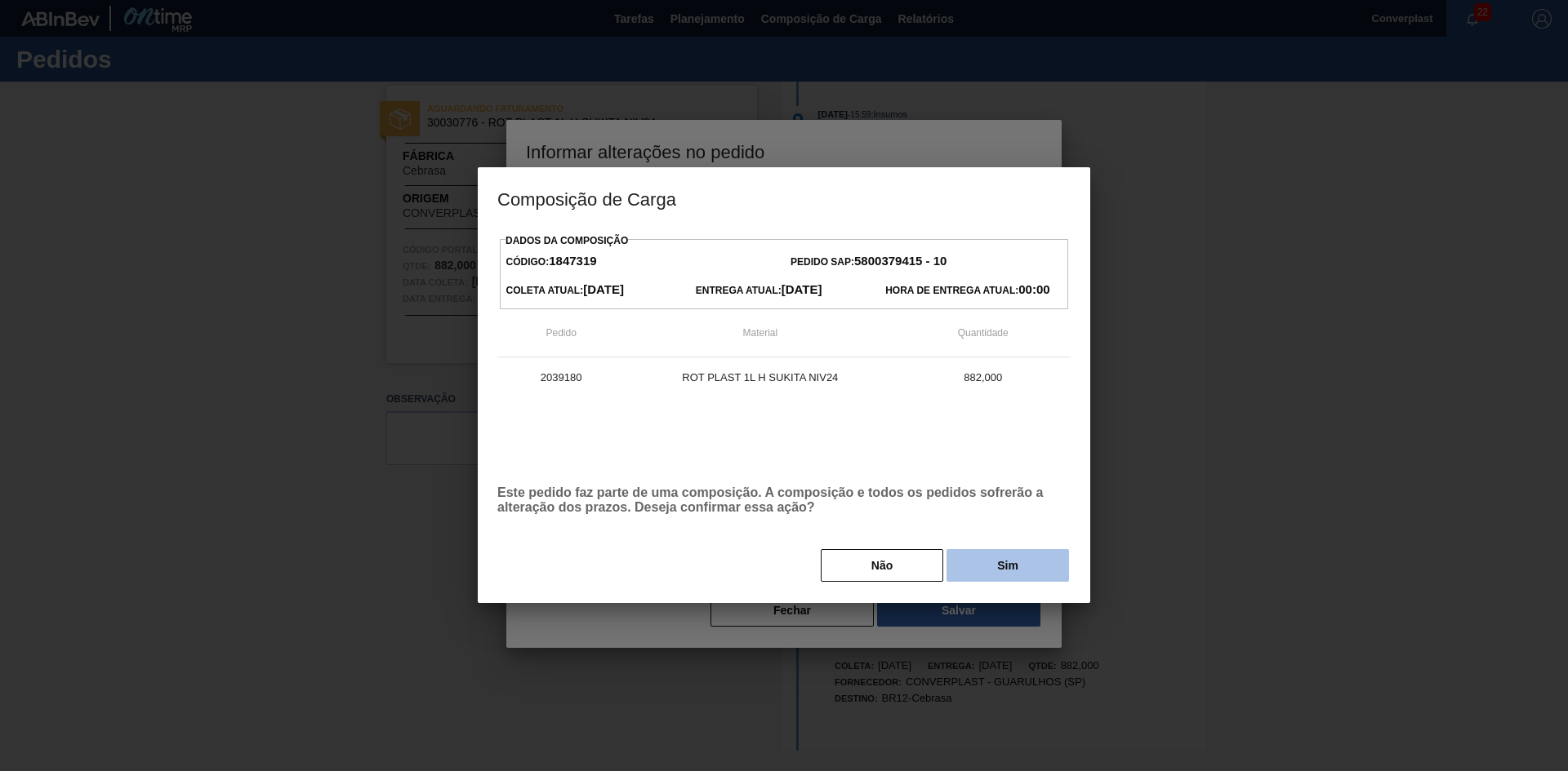
click at [989, 567] on button "Sim" at bounding box center [1007, 566] width 122 height 33
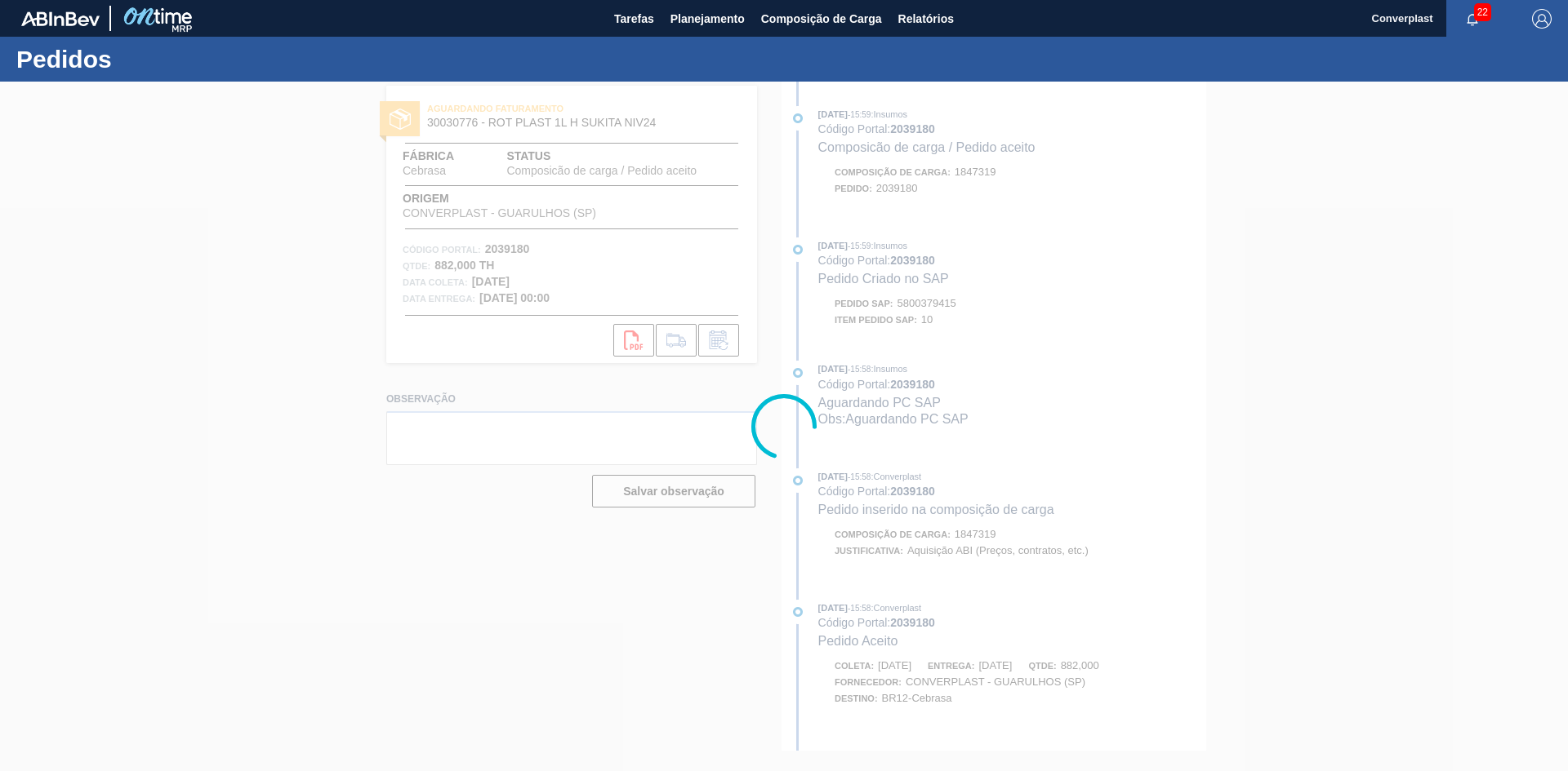
click at [911, 303] on div at bounding box center [784, 426] width 1568 height 689
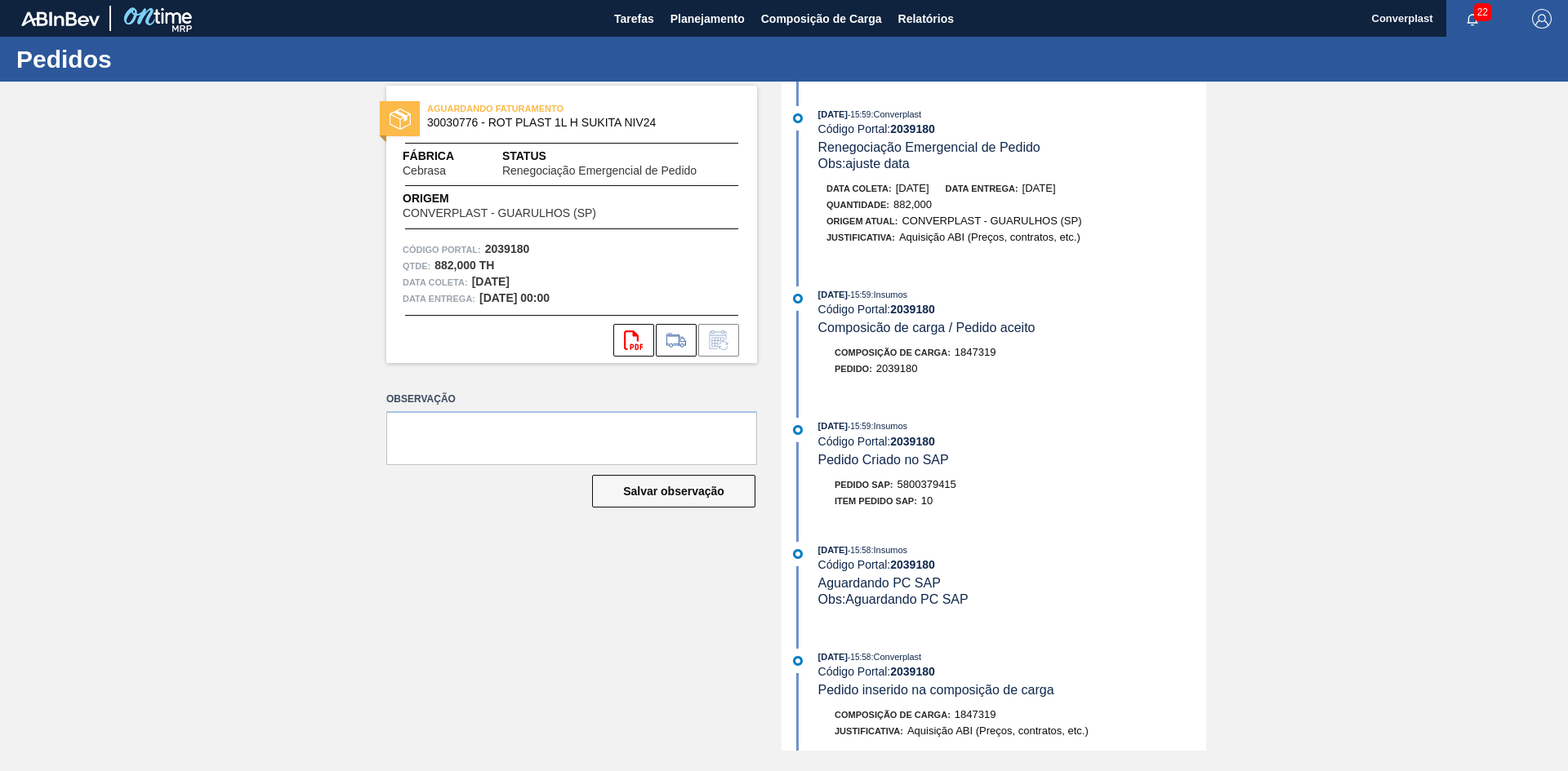
click at [919, 485] on span "5800379415" at bounding box center [927, 484] width 59 height 13
copy span "5800379415"
click at [900, 121] on div "26/09/2025 - 15:59 : Converplast" at bounding box center [1011, 114] width 388 height 16
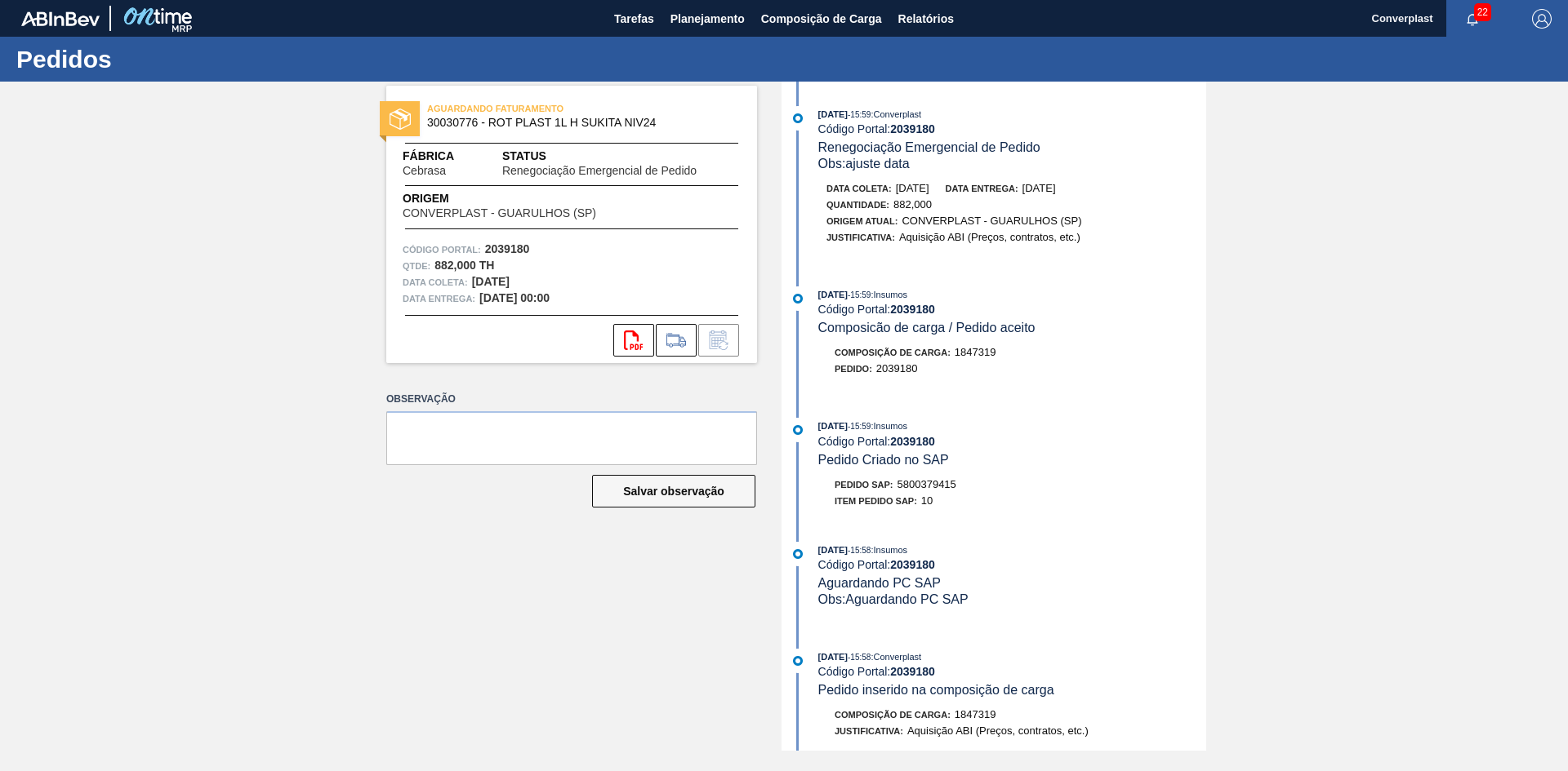
click at [903, 134] on strong "2039180" at bounding box center [912, 129] width 45 height 13
copy strong "2039180"
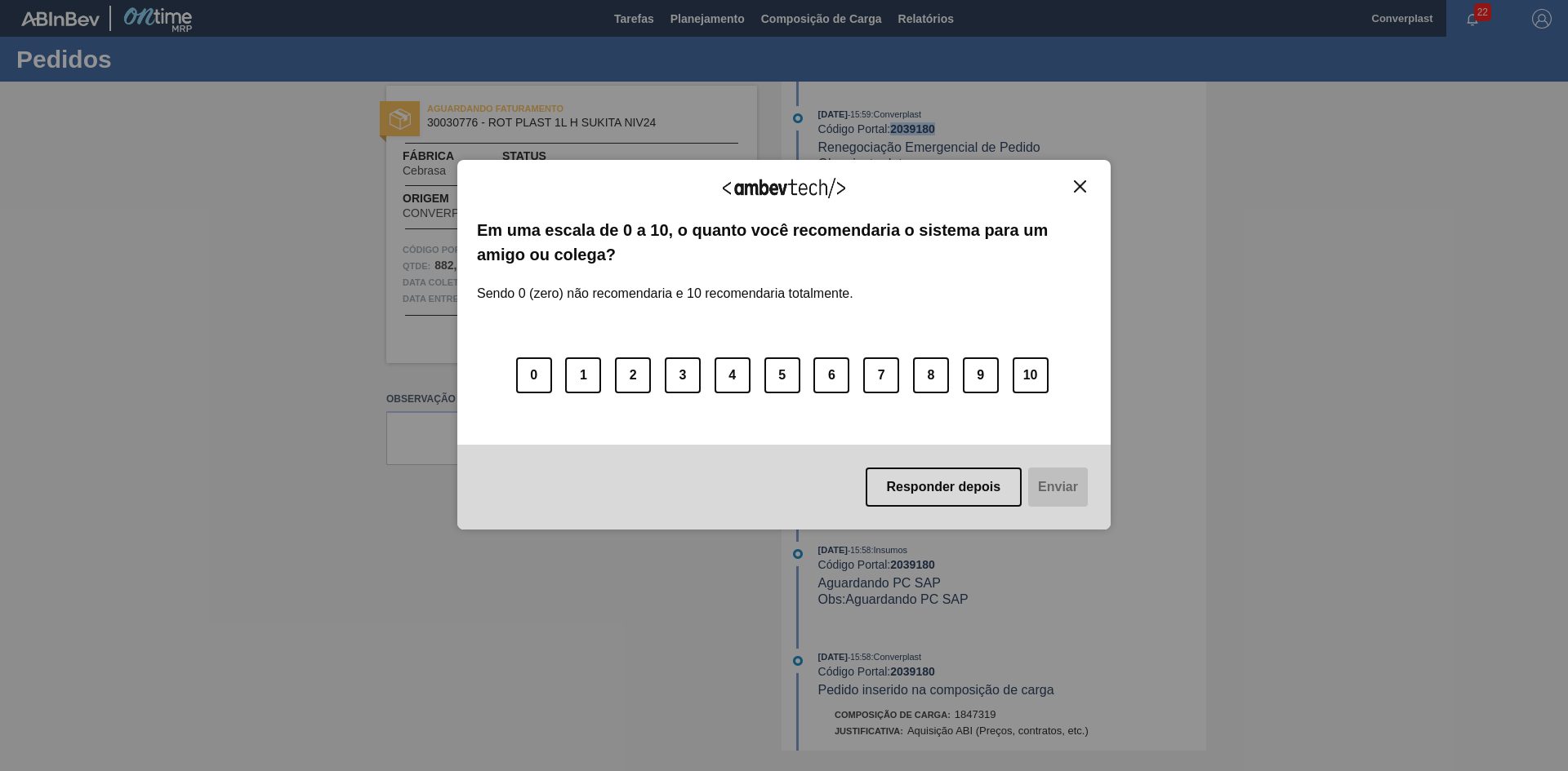
click at [1082, 185] on img "Close" at bounding box center [1080, 186] width 13 height 13
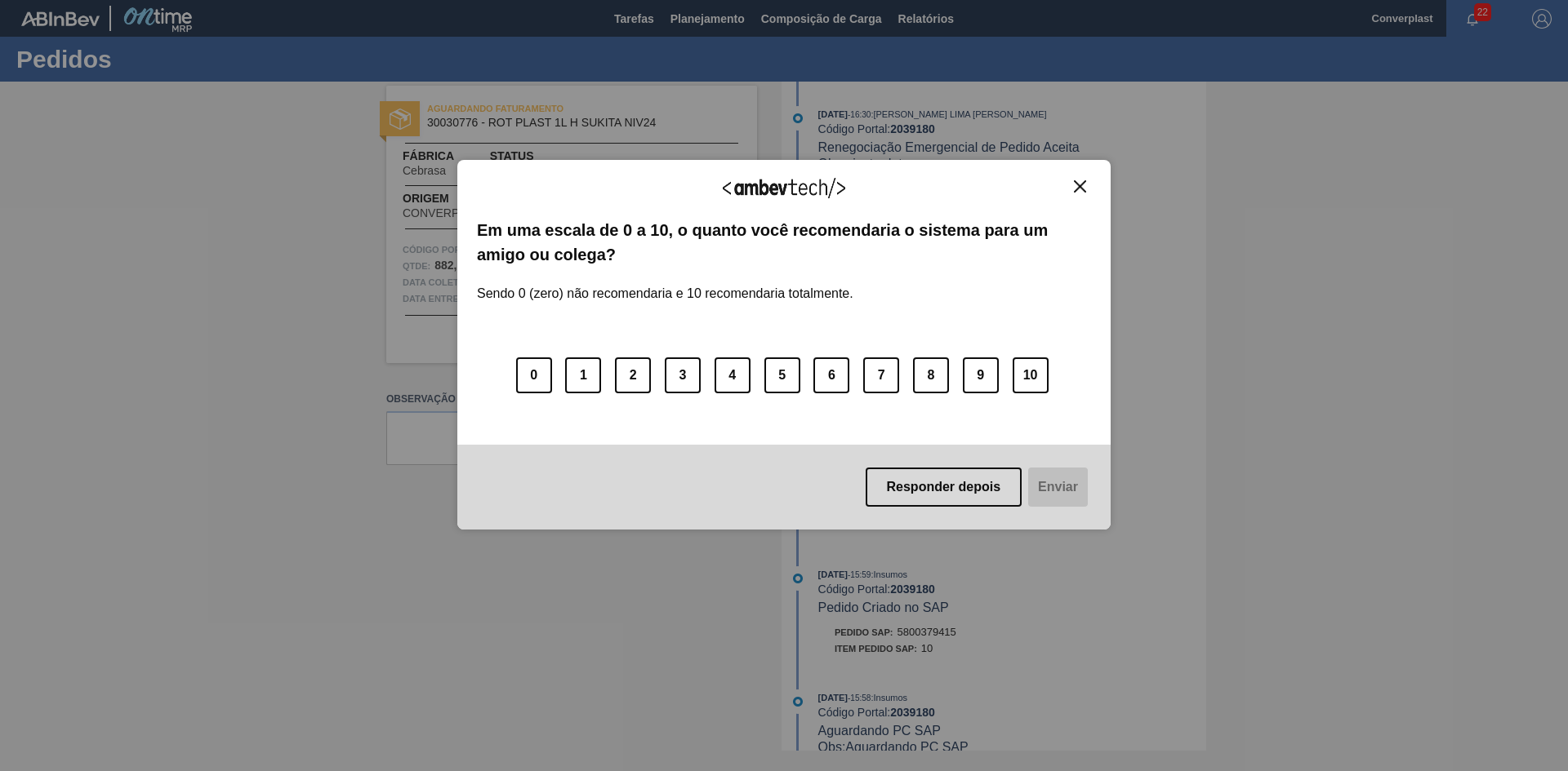
click at [1080, 180] on img "Close" at bounding box center [1080, 186] width 13 height 13
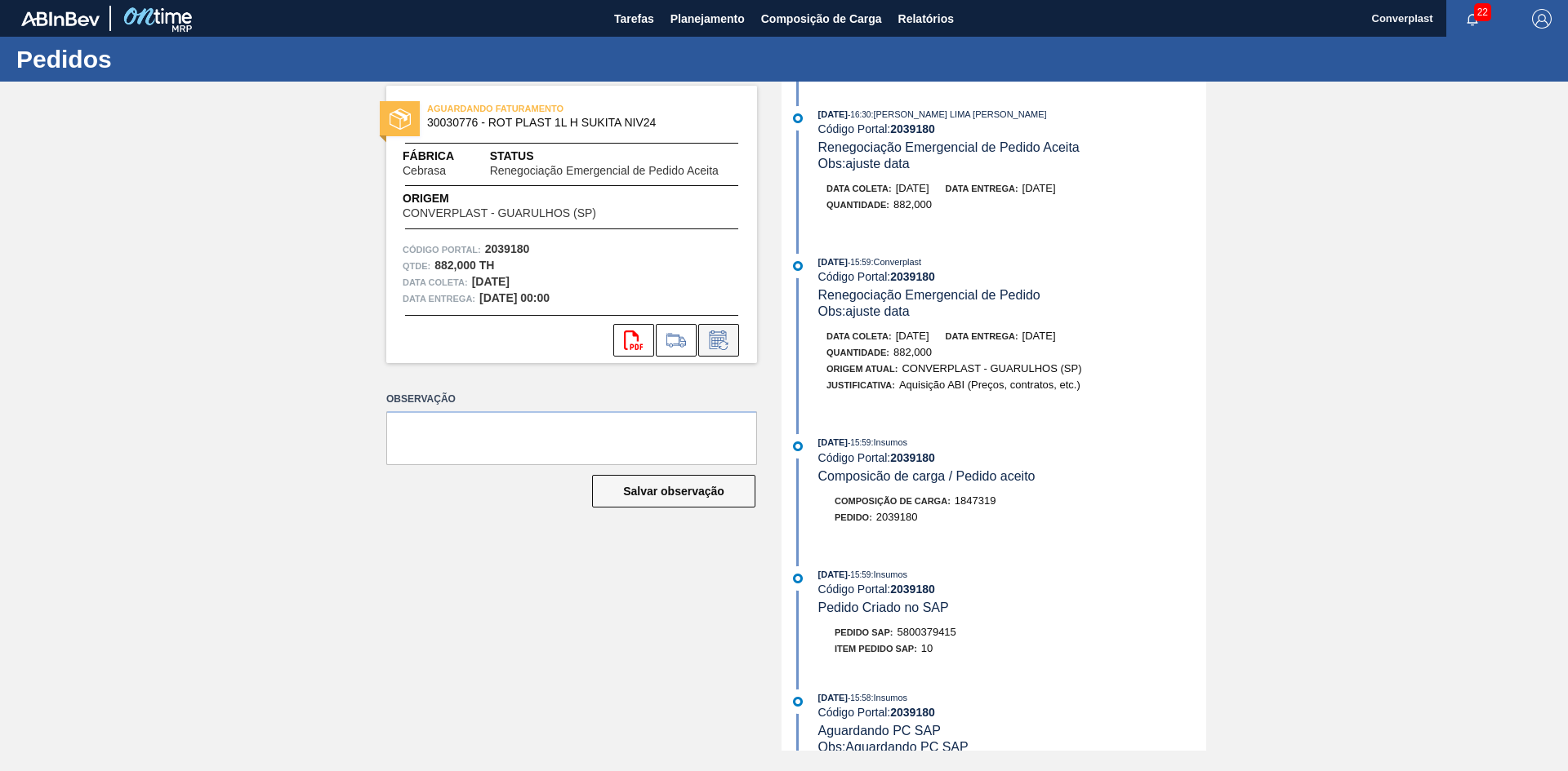
click at [708, 349] on button at bounding box center [719, 341] width 40 height 33
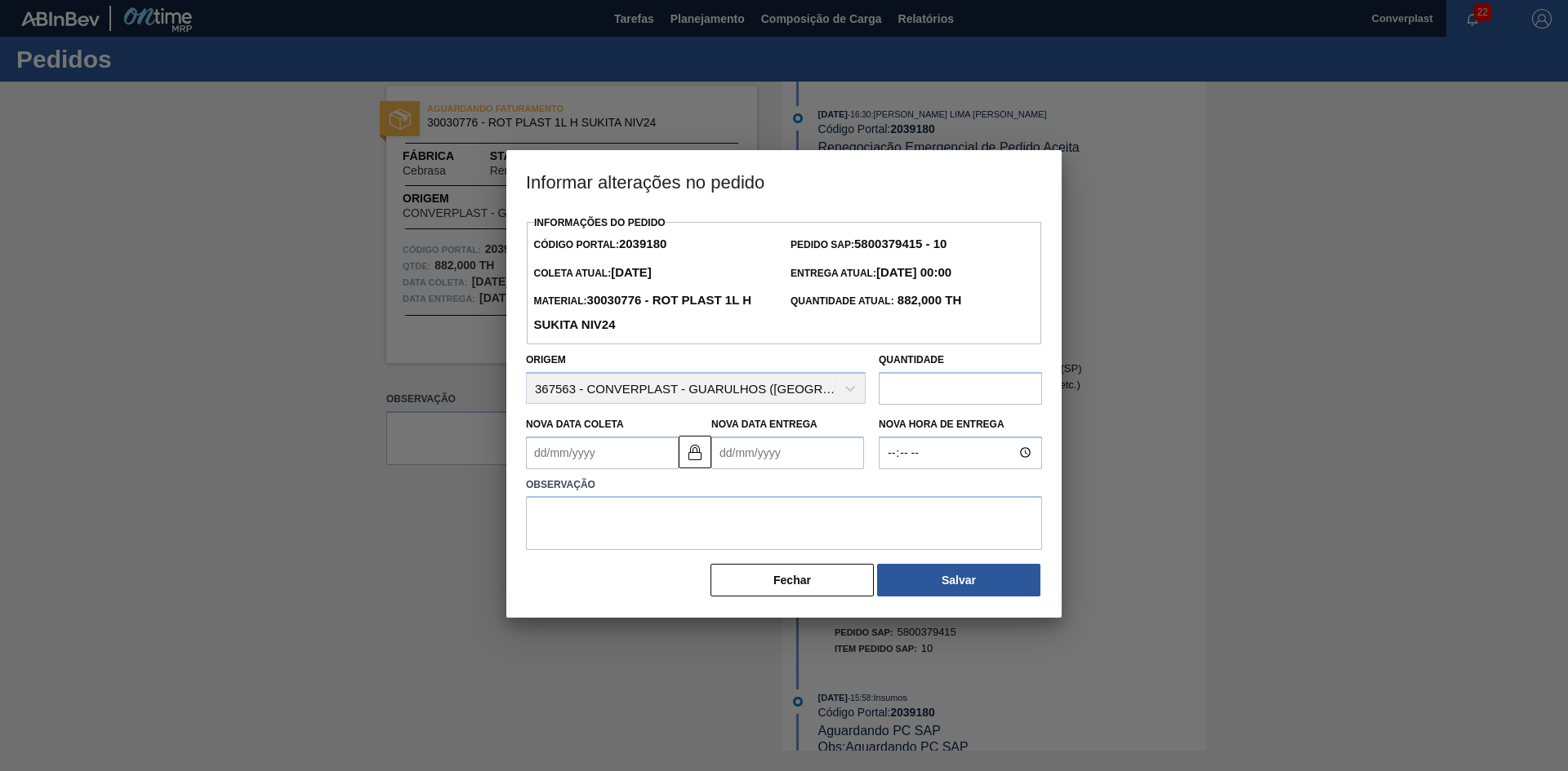
click at [939, 389] on input "text" at bounding box center [960, 389] width 164 height 33
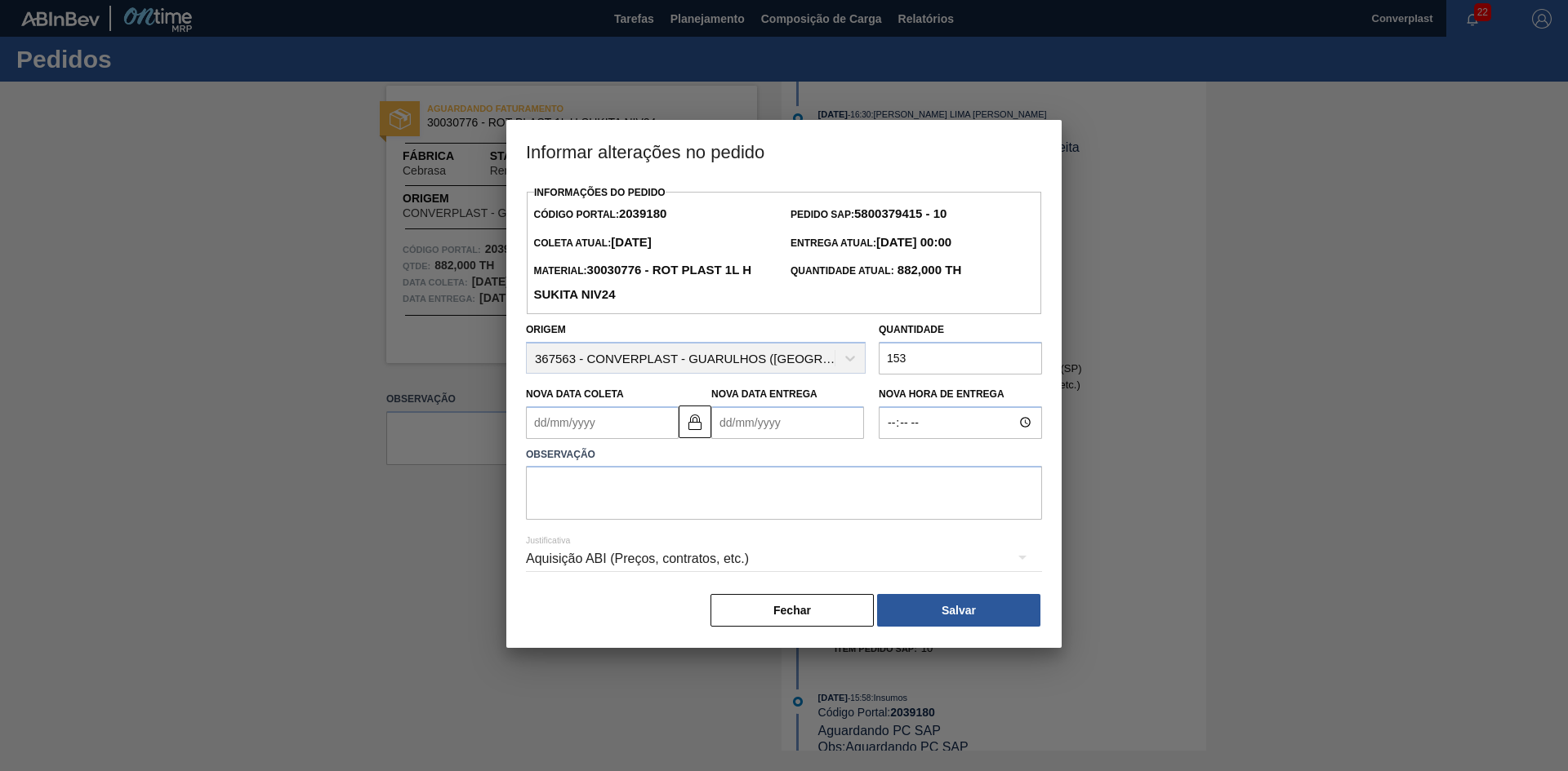
type input "153"
click at [882, 497] on textarea at bounding box center [784, 493] width 516 height 54
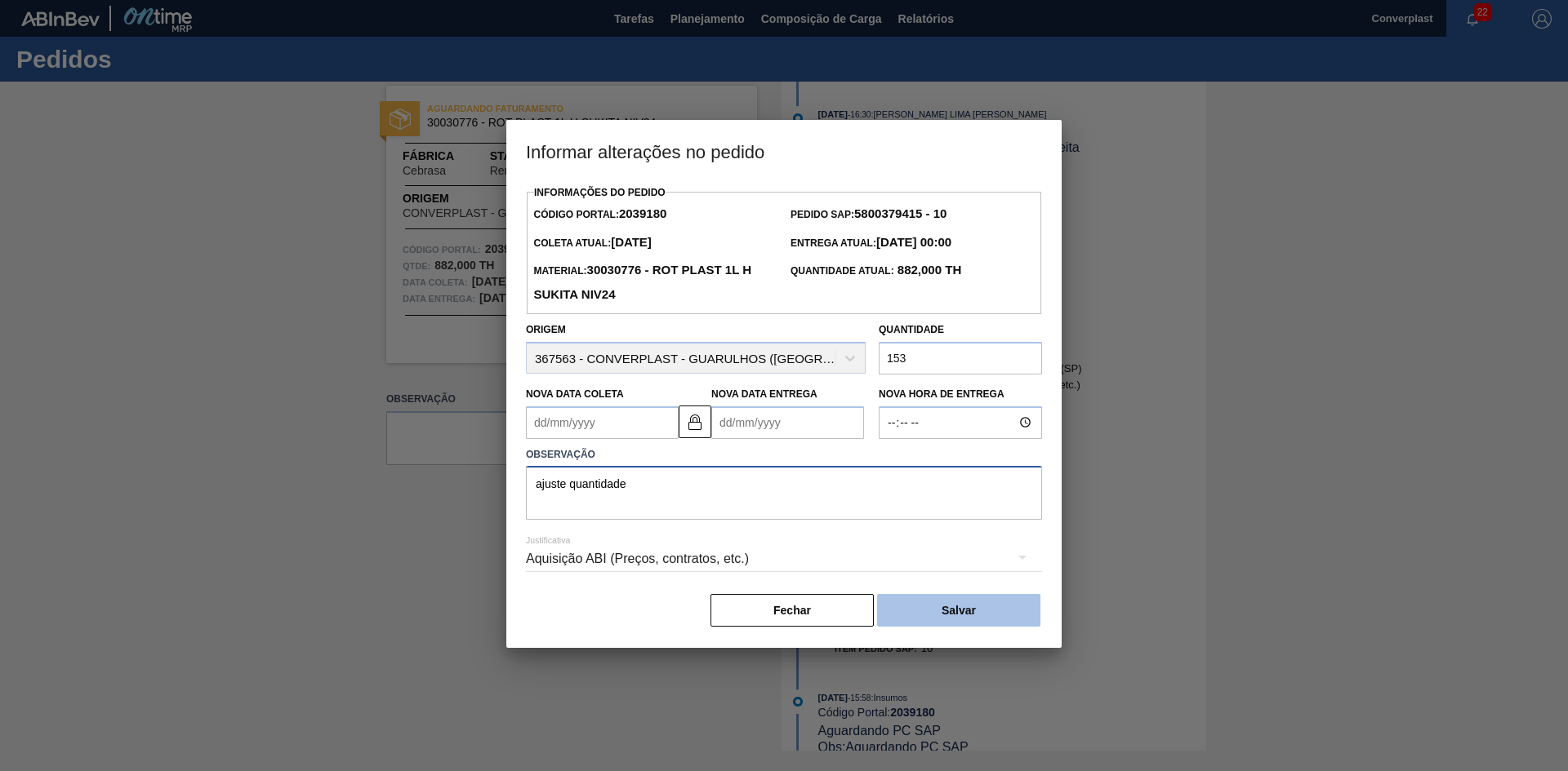
type textarea "ajuste quantidade"
click at [981, 612] on button "Salvar" at bounding box center [959, 610] width 164 height 33
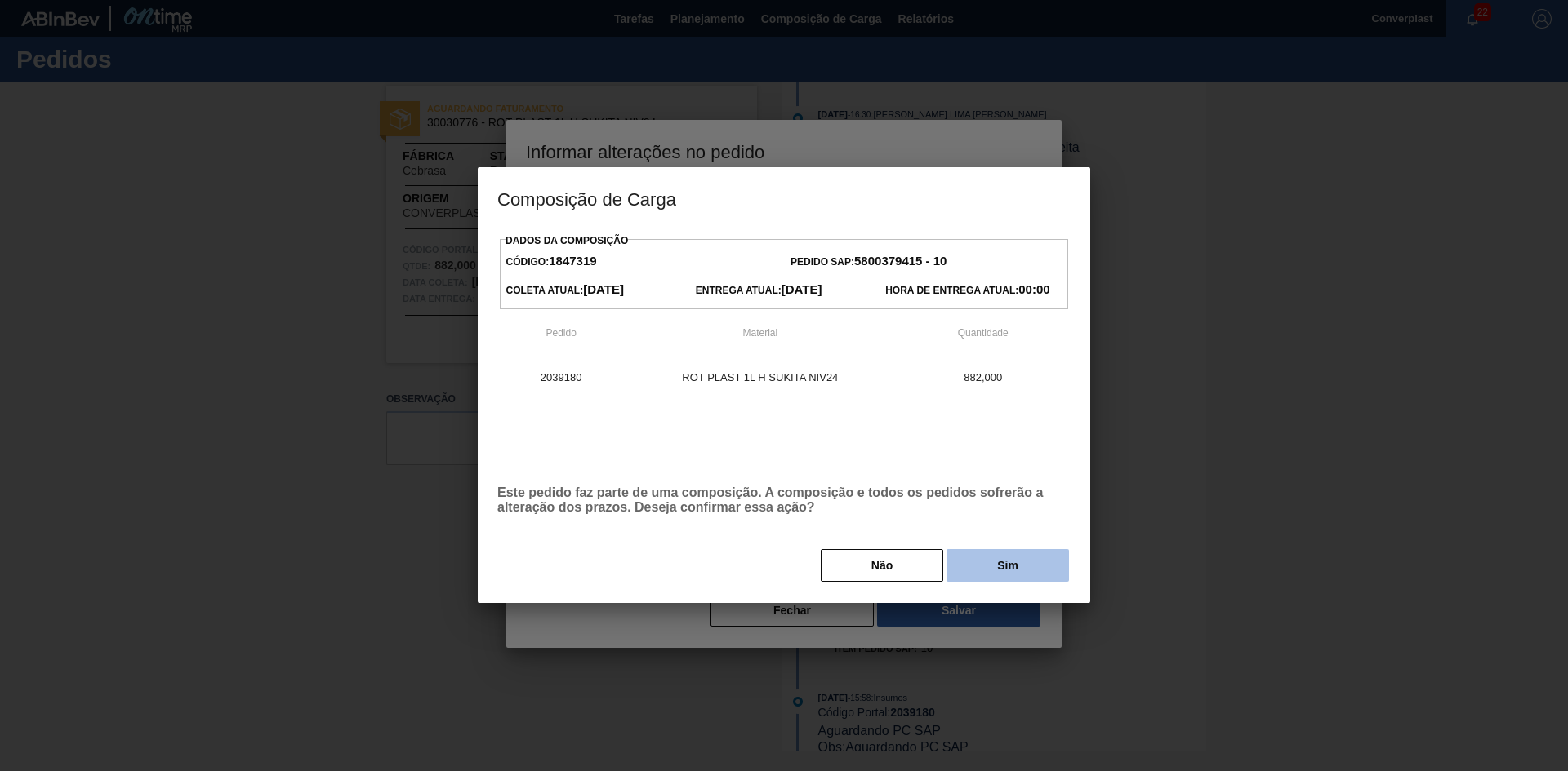
click at [990, 574] on button "Sim" at bounding box center [1007, 566] width 122 height 33
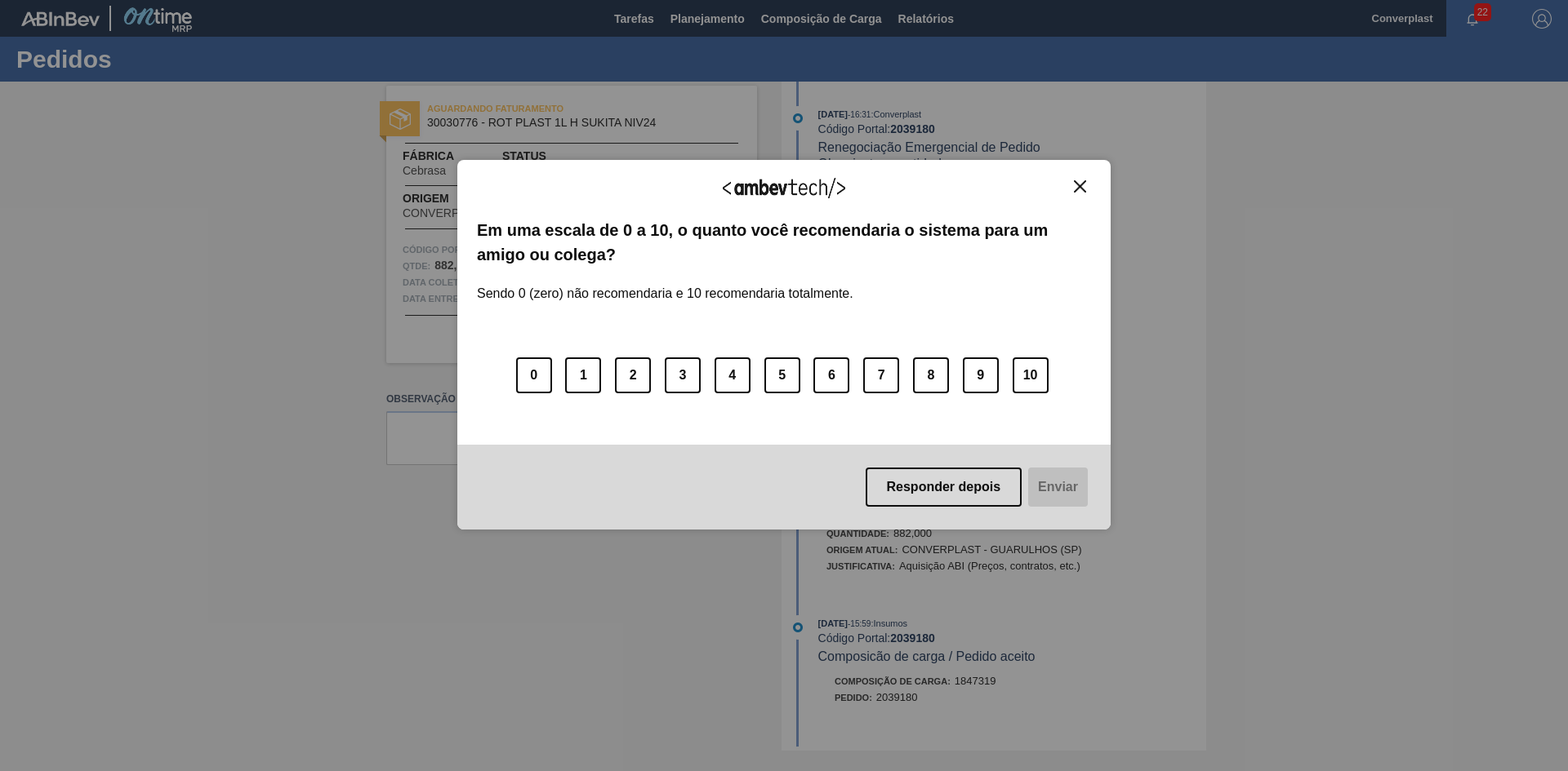
click at [1085, 185] on img "Close" at bounding box center [1080, 186] width 13 height 13
click at [1068, 193] on div "Agradecemos seu feedback!" at bounding box center [784, 199] width 614 height 39
click at [1092, 184] on div "Agradecemos seu feedback! Em uma escala de 0 a 10, o quanto você recomendaria o…" at bounding box center [784, 345] width 653 height 371
click at [1081, 185] on img "Close" at bounding box center [1080, 186] width 13 height 13
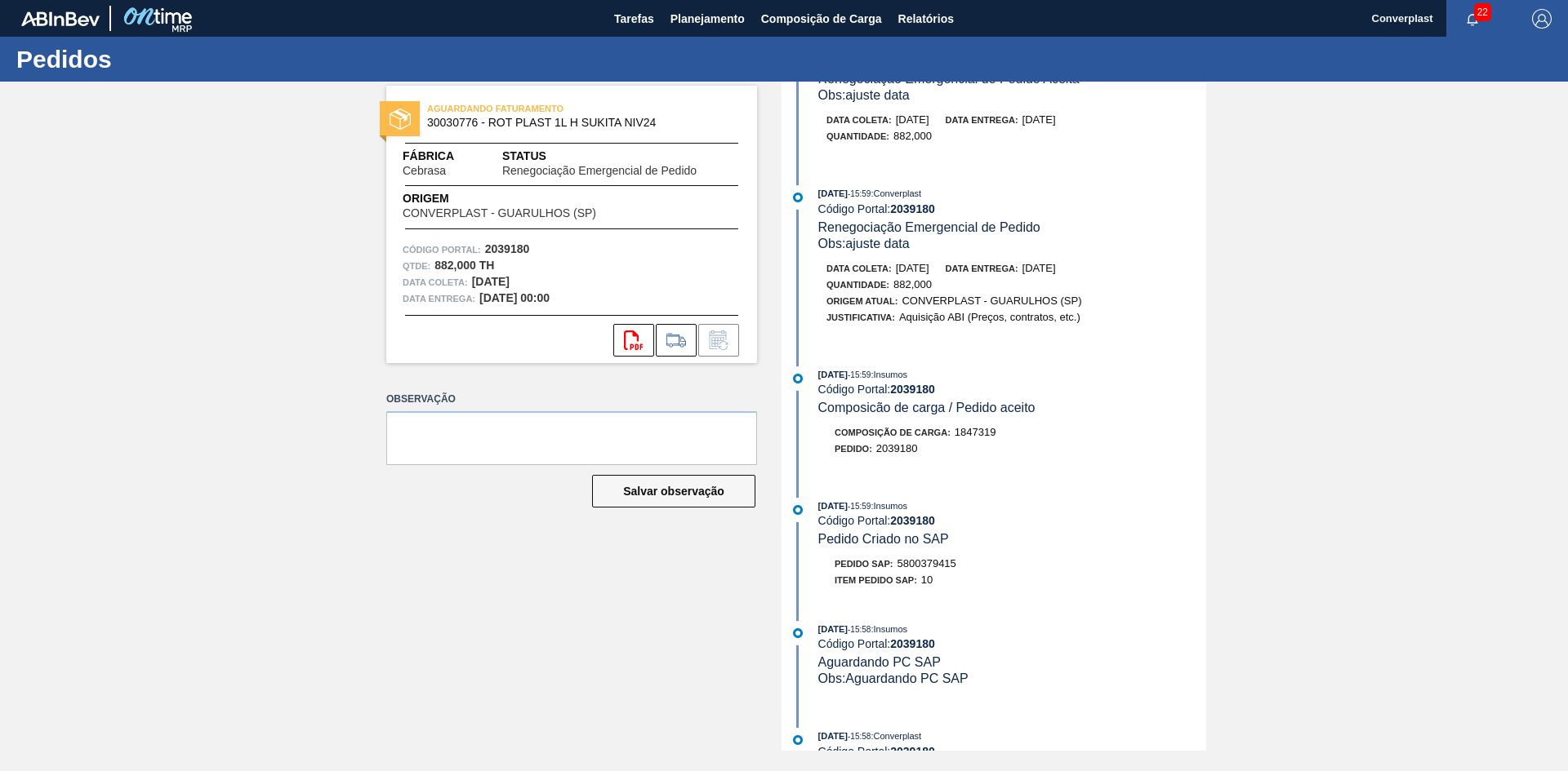
scroll to position [326, 0]
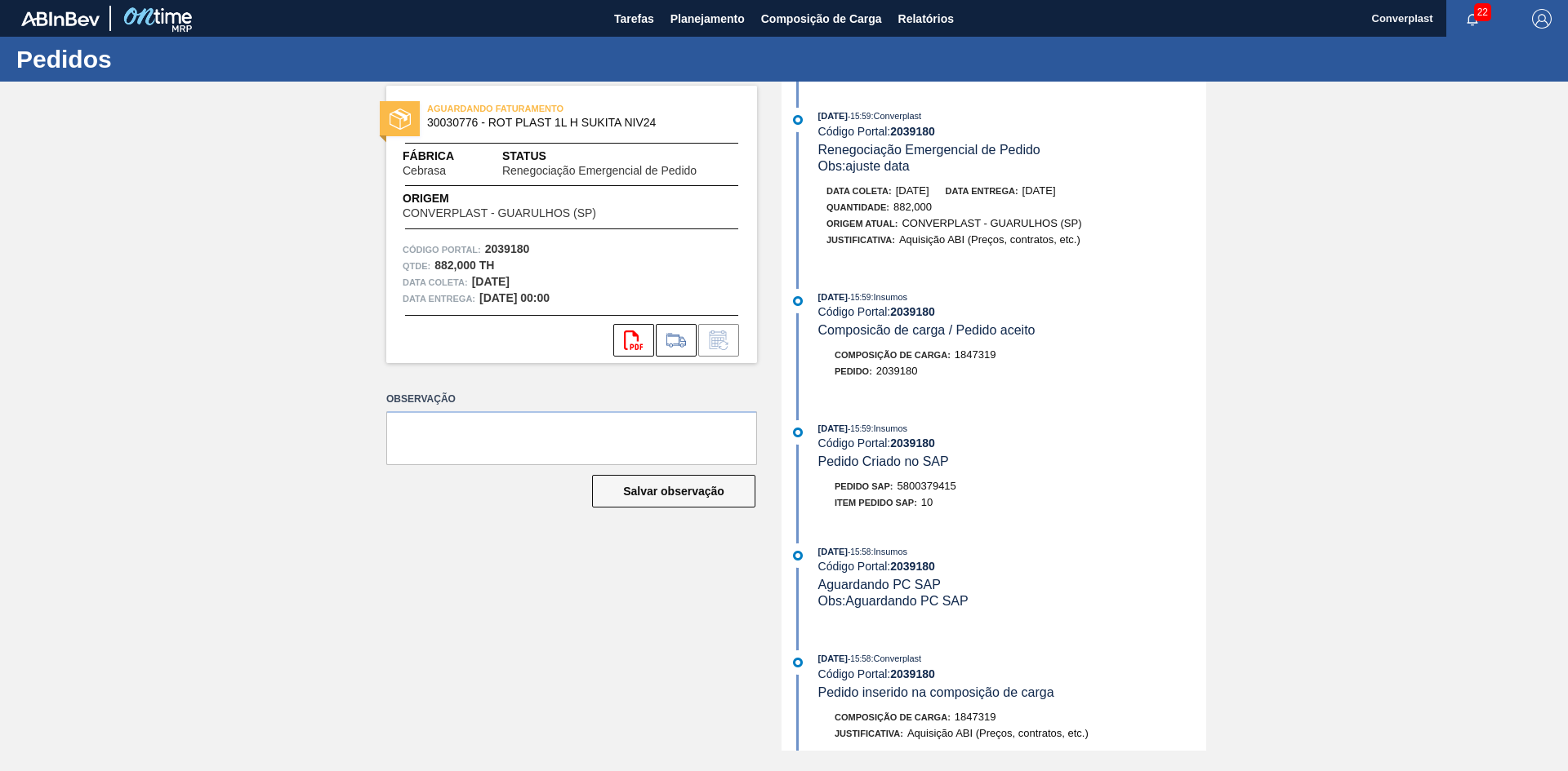
click at [941, 485] on span "5800379415" at bounding box center [927, 485] width 59 height 13
copy span "5800379415"
